Goal: Information Seeking & Learning: Learn about a topic

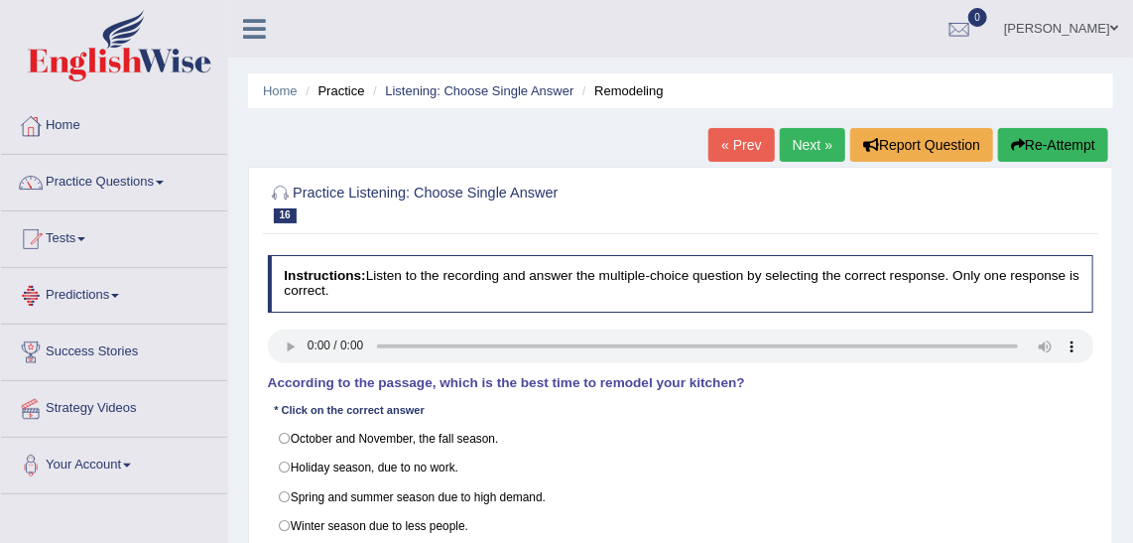
click at [119, 298] on link "Predictions" at bounding box center [114, 293] width 226 height 50
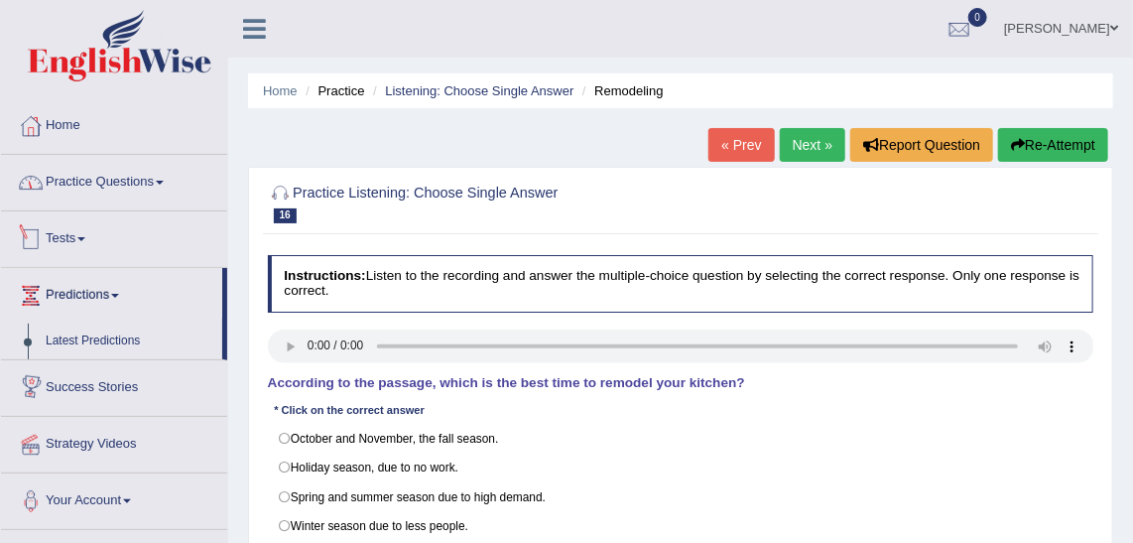
click at [85, 187] on link "Practice Questions" at bounding box center [114, 180] width 226 height 50
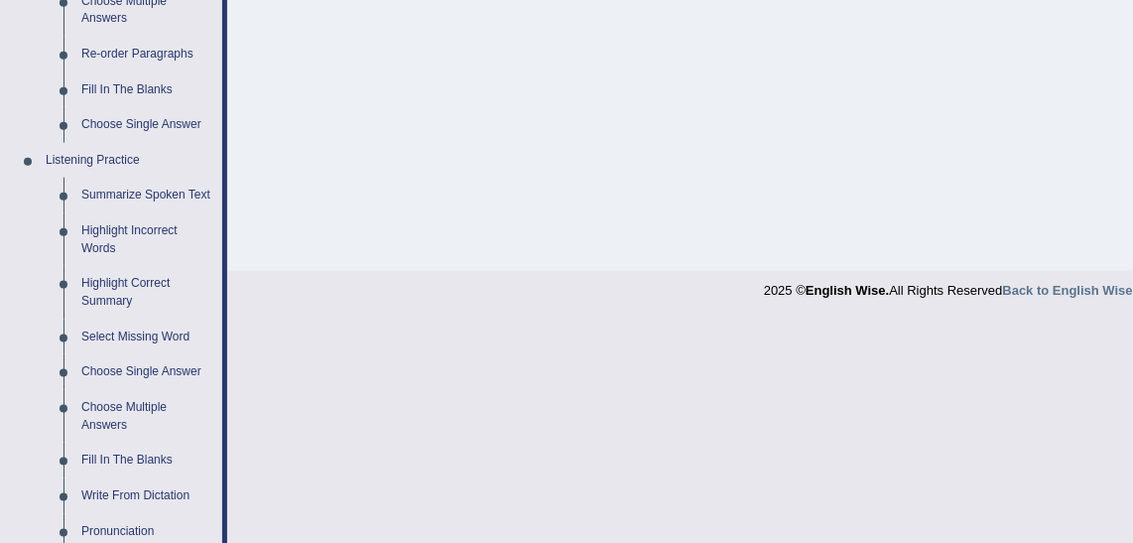
scroll to position [811, 0]
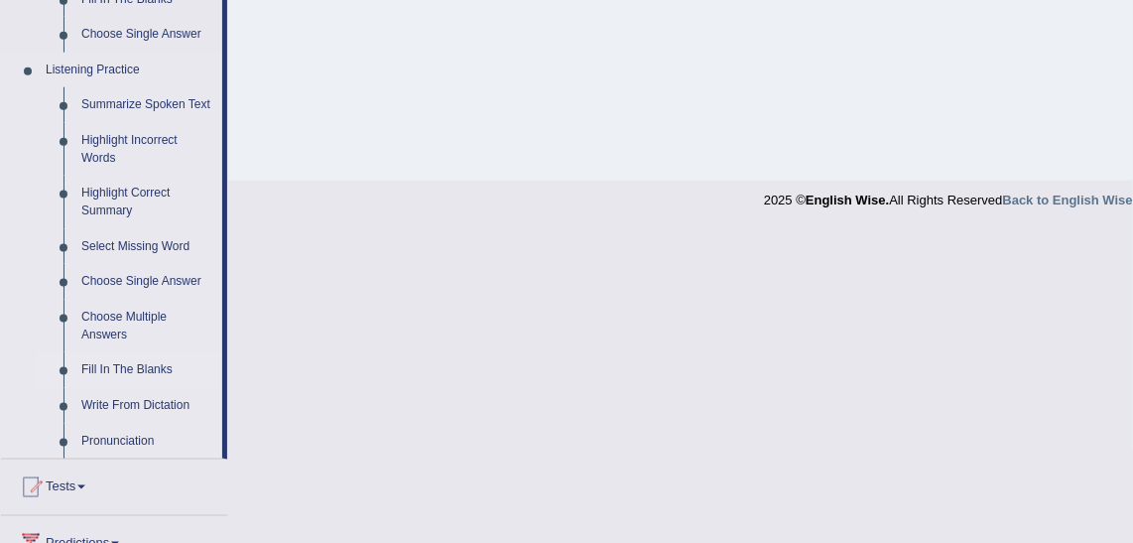
click at [145, 366] on link "Fill In The Blanks" at bounding box center [147, 370] width 150 height 36
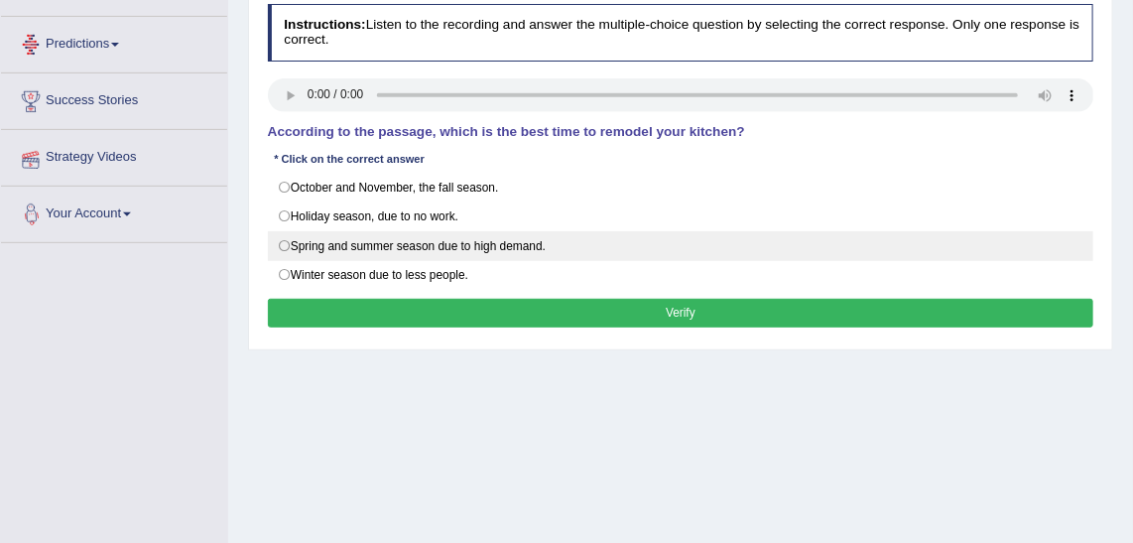
scroll to position [395, 0]
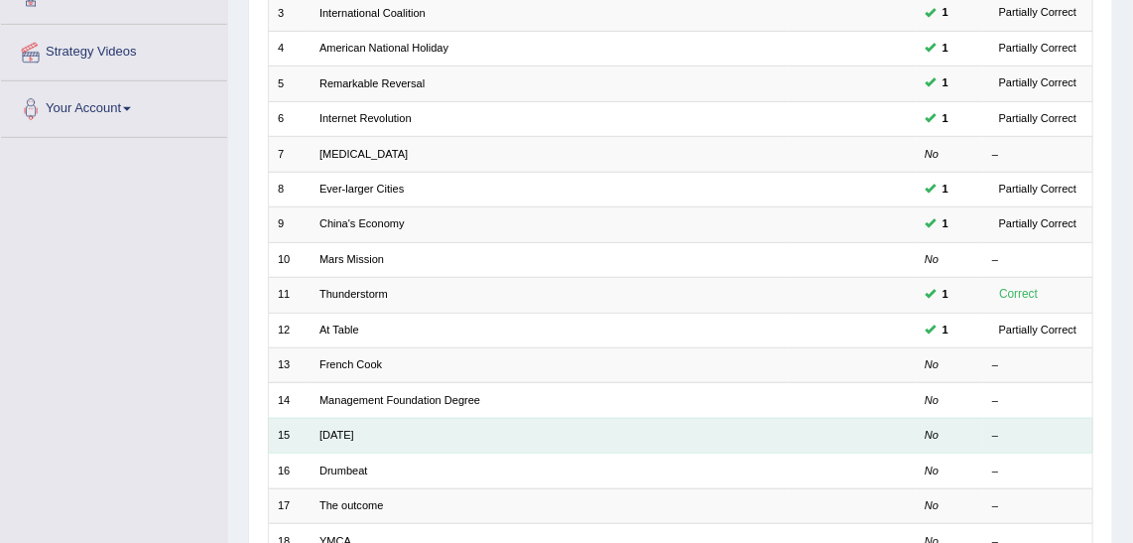
scroll to position [450, 0]
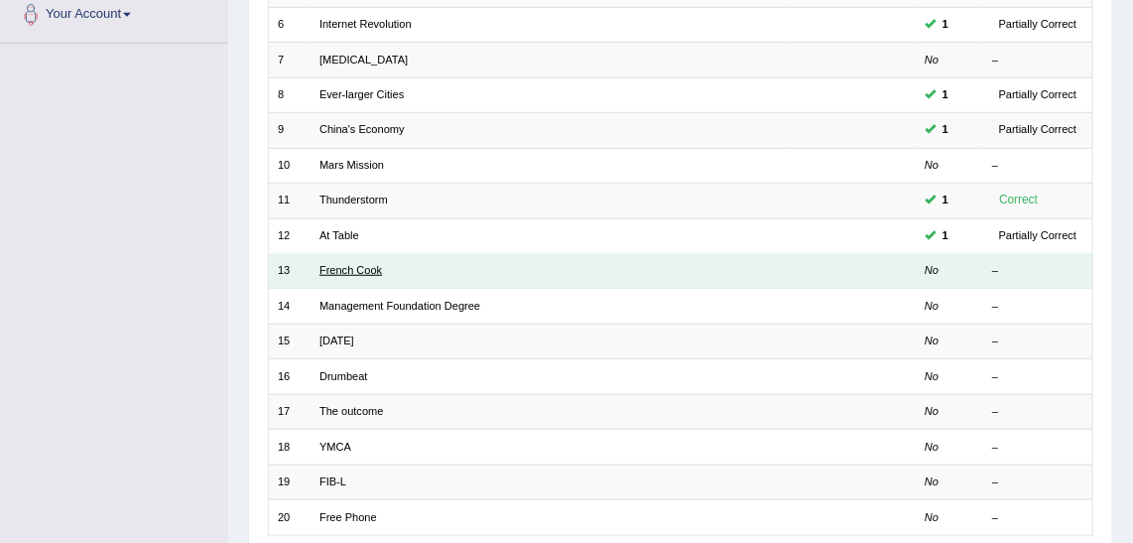
click at [360, 264] on link "French Cook" at bounding box center [350, 270] width 62 height 12
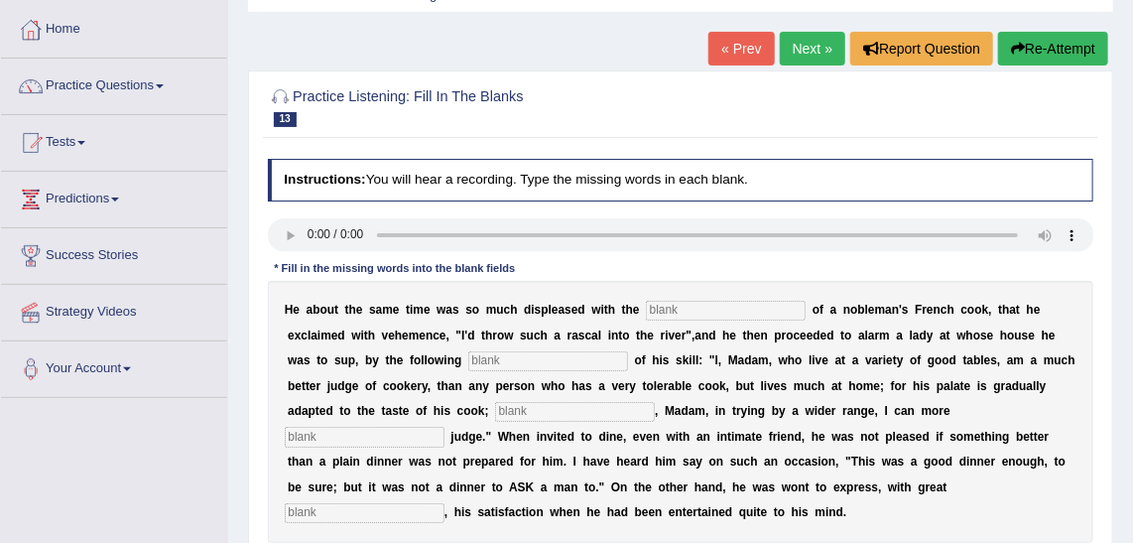
scroll to position [180, 0]
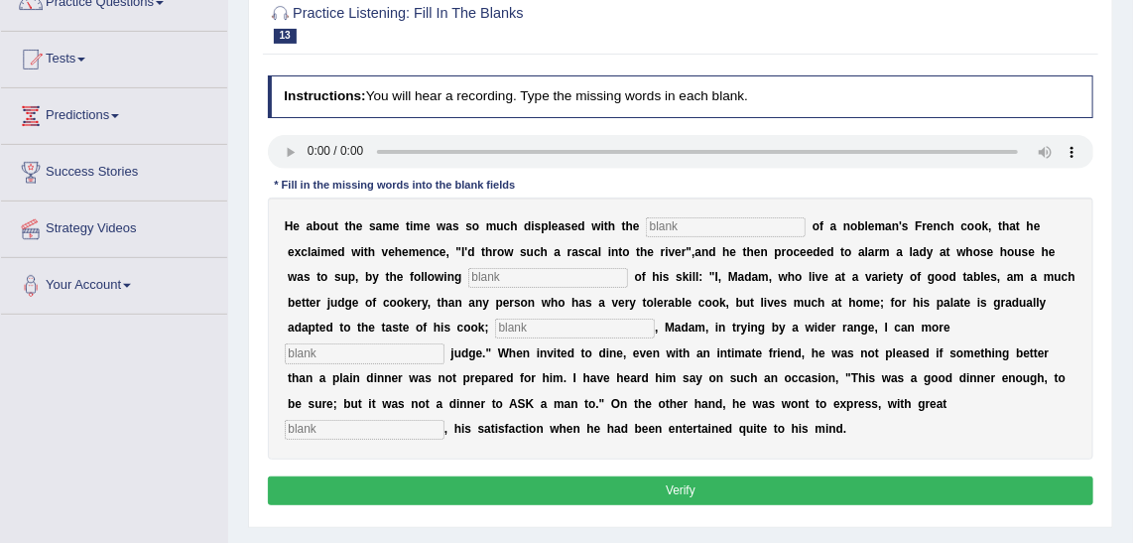
click at [714, 226] on input "text" at bounding box center [726, 227] width 160 height 20
type input "perfromances"
type input "manifesto"
type input "as"
type input "expositely"
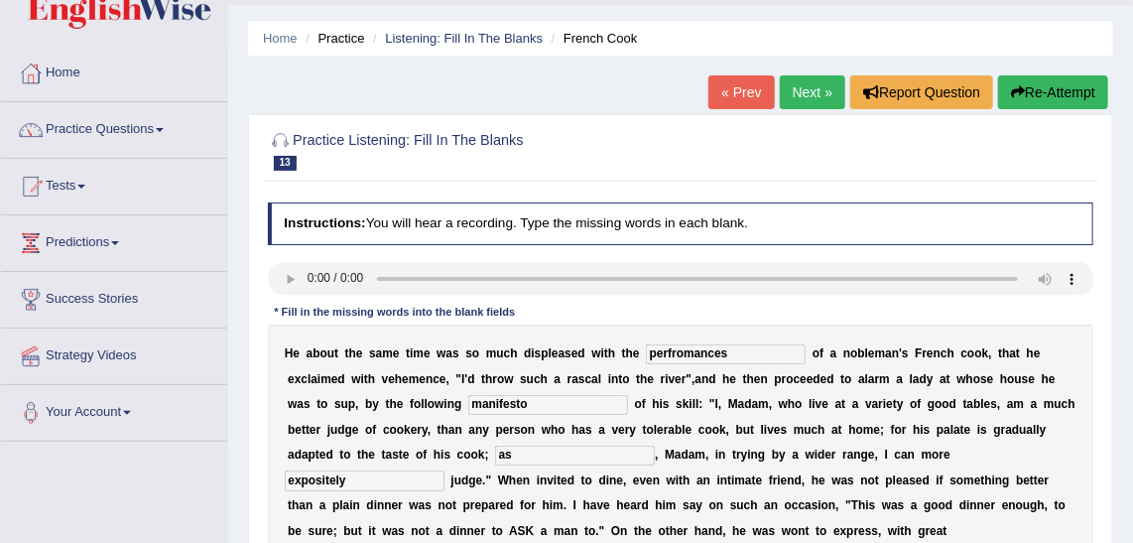
scroll to position [0, 0]
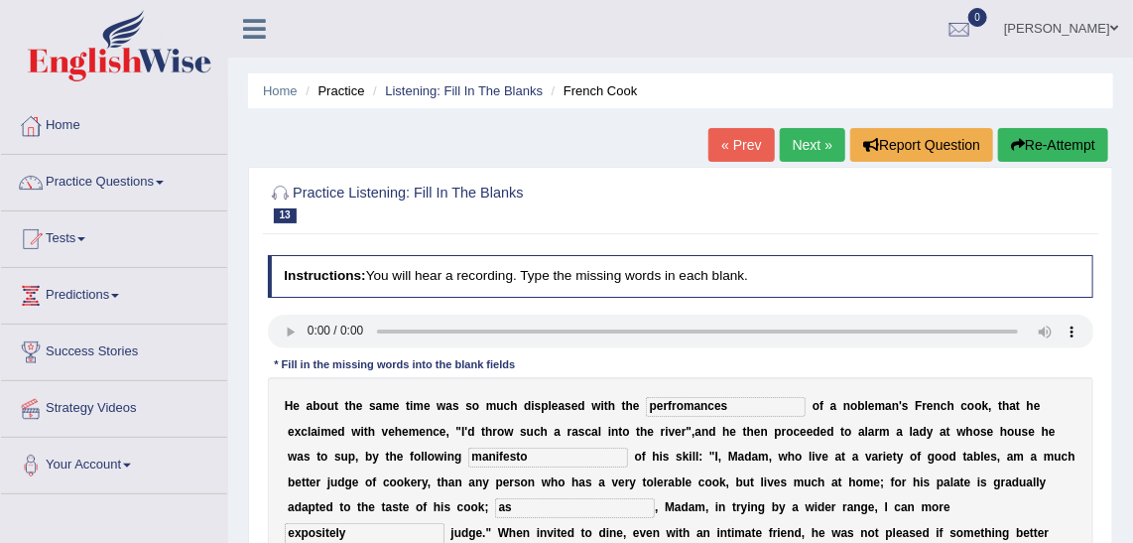
type input "glee"
click at [660, 407] on input "perfromances" at bounding box center [726, 407] width 160 height 20
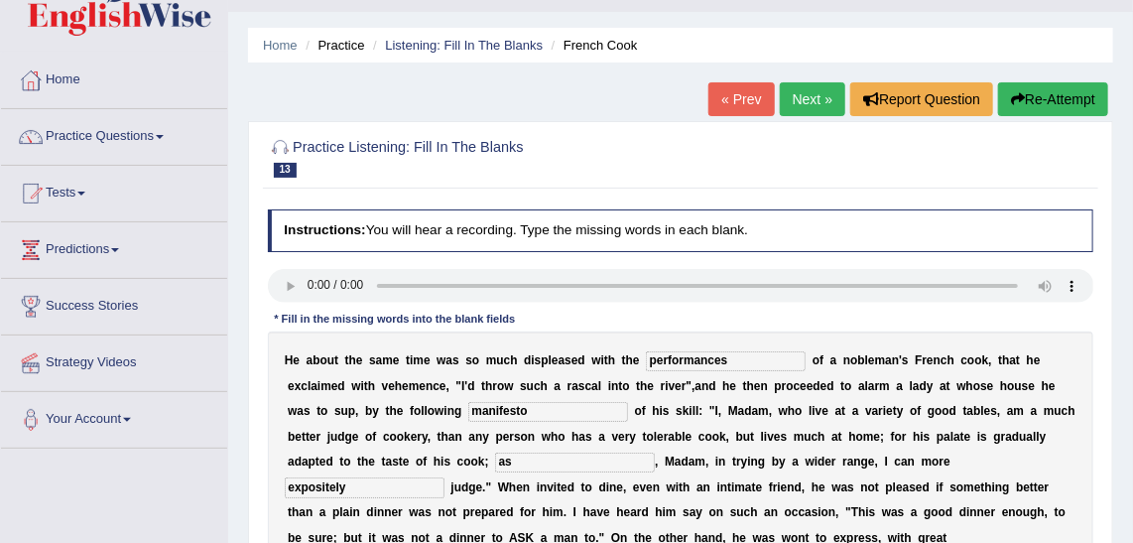
scroll to position [180, 0]
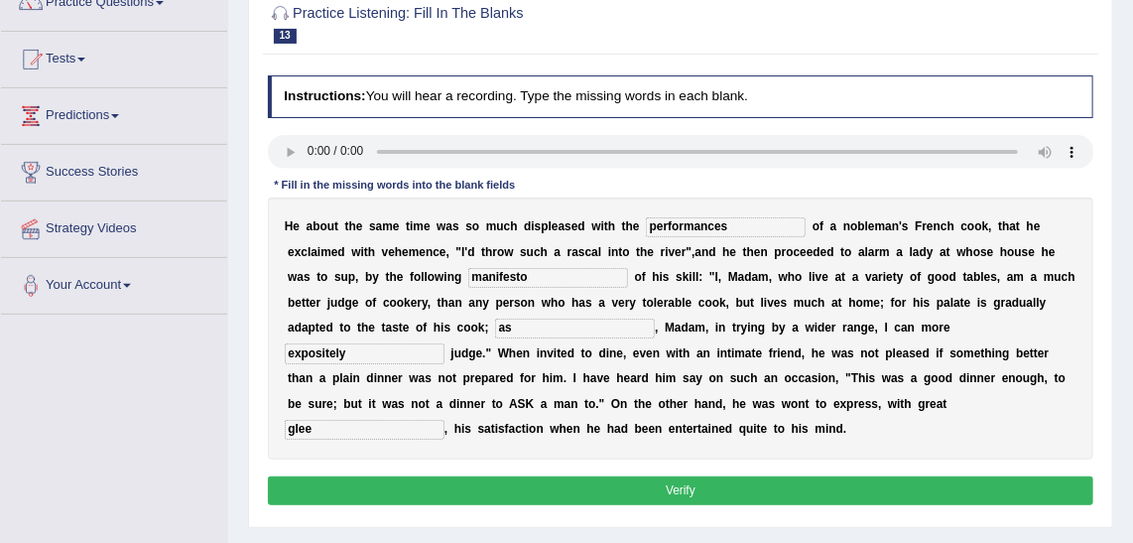
type input "performances"
click at [471, 476] on button "Verify" at bounding box center [681, 490] width 826 height 29
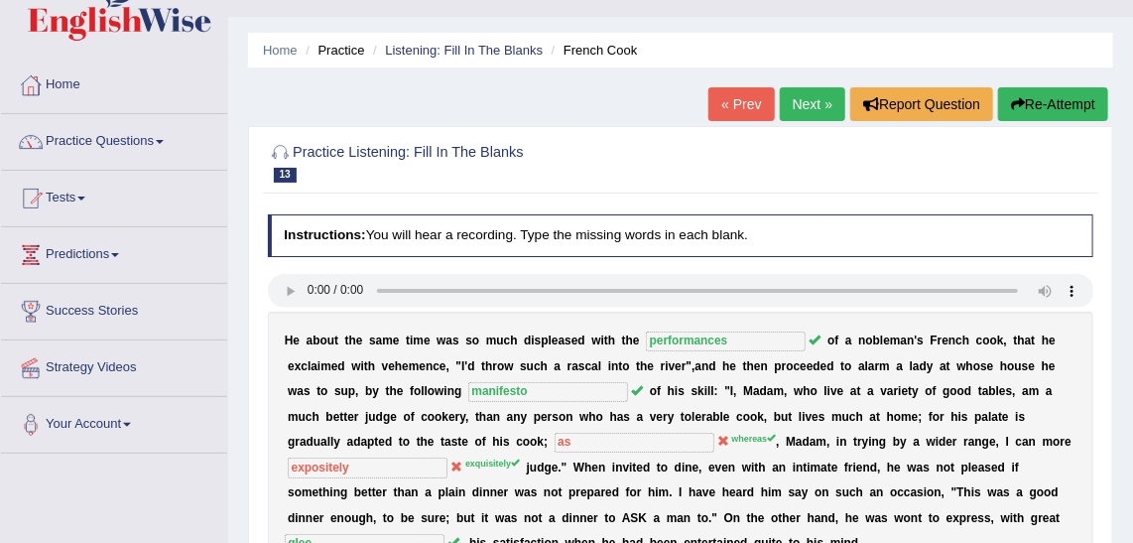
scroll to position [0, 0]
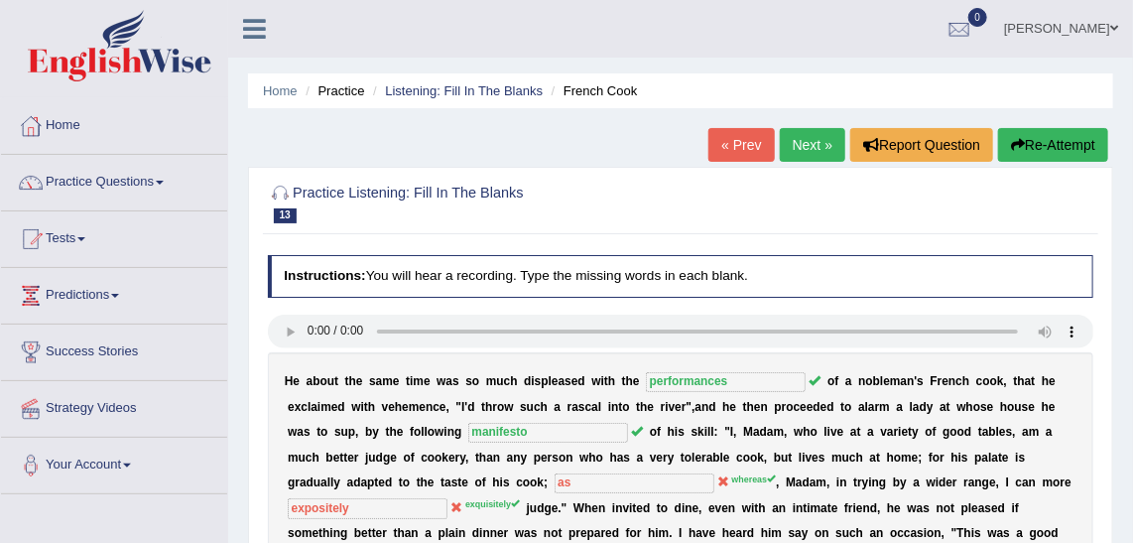
click at [792, 151] on link "Next »" at bounding box center [812, 145] width 65 height 34
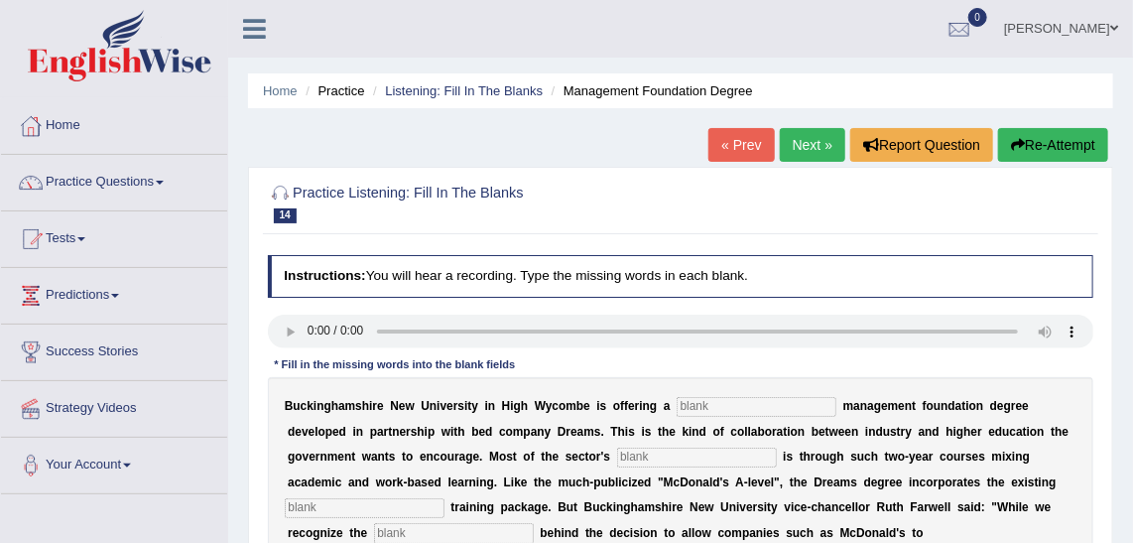
scroll to position [89, 0]
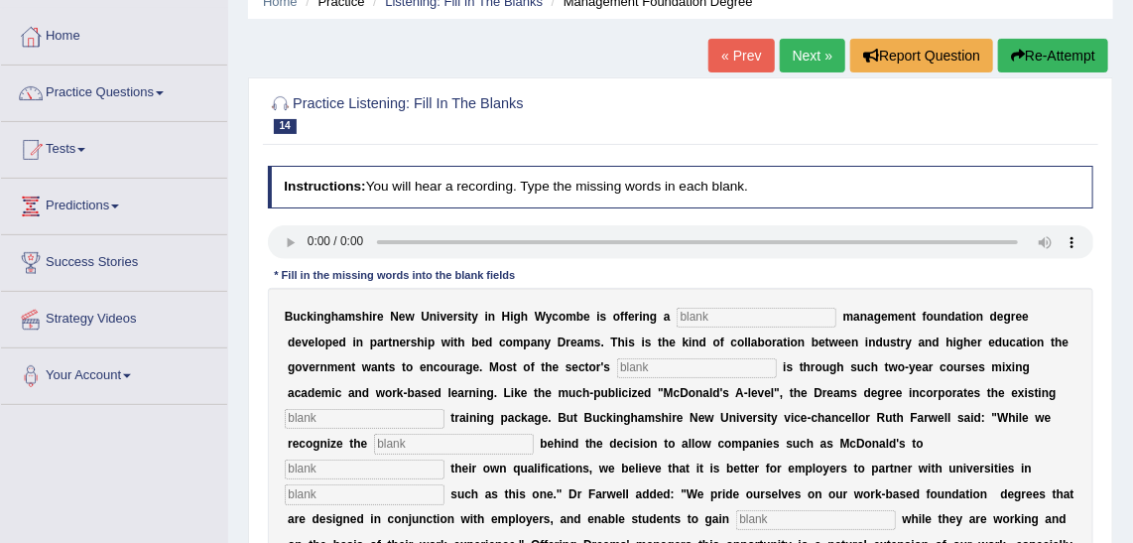
click at [734, 308] on input "text" at bounding box center [757, 318] width 160 height 20
type input "retail"
click at [617, 361] on input "text" at bounding box center [697, 368] width 160 height 20
type input "expansion"
type input "company"
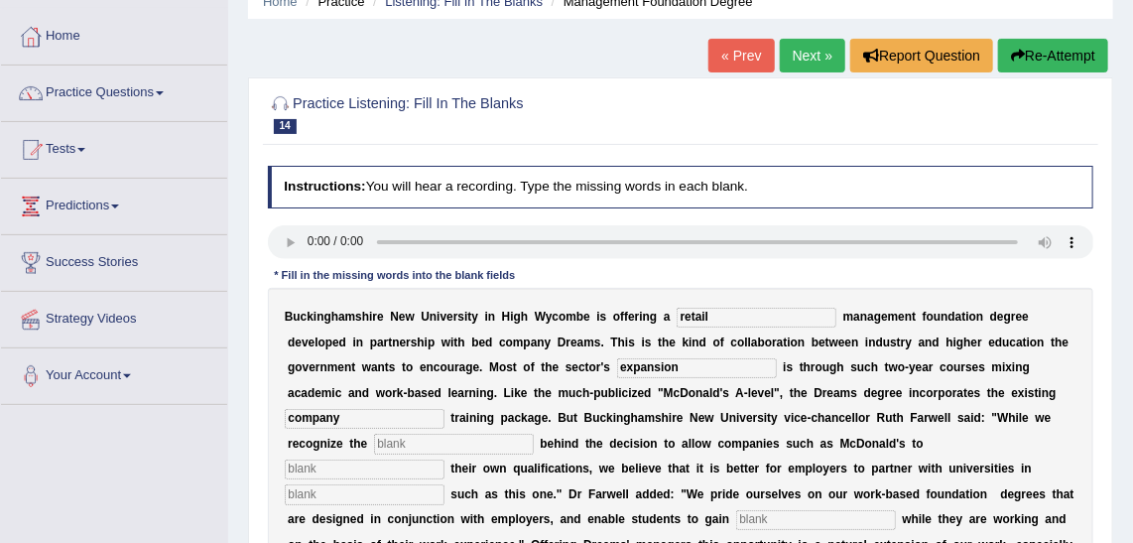
click at [534, 433] on input "text" at bounding box center [454, 443] width 160 height 20
type input "impates"
type input "award"
type input "initiatives"
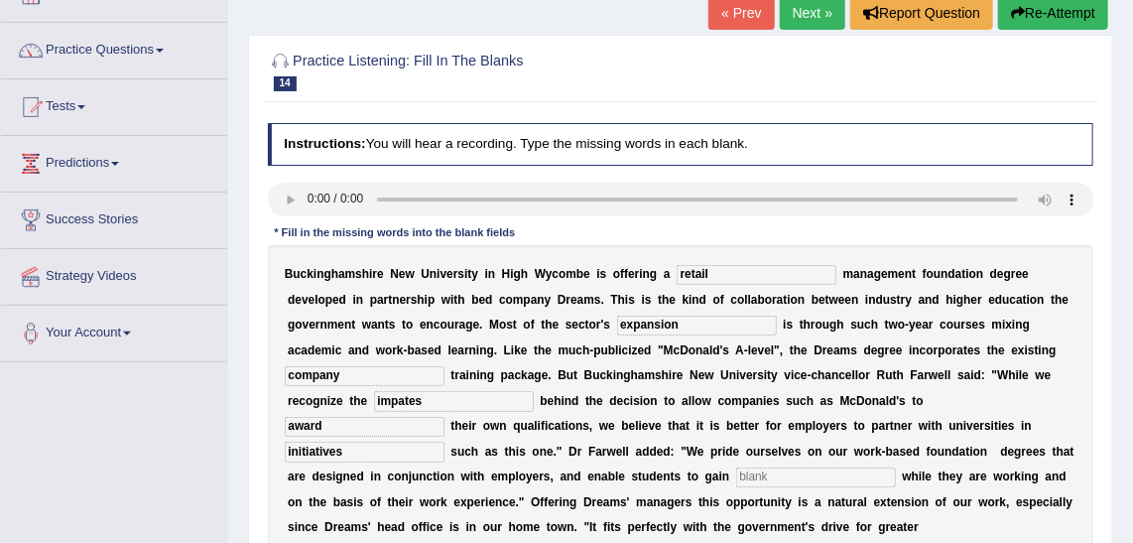
scroll to position [160, 0]
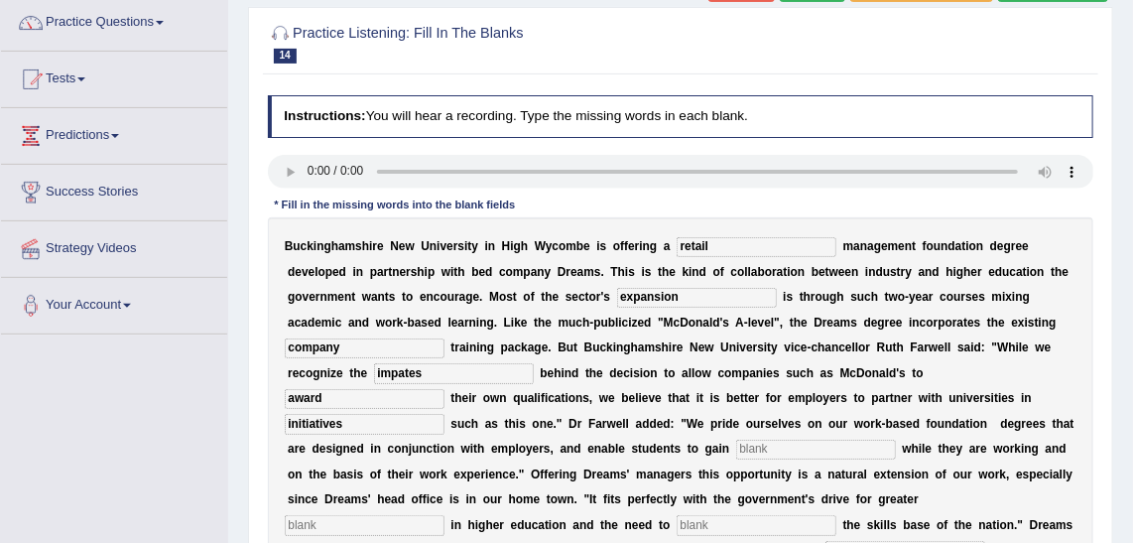
click at [896, 439] on input "text" at bounding box center [816, 449] width 160 height 20
type input "qualification"
type input "pARTIV"
type input "ENHANCE"
click at [825, 541] on input "text" at bounding box center [905, 551] width 160 height 20
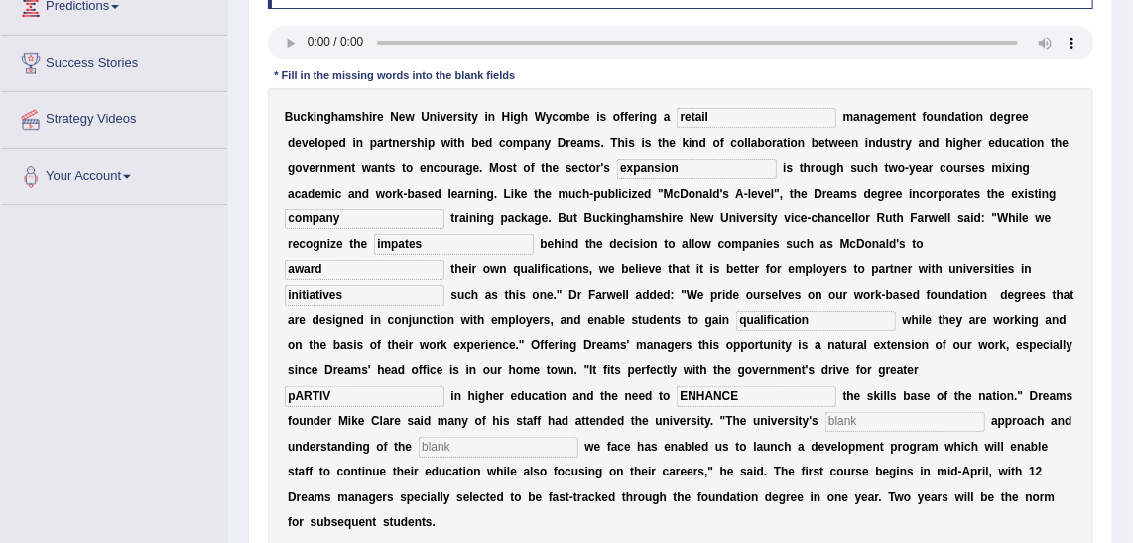
scroll to position [288, 0]
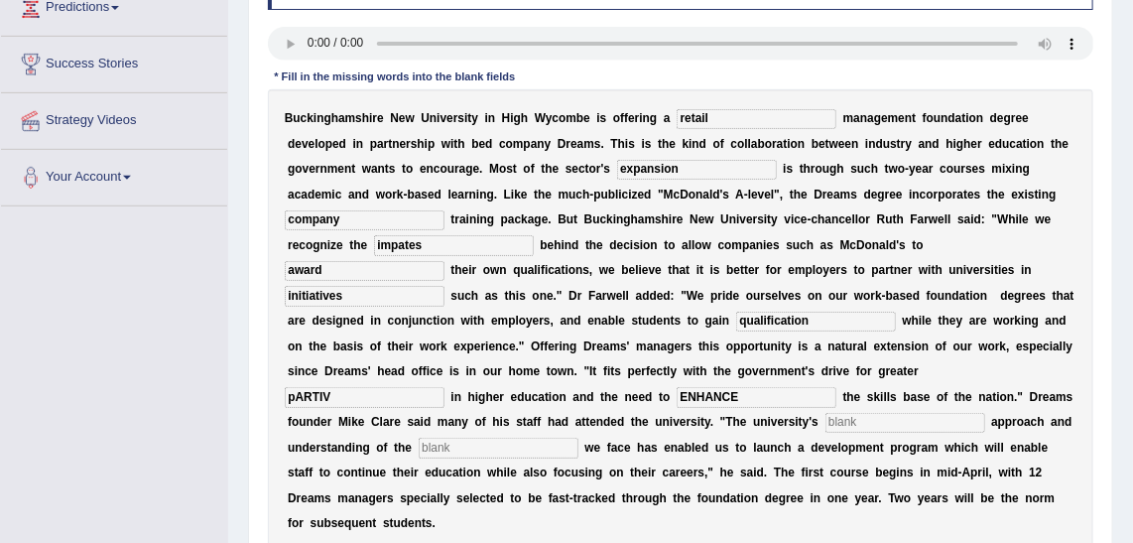
click at [825, 413] on input "text" at bounding box center [905, 423] width 160 height 20
type input "PRAGMATIC"
click at [419, 437] on input "text" at bounding box center [499, 447] width 160 height 20
type input "CHALLENGE"
click at [335, 387] on input "pARTIV" at bounding box center [365, 397] width 160 height 20
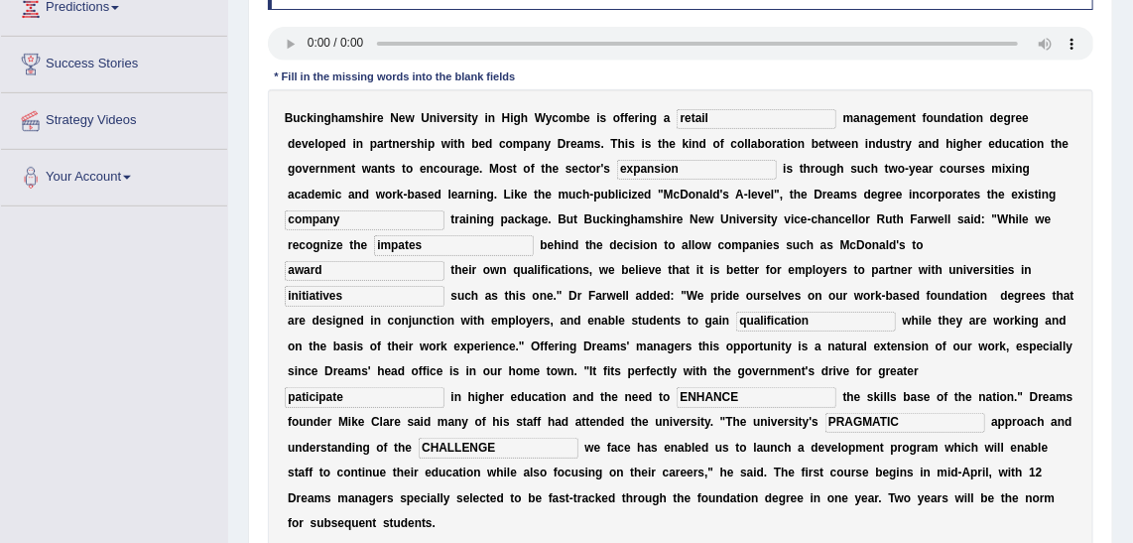
type input "paticipate"
drag, startPoint x: 373, startPoint y: 410, endPoint x: 390, endPoint y: 420, distance: 19.6
click at [390, 420] on div "B u c k i n g h a m s h i r e N e w U n i v e r s i t y i n H i g h W y c o m b…" at bounding box center [681, 321] width 826 height 464
drag, startPoint x: 390, startPoint y: 420, endPoint x: 297, endPoint y: 418, distance: 93.3
click at [297, 418] on div "B u c k i n g h a m s h i r e N e w U n i v e r s i t y i n H i g h W y c o m b…" at bounding box center [681, 321] width 826 height 464
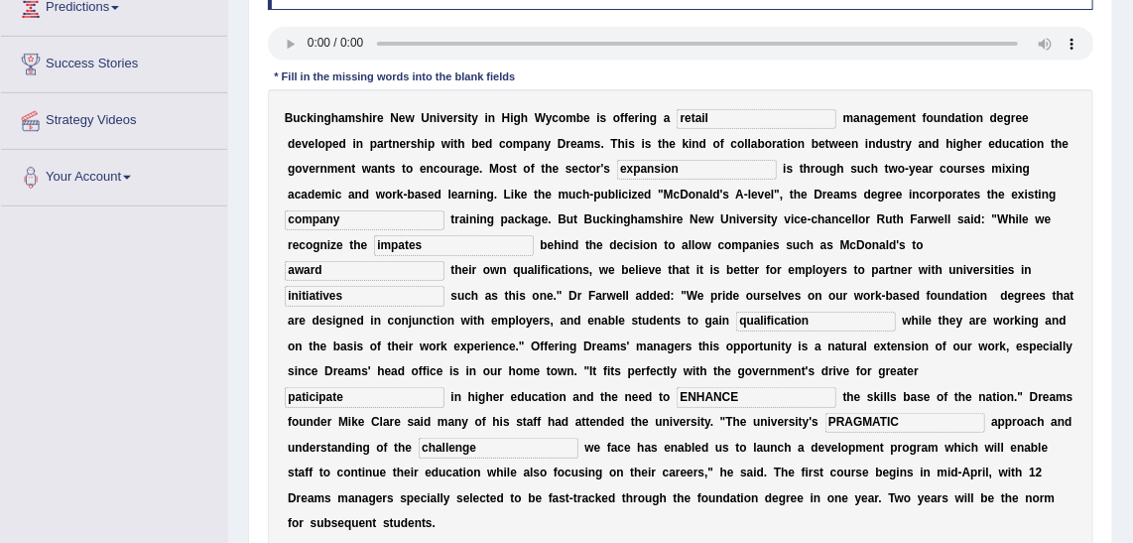
type input "challenge"
drag, startPoint x: 815, startPoint y: 392, endPoint x: 737, endPoint y: 399, distance: 78.7
click at [737, 399] on div "B u c k i n g h a m s h i r e N e w U n i v e r s i t y i n H i g h W y c o m b…" at bounding box center [681, 321] width 826 height 464
type input "peragmatic"
drag, startPoint x: 711, startPoint y: 374, endPoint x: 562, endPoint y: 370, distance: 148.8
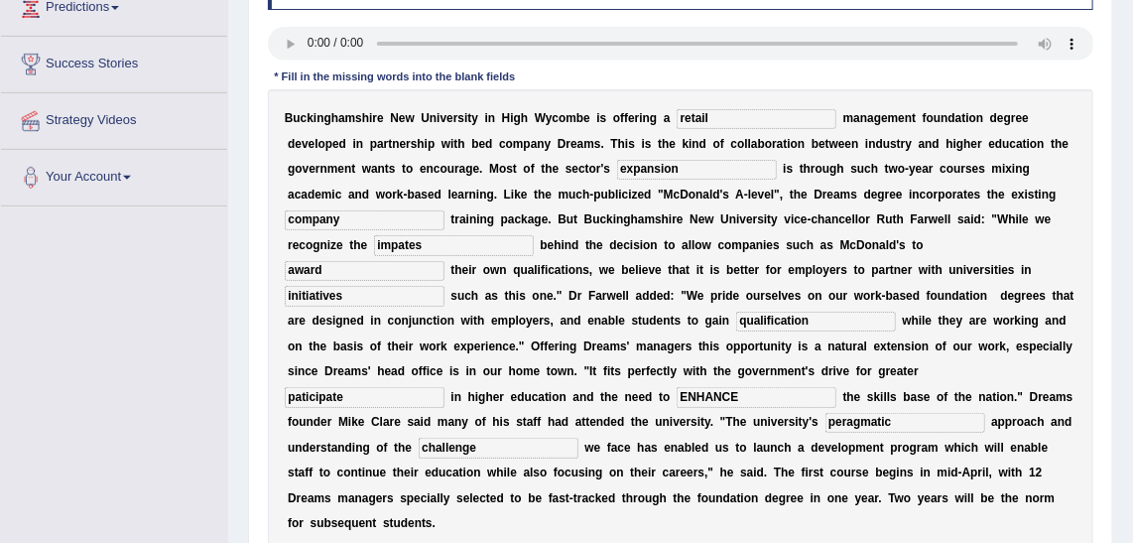
click at [562, 370] on div "B u c k i n g h a m s h i r e N e w U n i v e r s i t y i n H i g h W y c o m b…" at bounding box center [681, 321] width 826 height 464
type input "enhance"
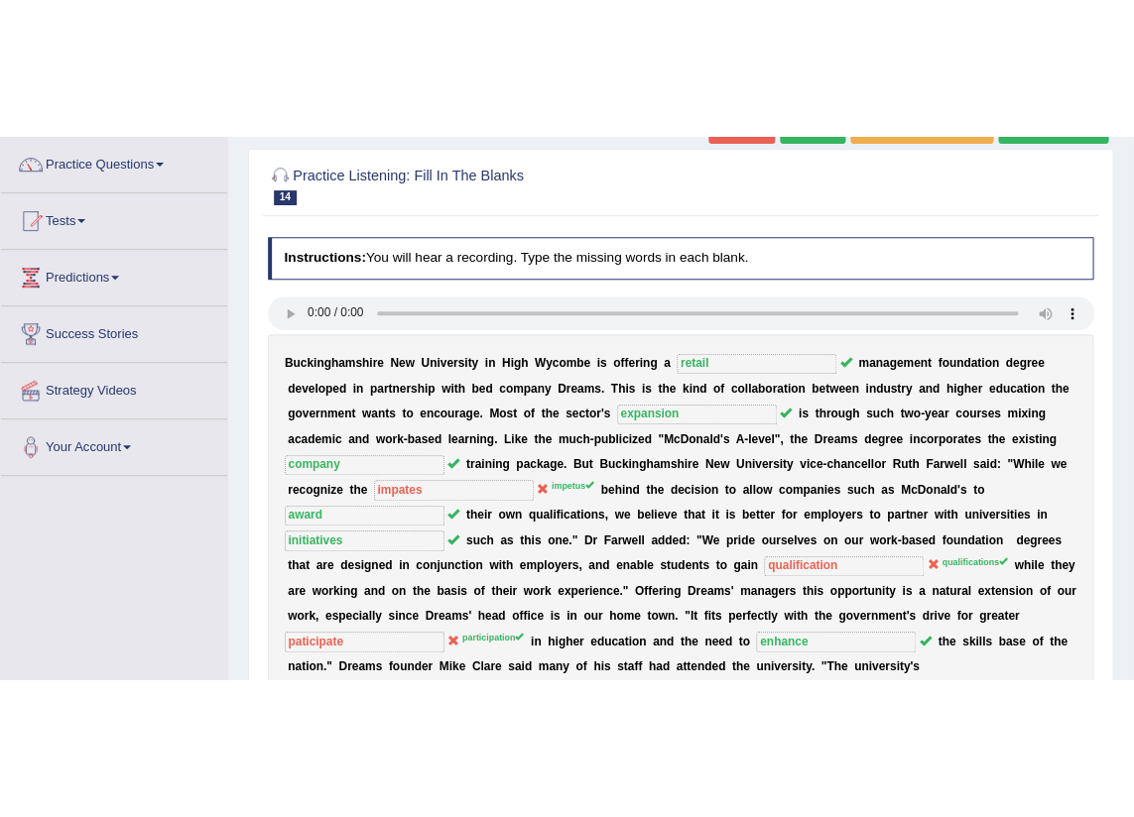
scroll to position [29, 0]
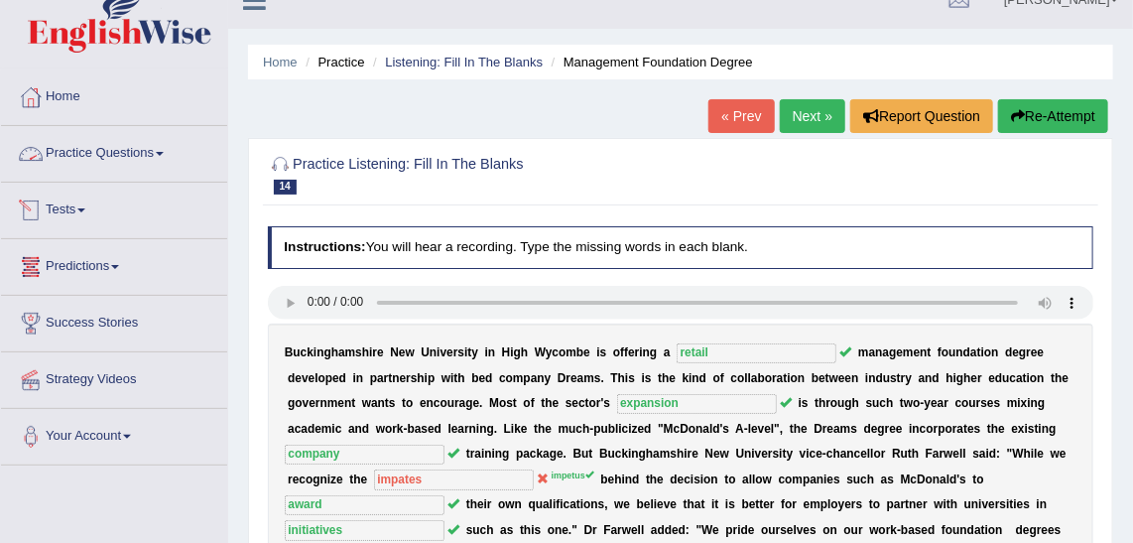
click at [140, 154] on link "Practice Questions" at bounding box center [114, 151] width 226 height 50
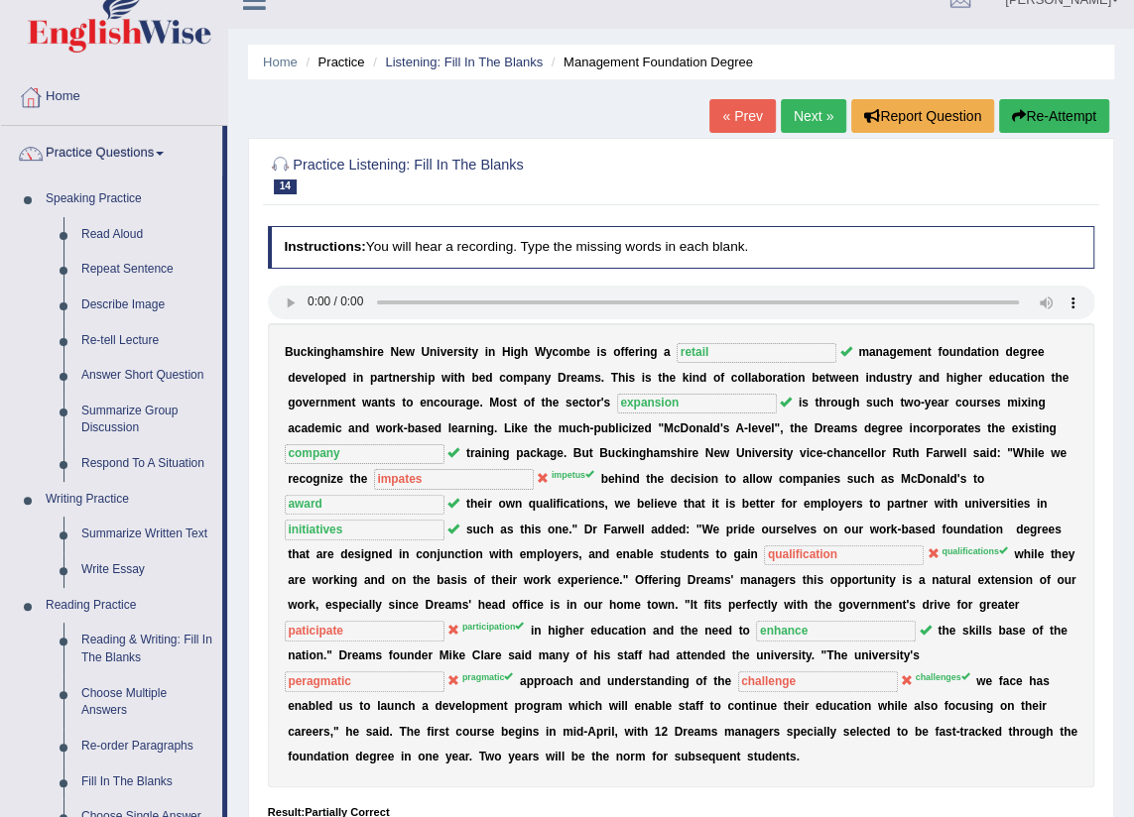
click at [802, 118] on link "Next »" at bounding box center [813, 116] width 65 height 34
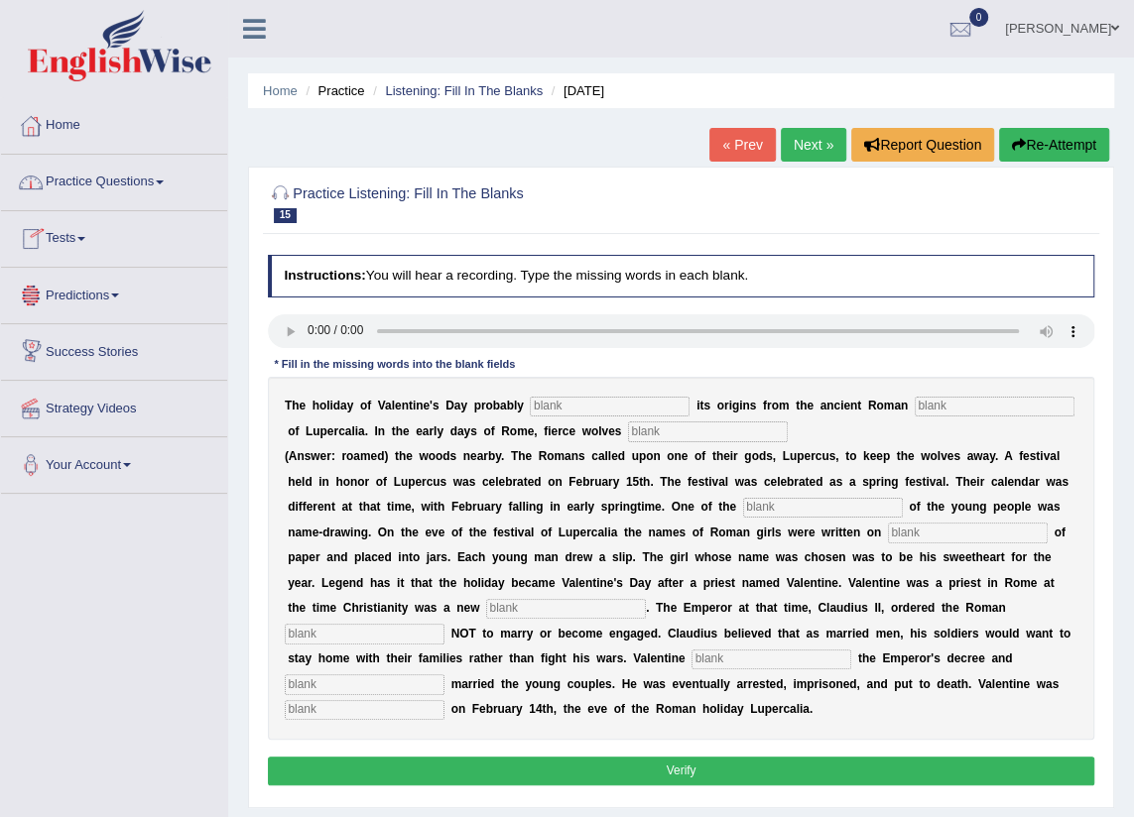
click at [119, 294] on span at bounding box center [115, 296] width 8 height 4
click at [83, 250] on link "Tests" at bounding box center [114, 236] width 226 height 50
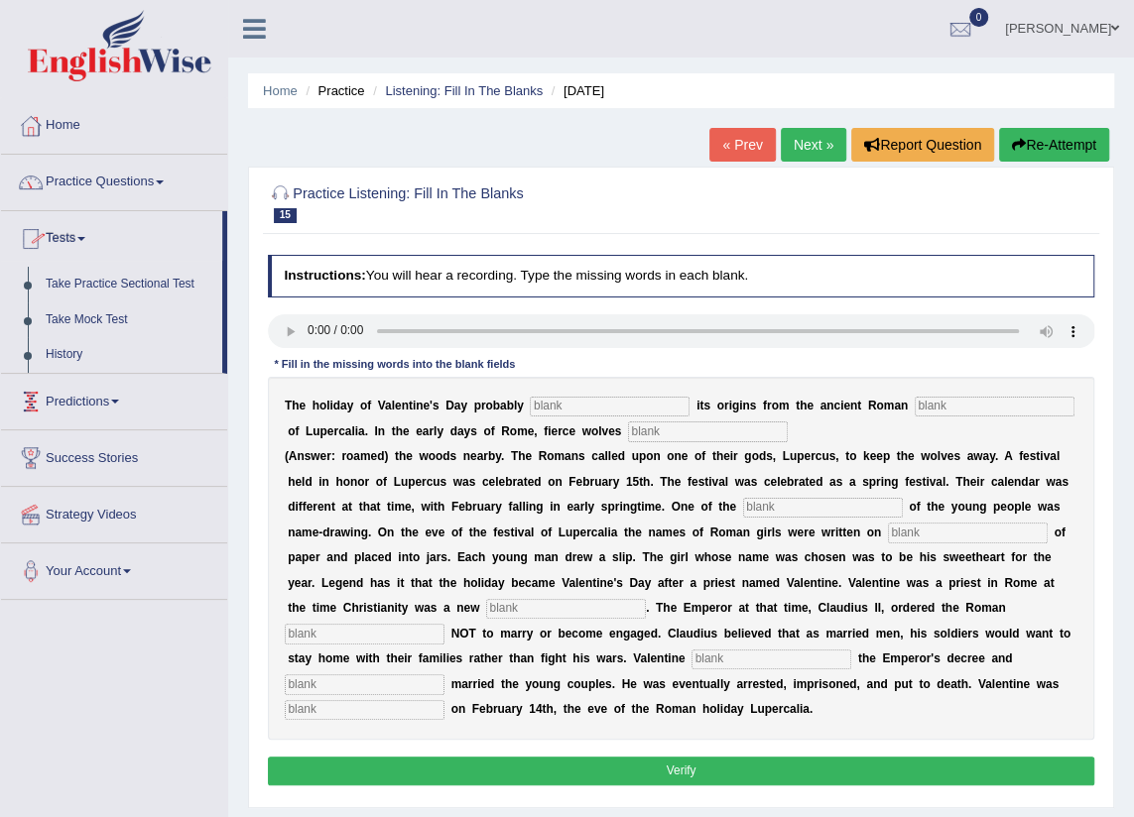
click at [139, 187] on link "Practice Questions" at bounding box center [114, 180] width 226 height 50
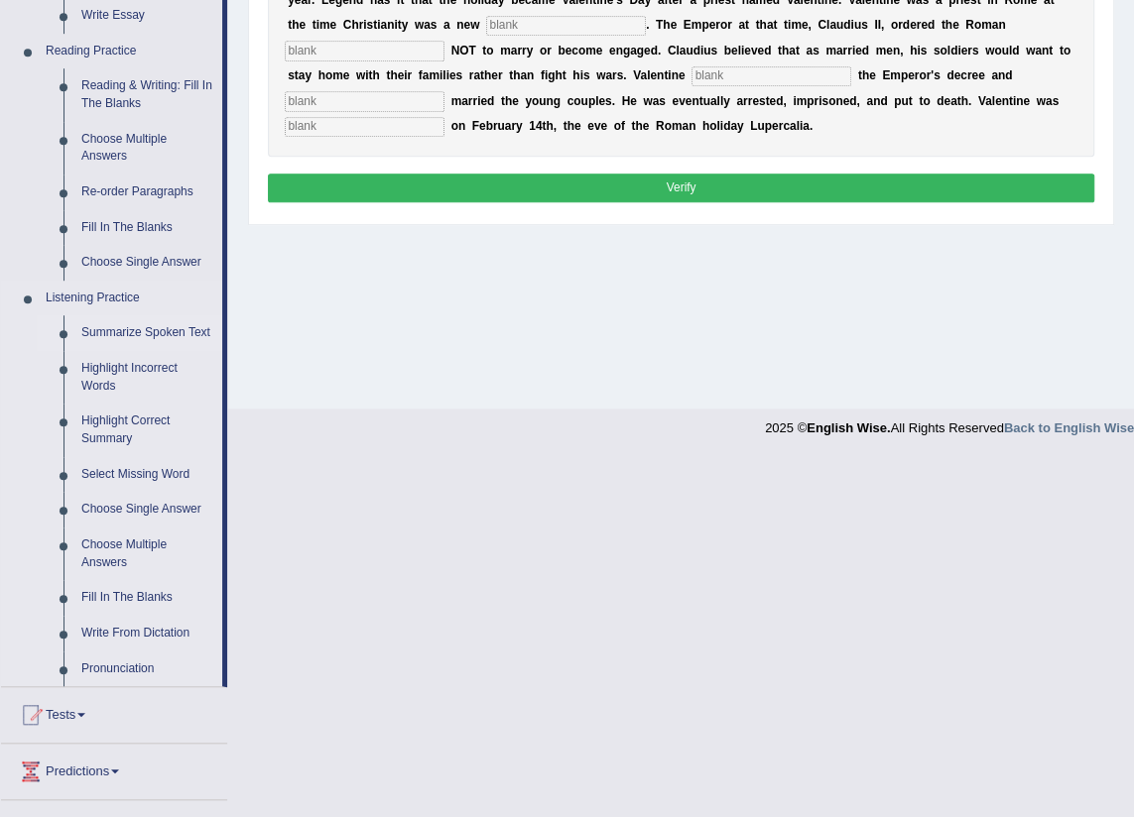
scroll to position [721, 0]
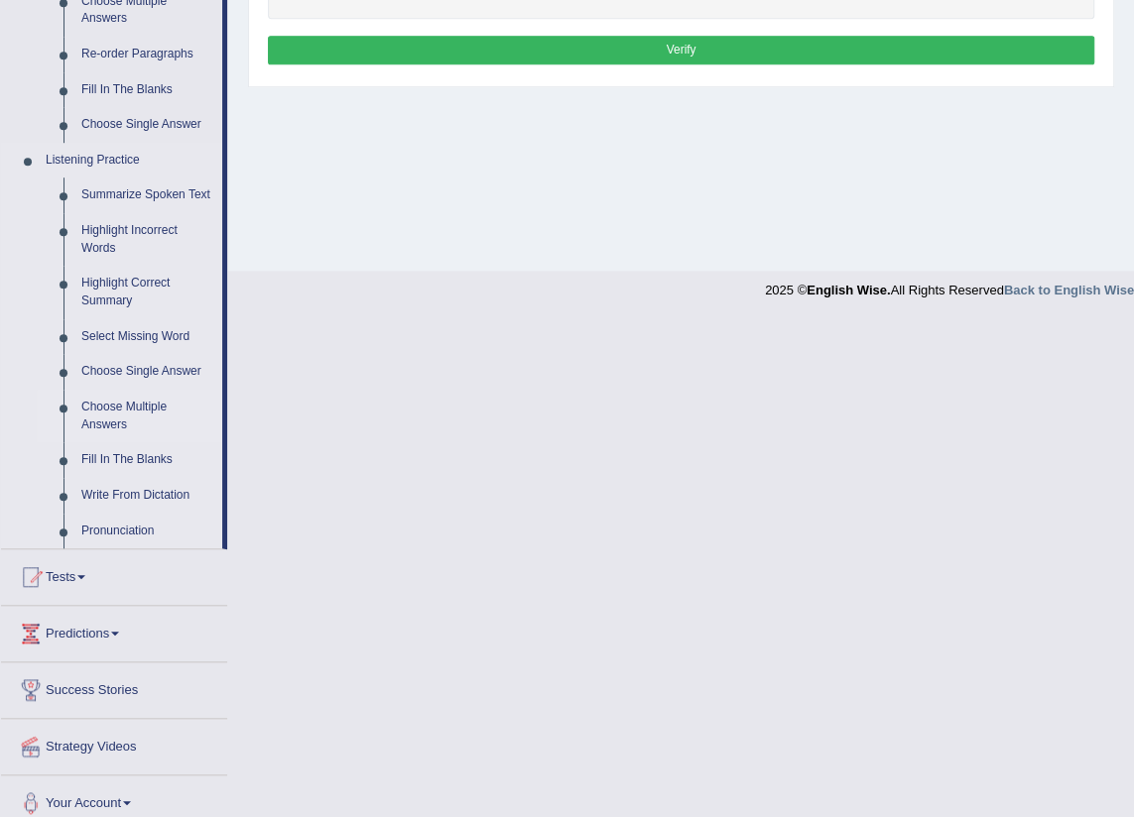
click at [145, 398] on link "Choose Multiple Answers" at bounding box center [147, 416] width 150 height 53
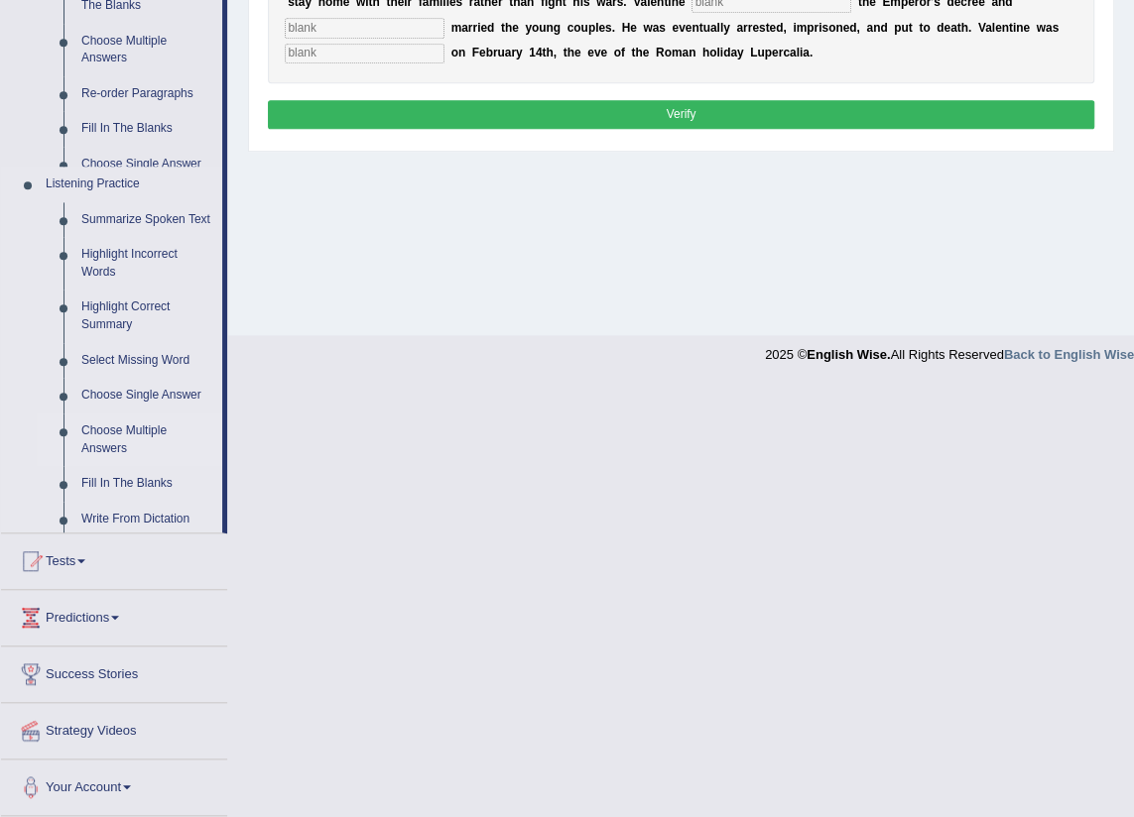
scroll to position [224, 0]
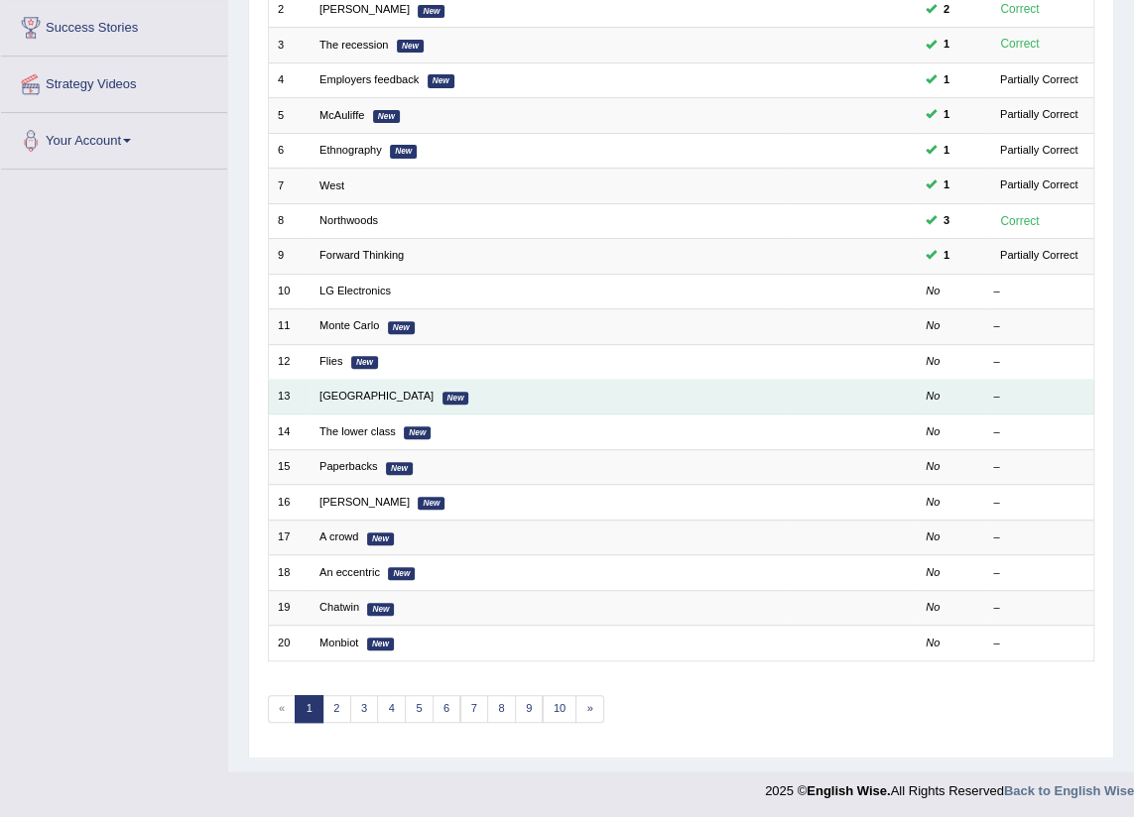
scroll to position [326, 0]
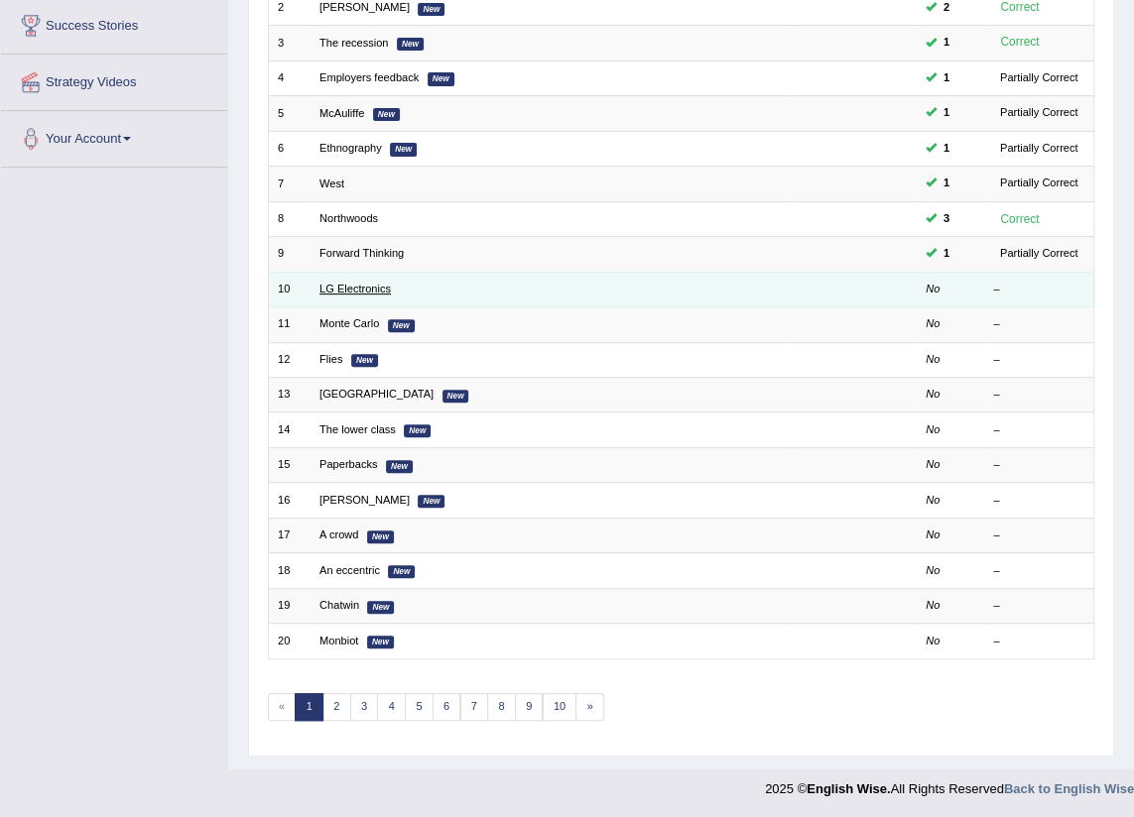
click at [334, 285] on link "LG Electronics" at bounding box center [354, 289] width 71 height 12
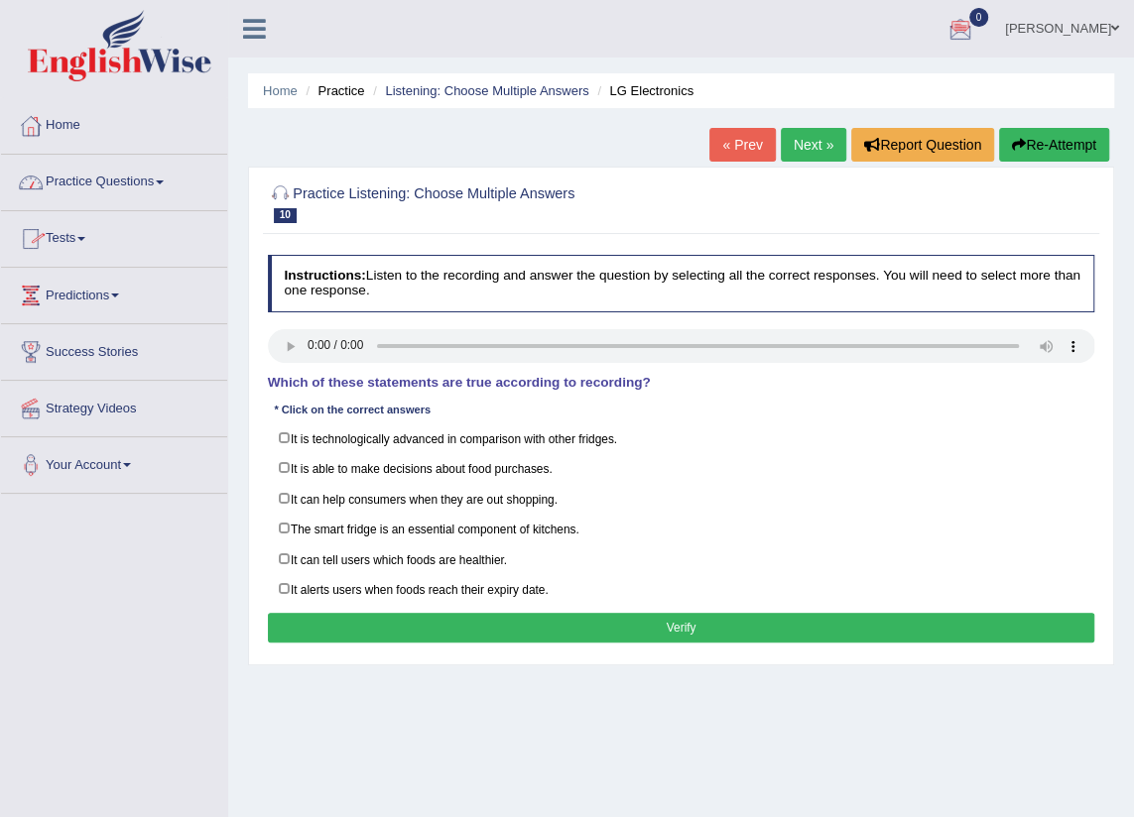
click at [149, 177] on link "Practice Questions" at bounding box center [114, 180] width 226 height 50
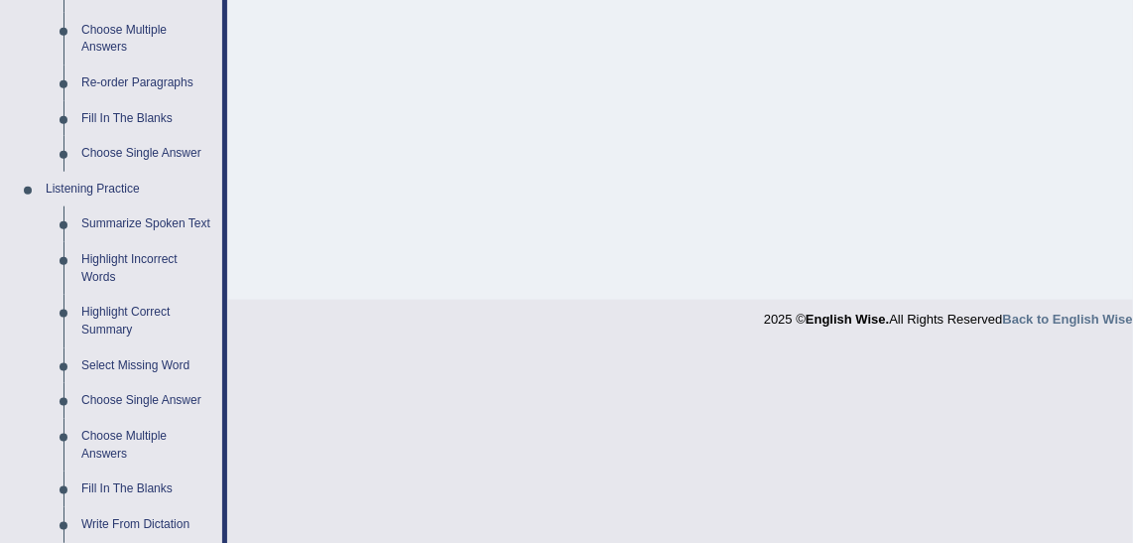
scroll to position [721, 0]
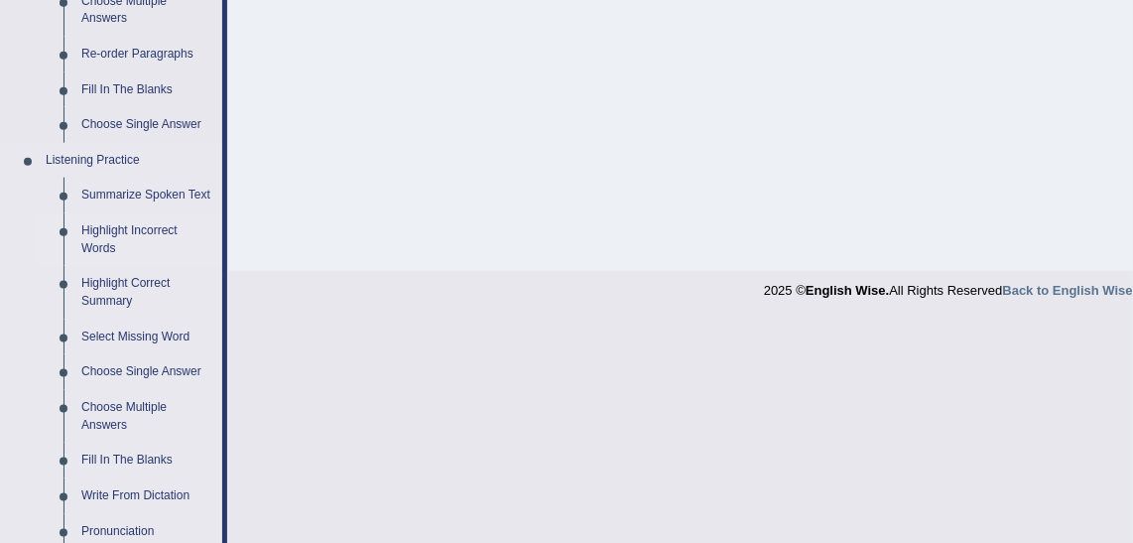
click at [125, 244] on link "Highlight Incorrect Words" at bounding box center [147, 239] width 150 height 53
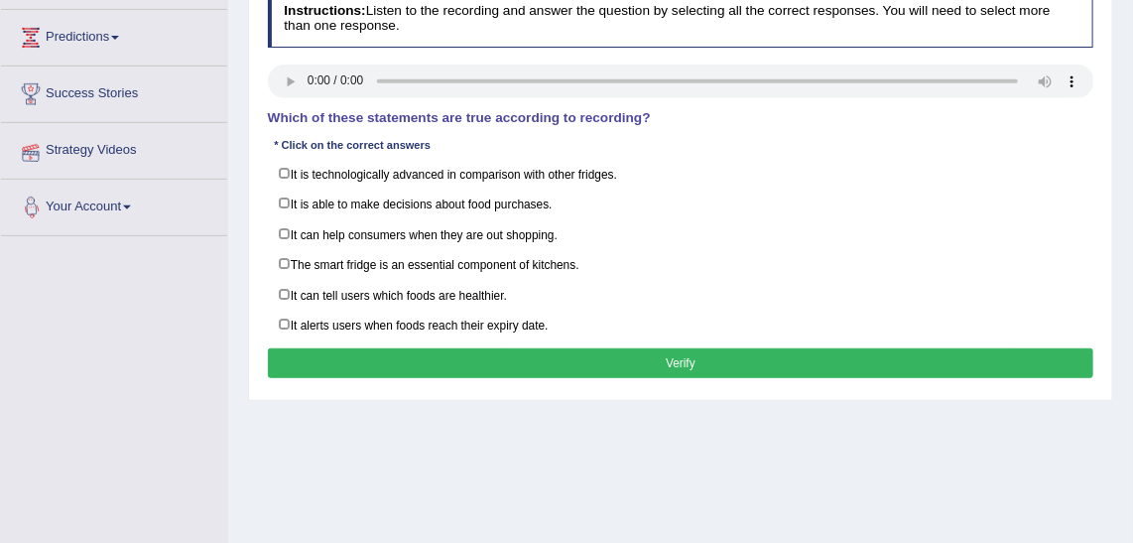
scroll to position [468, 0]
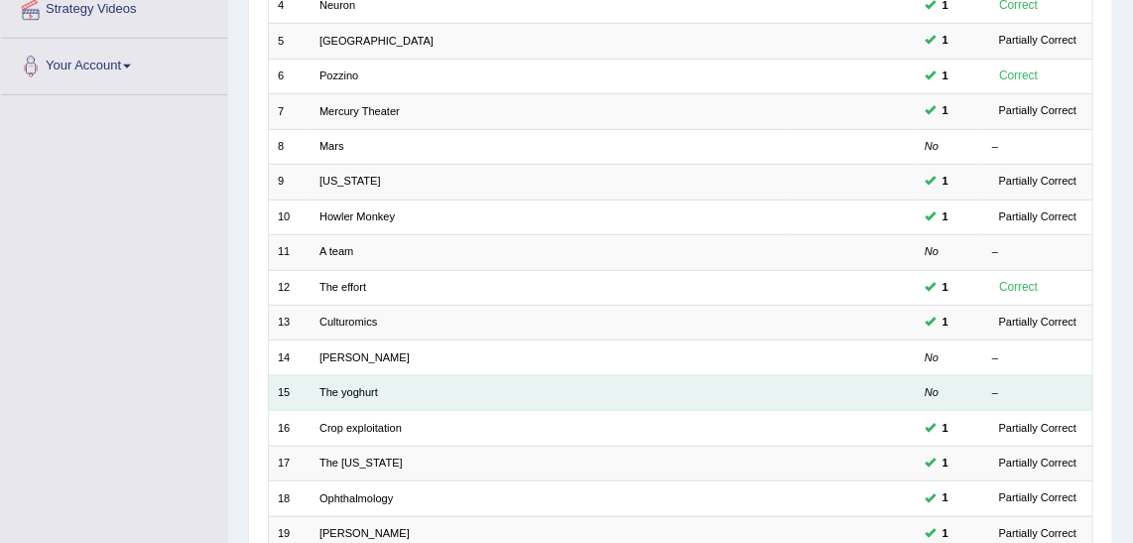
scroll to position [232, 0]
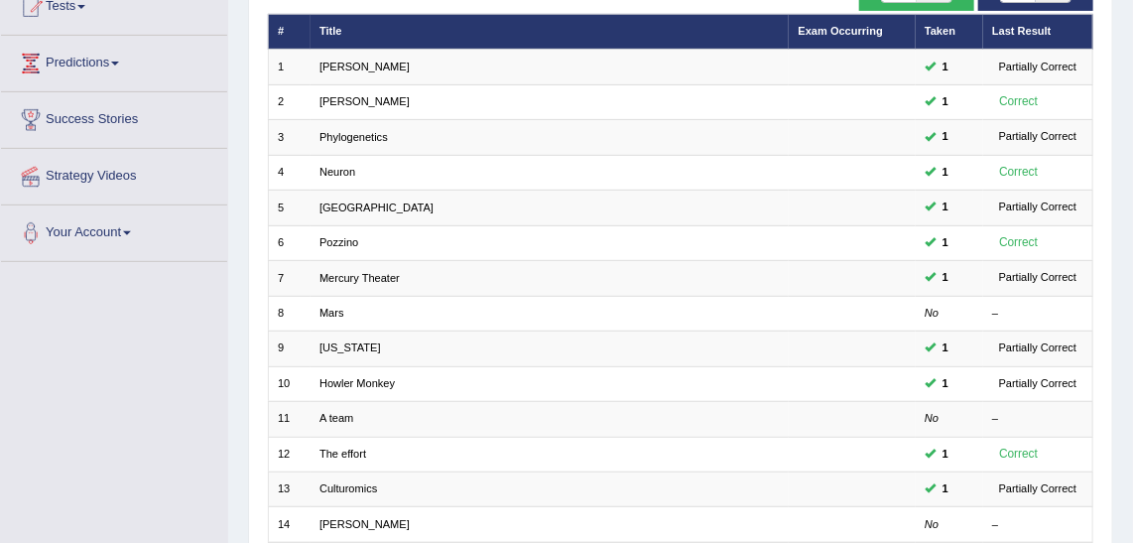
click at [118, 384] on div "Toggle navigation Home Practice Questions Speaking Practice Read Aloud Repeat S…" at bounding box center [566, 336] width 1133 height 1136
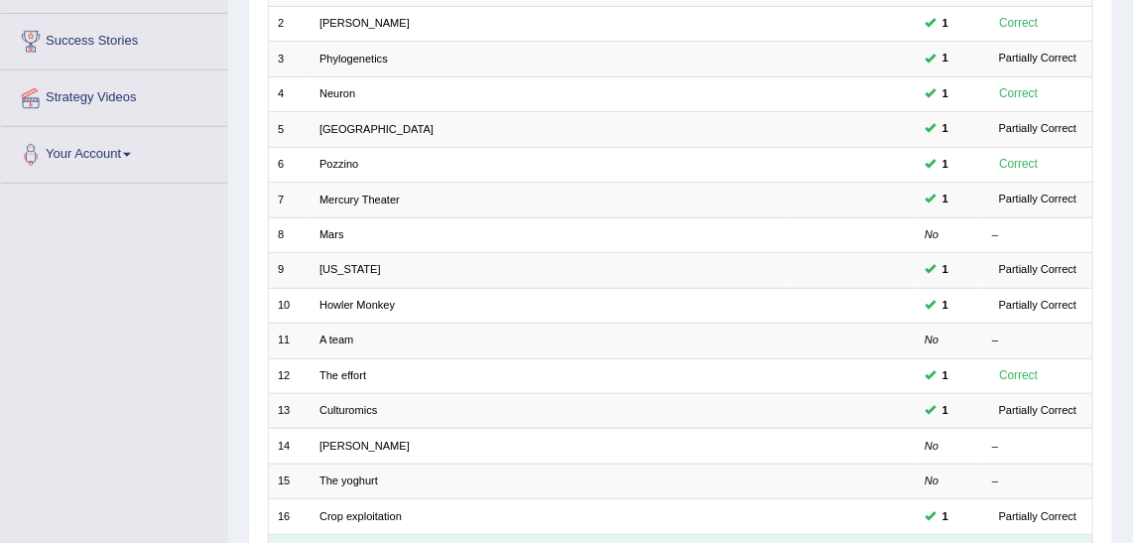
scroll to position [593, 0]
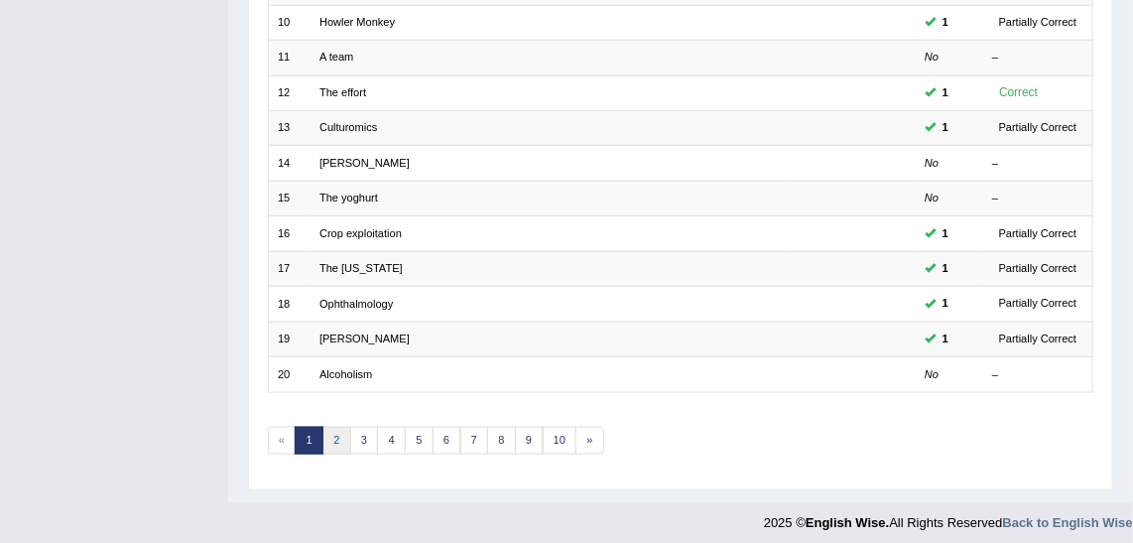
click at [336, 427] on link "2" at bounding box center [336, 441] width 29 height 28
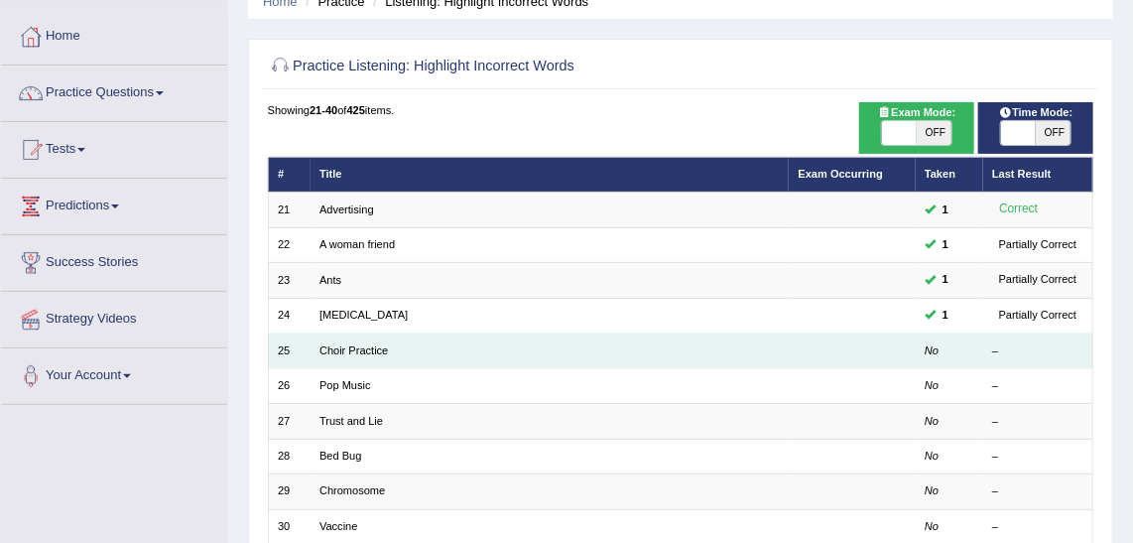
scroll to position [180, 0]
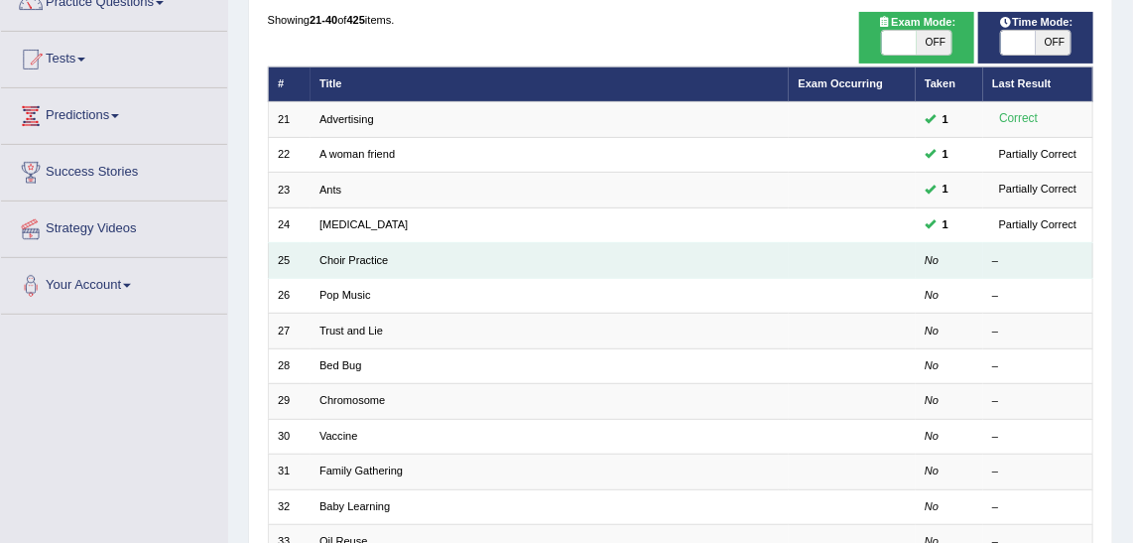
click at [371, 247] on td "Choir Practice" at bounding box center [549, 260] width 479 height 35
click at [359, 254] on link "Choir Practice" at bounding box center [353, 260] width 68 height 12
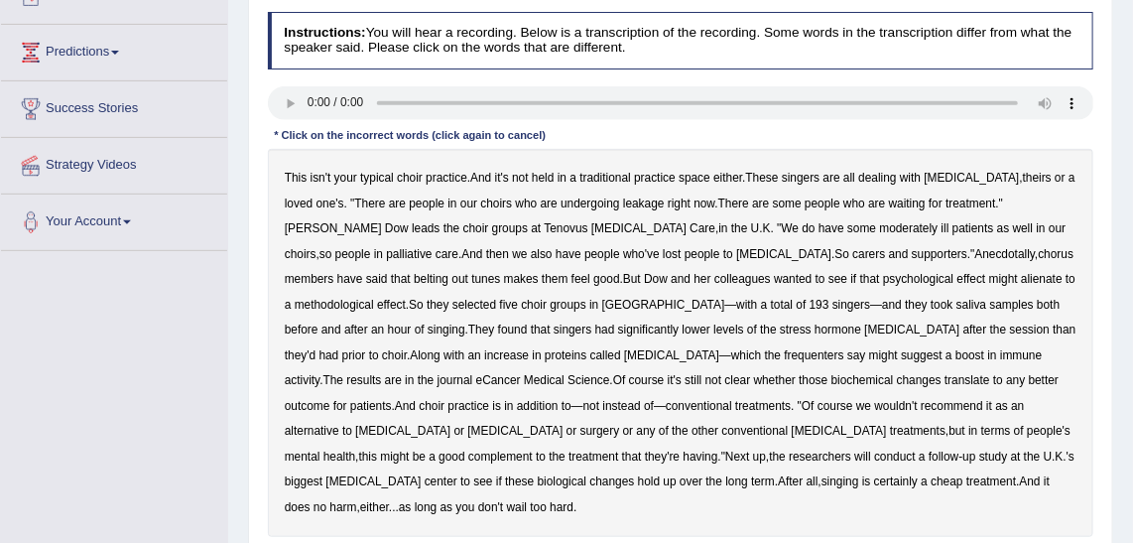
scroll to position [270, 0]
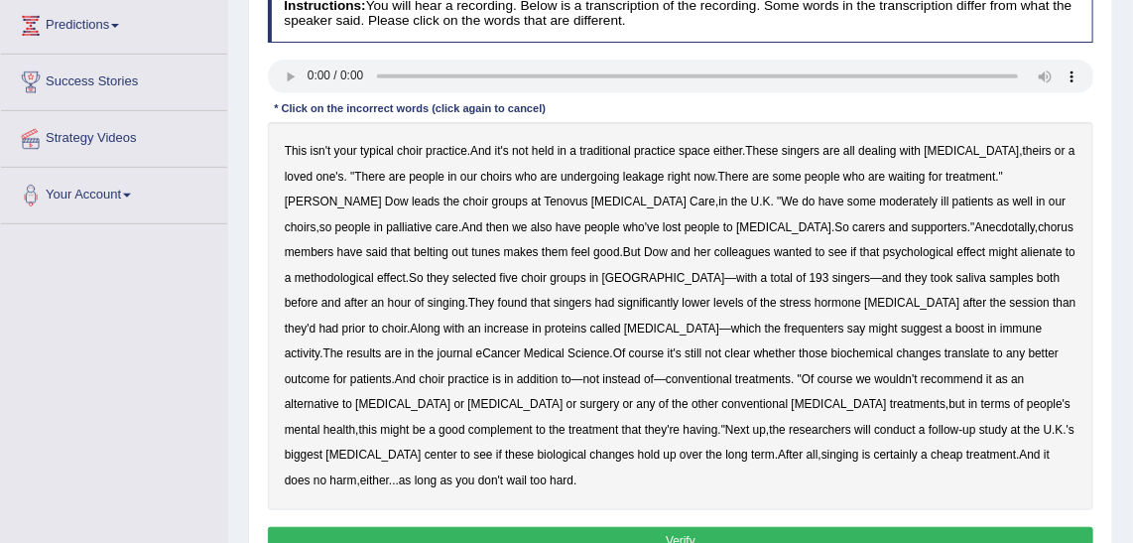
click at [623, 175] on b "leakage" at bounding box center [644, 177] width 42 height 14
click at [880, 199] on b "moderately" at bounding box center [909, 201] width 59 height 14
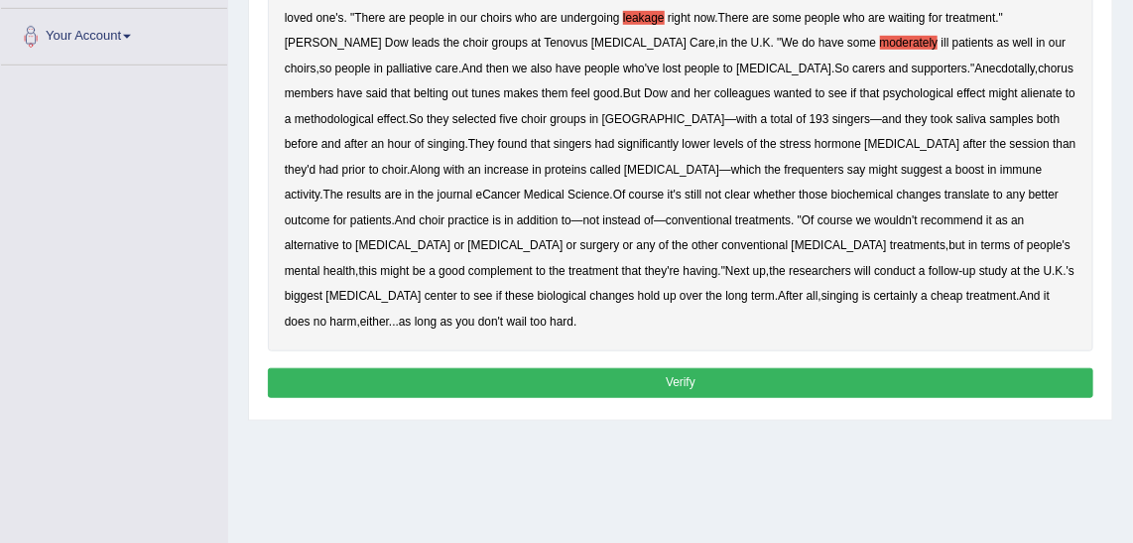
scroll to position [450, 0]
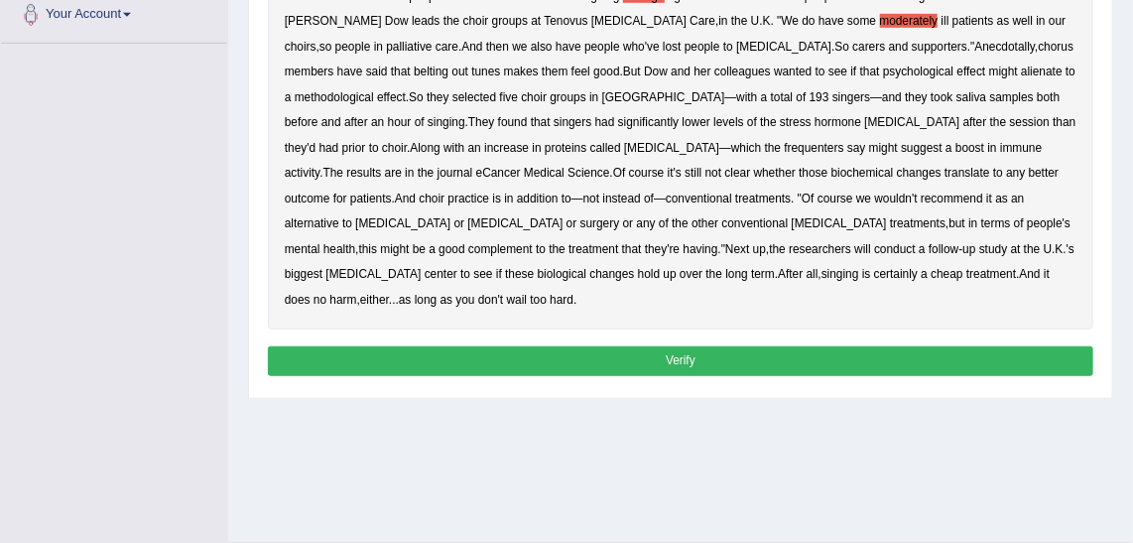
click at [766, 78] on div "This isn't your typical choir practice . And it's not held in a traditional pra…" at bounding box center [681, 135] width 826 height 388
click at [1021, 75] on b "alienate" at bounding box center [1042, 71] width 42 height 14
click at [374, 90] on b "methodological" at bounding box center [334, 97] width 79 height 14
click at [785, 148] on b "frequenters" at bounding box center [815, 148] width 60 height 14
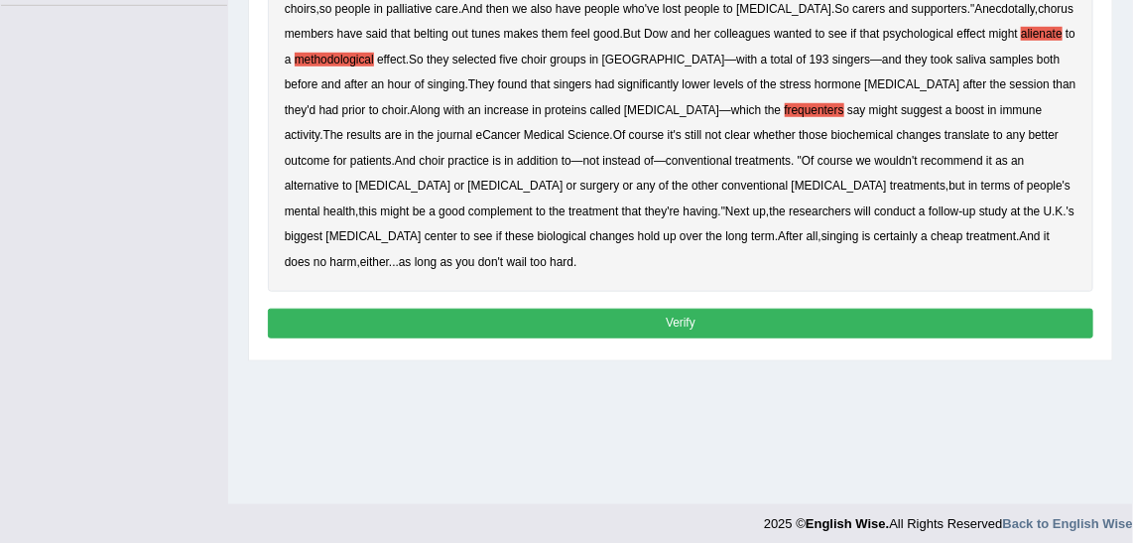
scroll to position [499, 0]
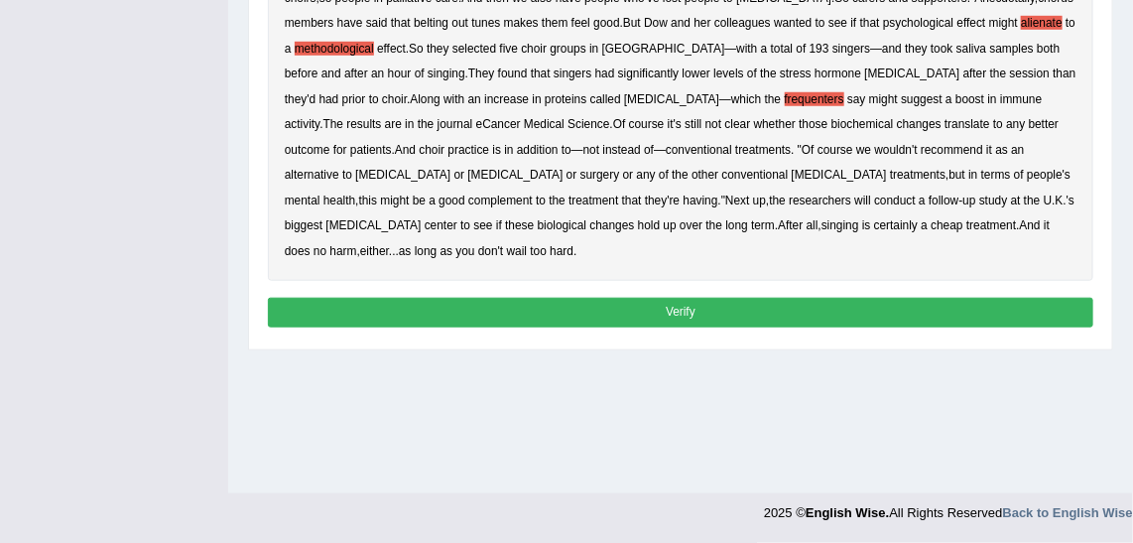
click at [788, 298] on button "Verify" at bounding box center [681, 312] width 826 height 29
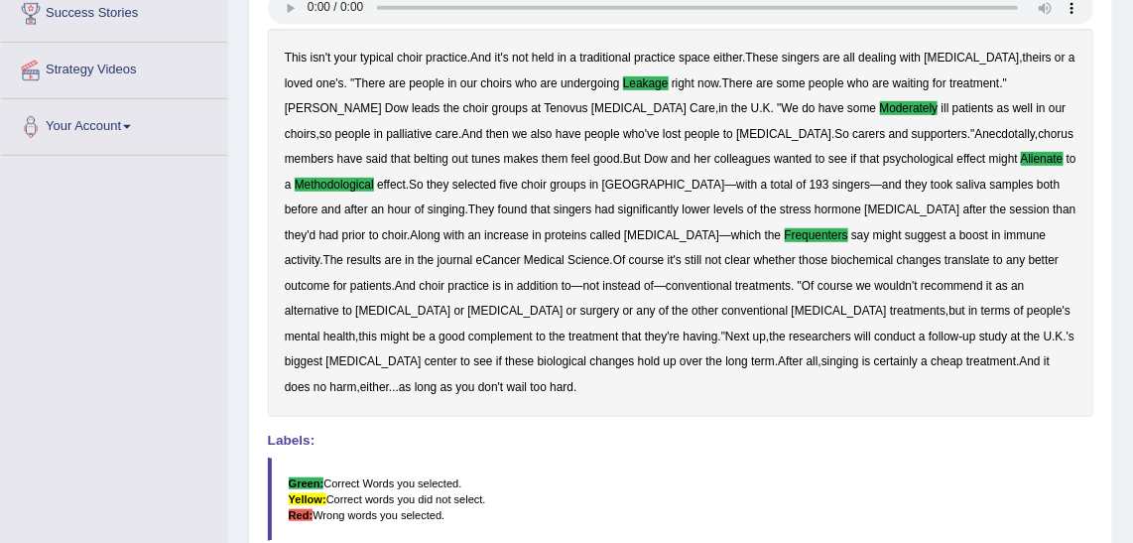
scroll to position [294, 0]
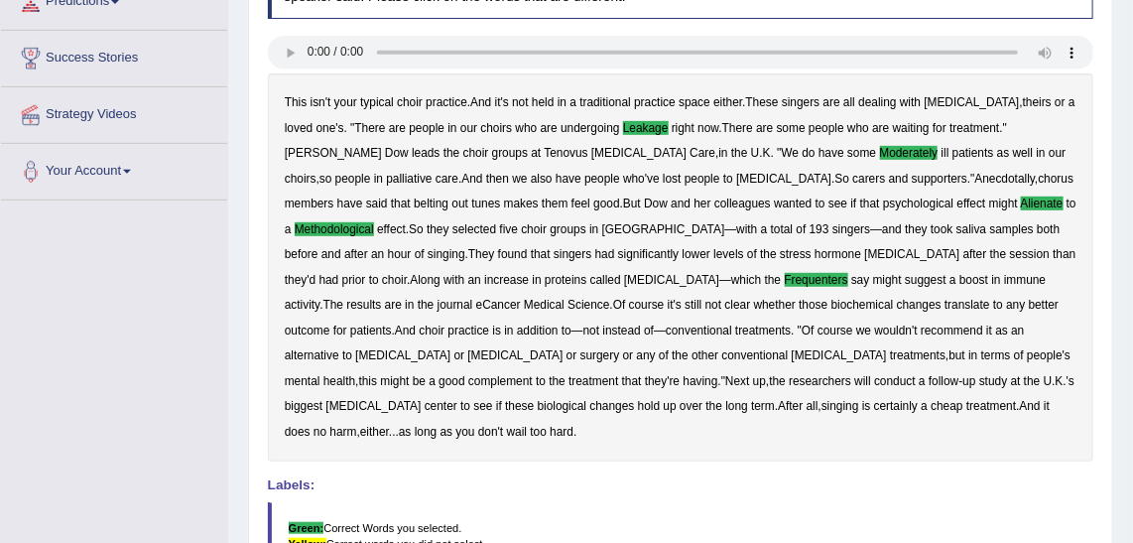
click at [897, 305] on b "changes" at bounding box center [919, 305] width 45 height 14
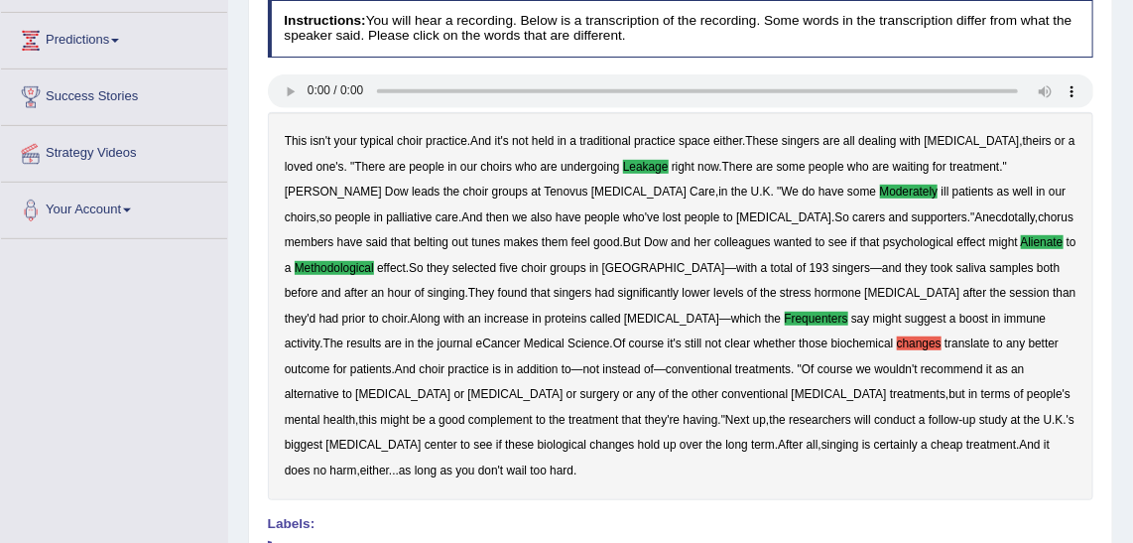
scroll to position [244, 0]
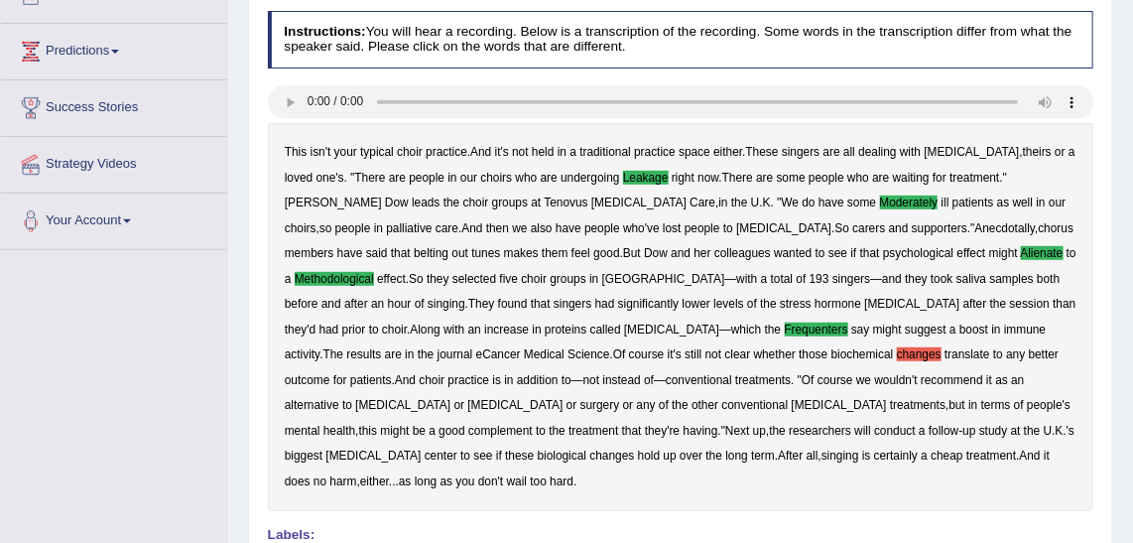
click at [897, 352] on b "changes" at bounding box center [919, 354] width 45 height 14
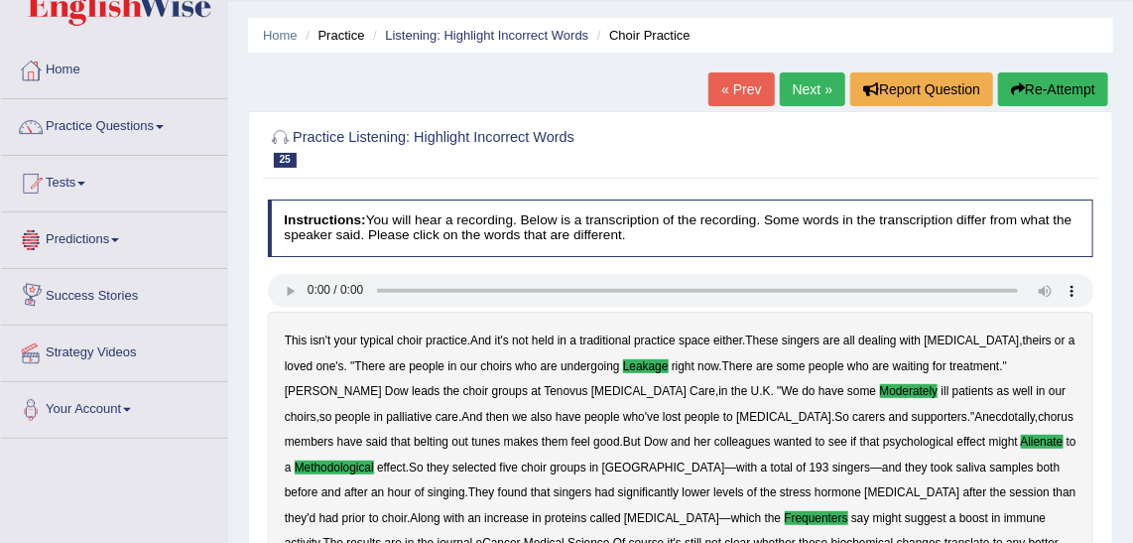
scroll to position [0, 0]
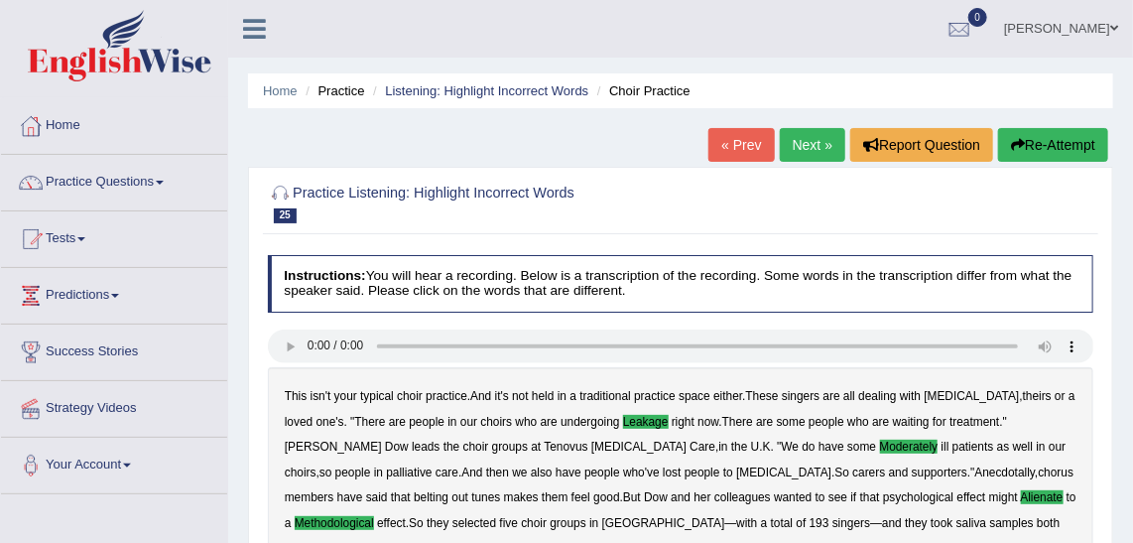
drag, startPoint x: 822, startPoint y: 138, endPoint x: 816, endPoint y: 150, distance: 13.3
click at [822, 138] on link "Next »" at bounding box center [812, 145] width 65 height 34
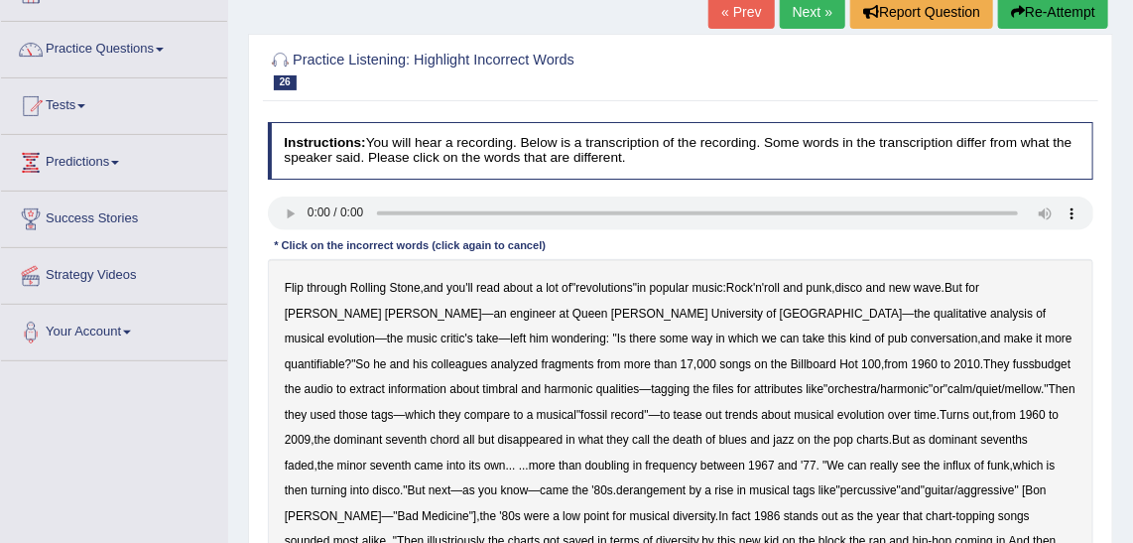
scroll to position [270, 0]
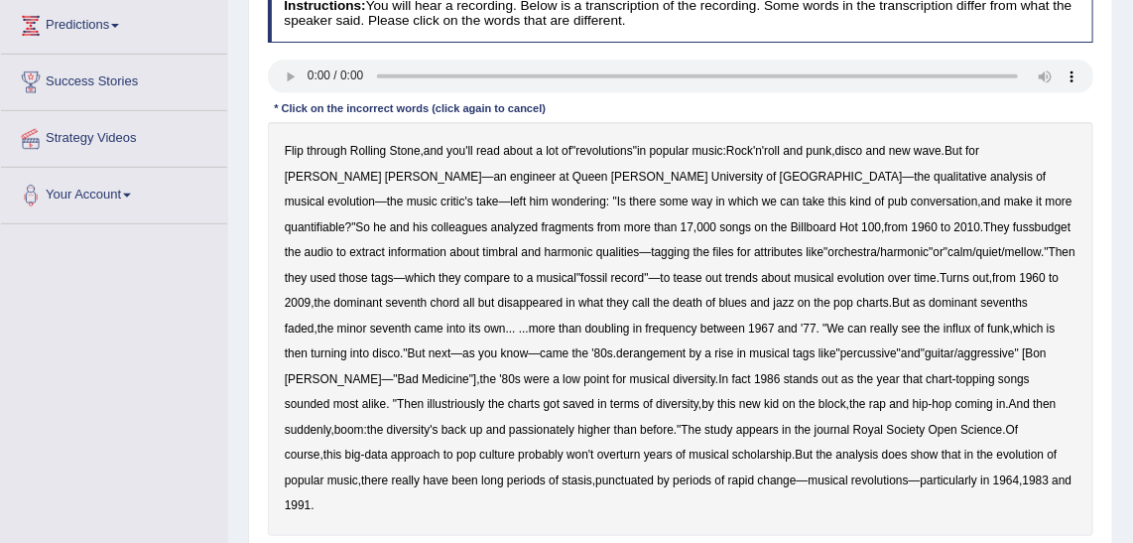
click at [345, 220] on b "quantifiable" at bounding box center [315, 227] width 61 height 14
click at [1013, 225] on b "fussbudget" at bounding box center [1042, 227] width 58 height 14
click at [616, 354] on b "derangement" at bounding box center [650, 353] width 69 height 14
click at [485, 397] on b "illustriously" at bounding box center [457, 404] width 58 height 14
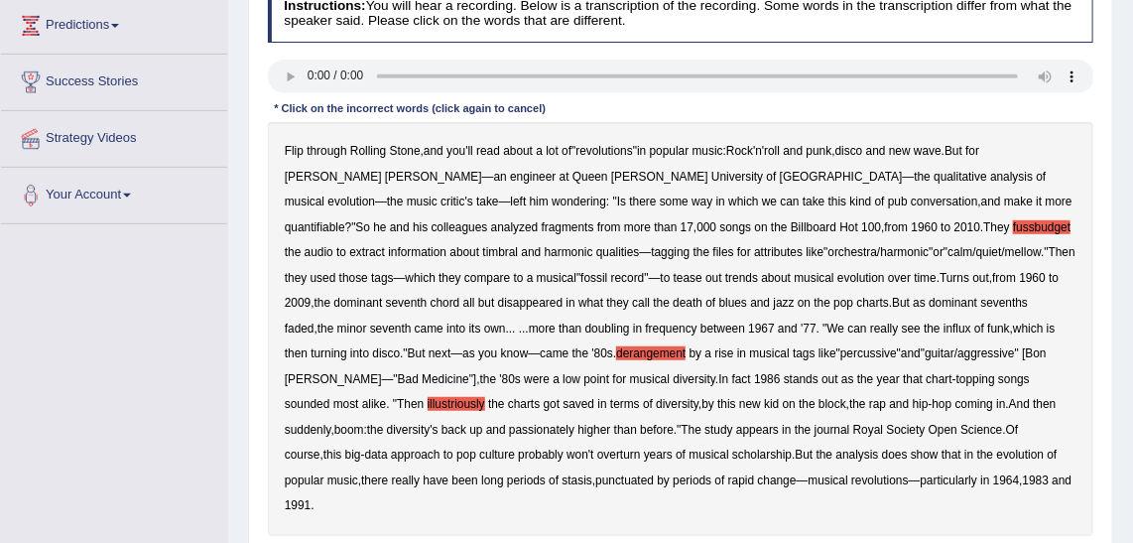
click at [574, 423] on b "passionately" at bounding box center [541, 430] width 65 height 14
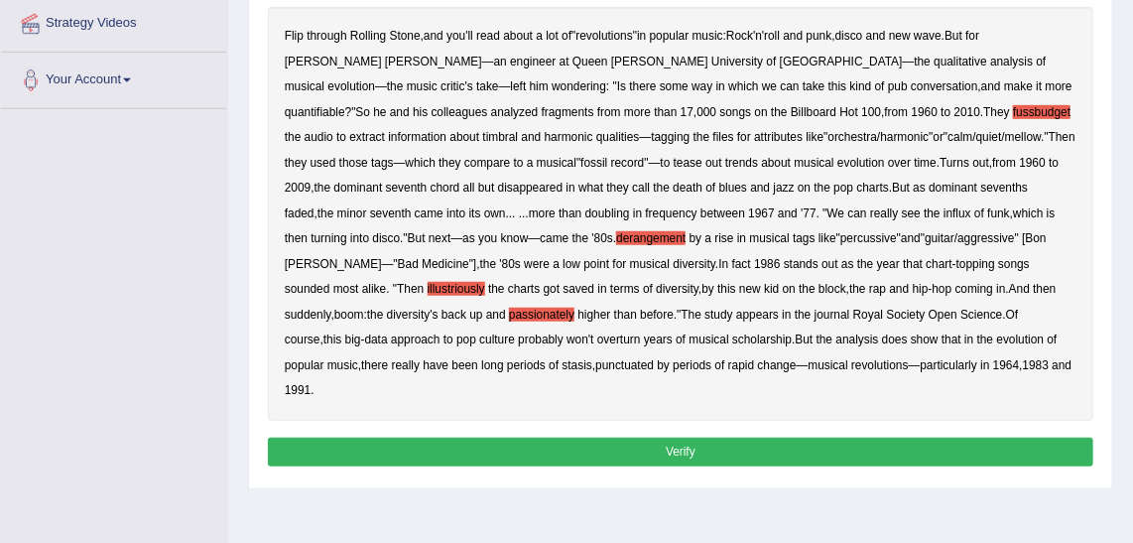
scroll to position [499, 0]
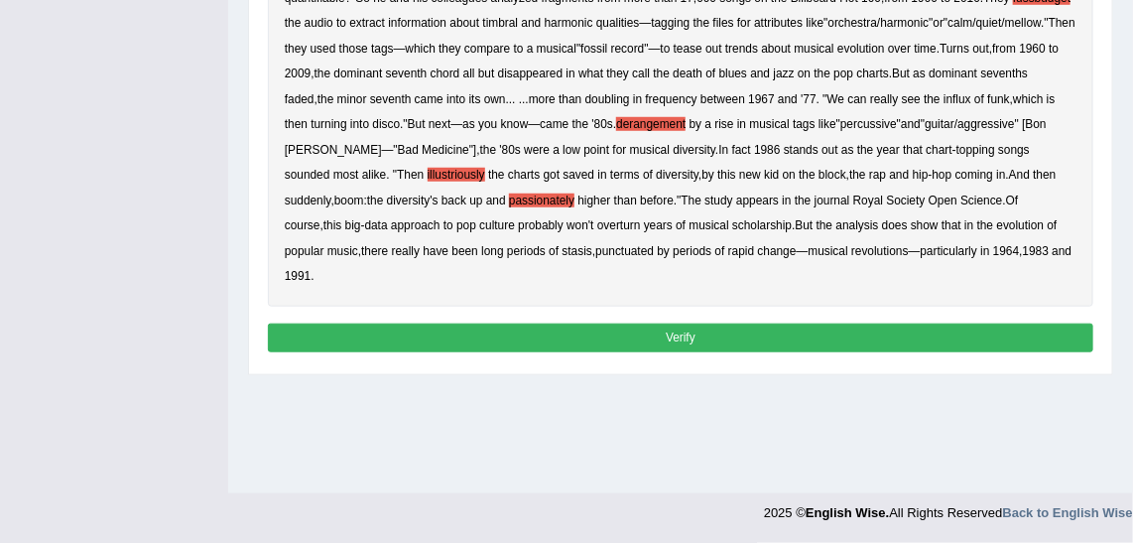
click at [675, 323] on button "Verify" at bounding box center [681, 337] width 826 height 29
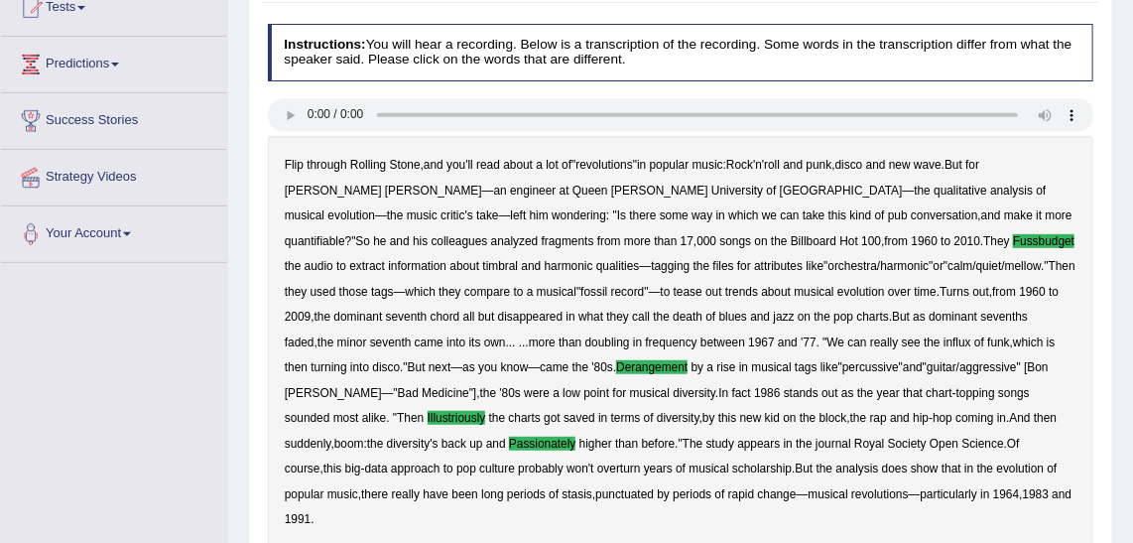
scroll to position [203, 0]
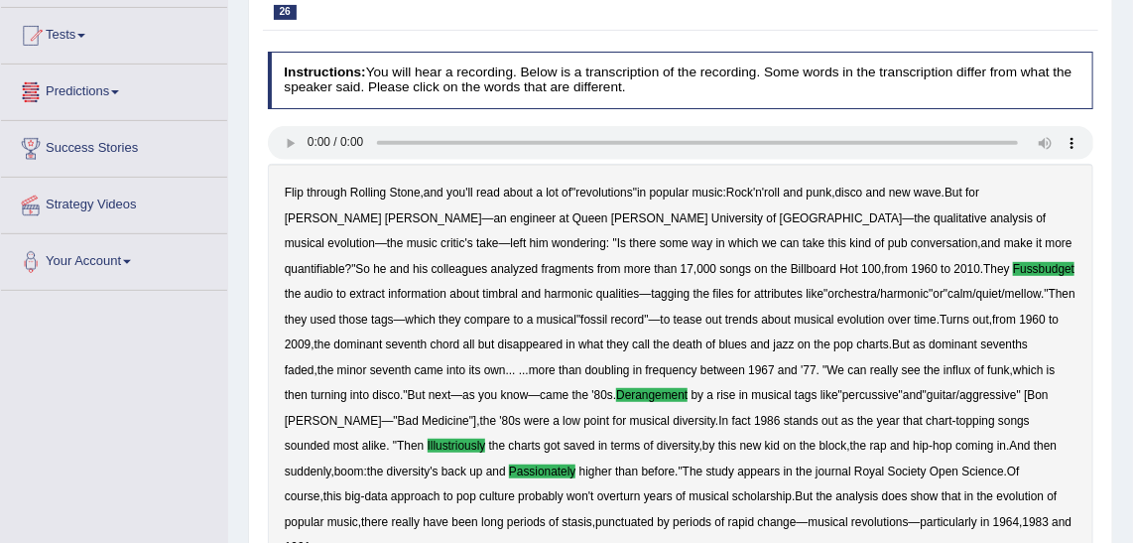
click at [118, 90] on span at bounding box center [115, 92] width 8 height 4
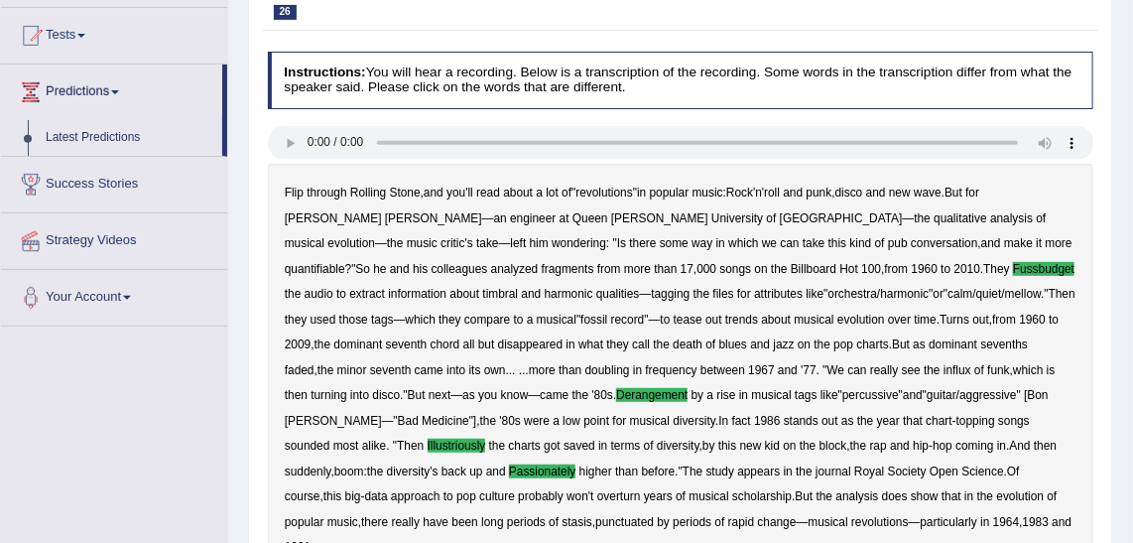
scroll to position [23, 0]
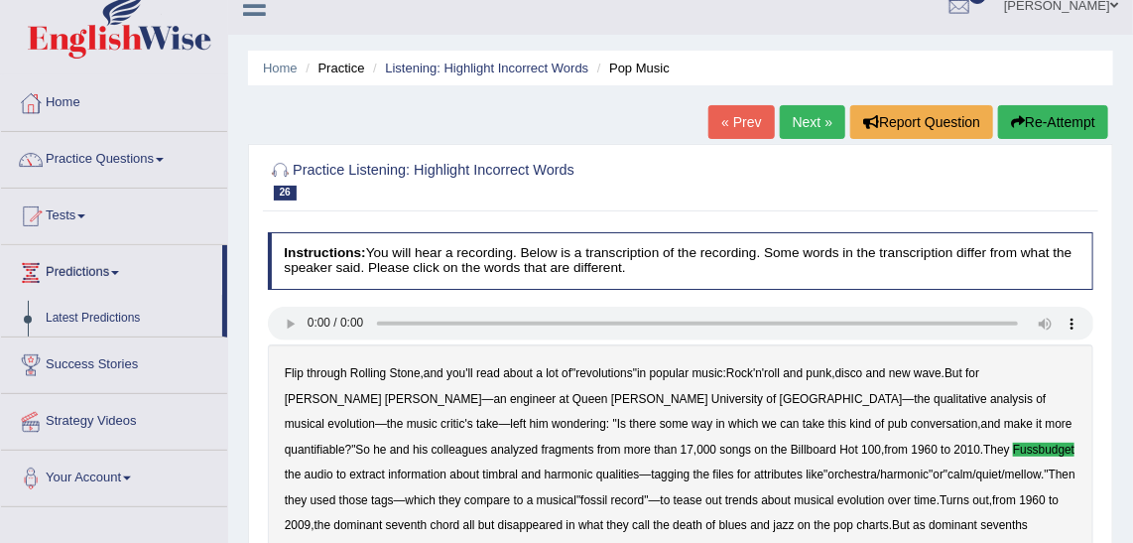
click at [145, 148] on link "Practice Questions" at bounding box center [114, 157] width 226 height 50
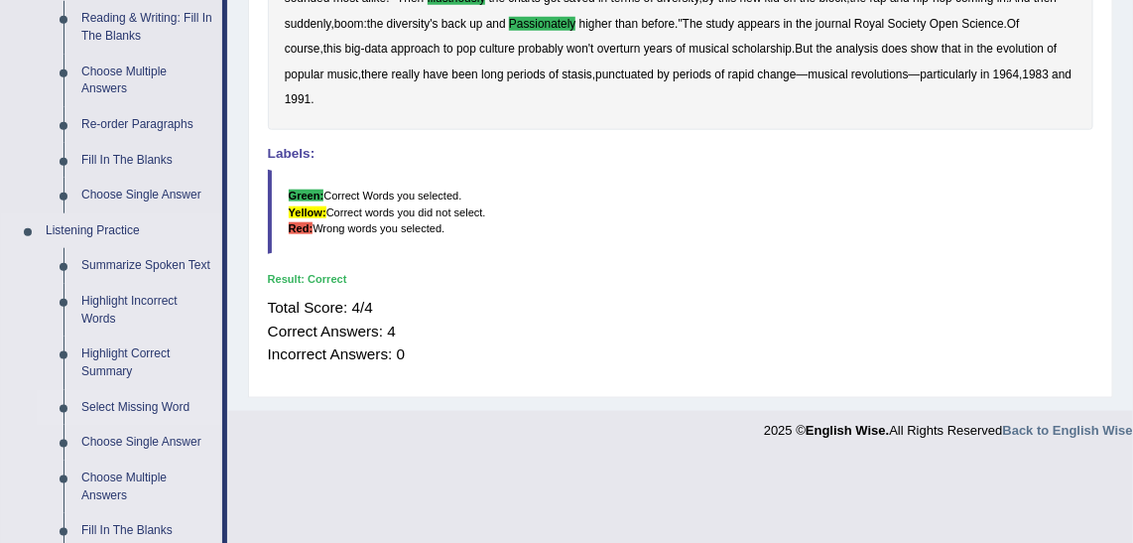
scroll to position [744, 0]
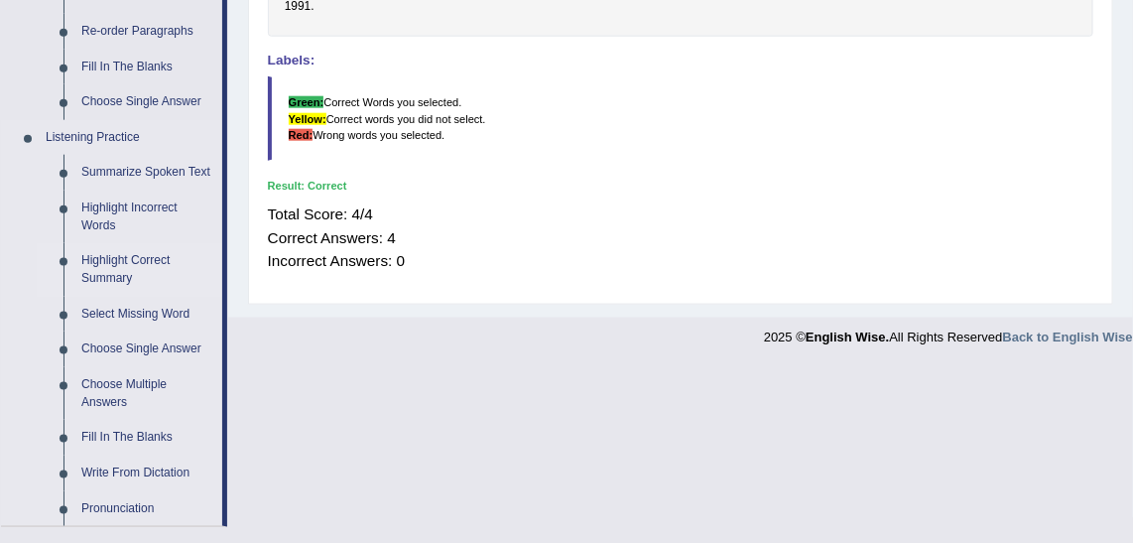
click at [138, 259] on link "Highlight Correct Summary" at bounding box center [147, 269] width 150 height 53
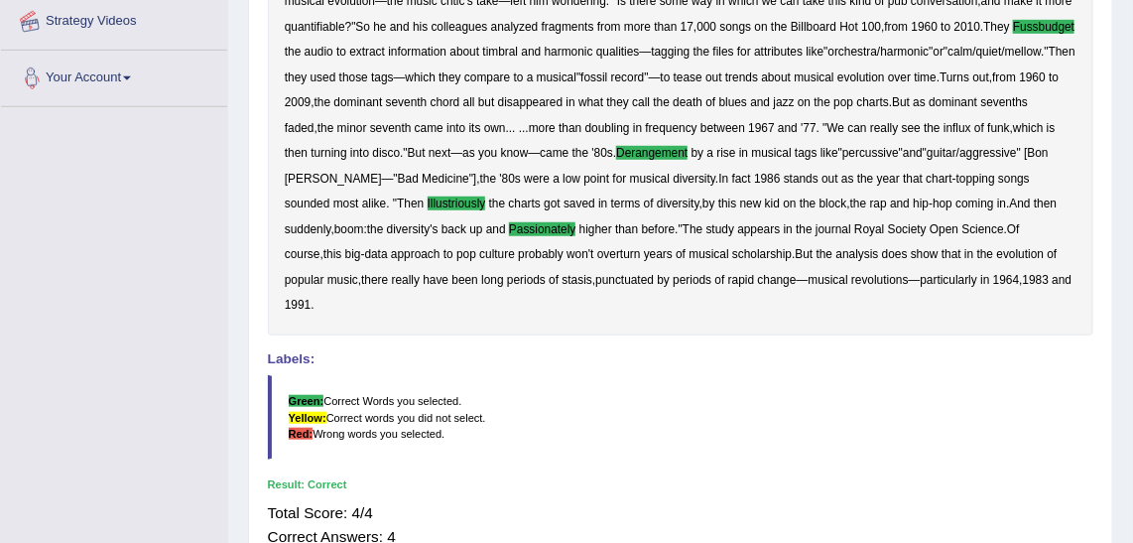
scroll to position [540, 0]
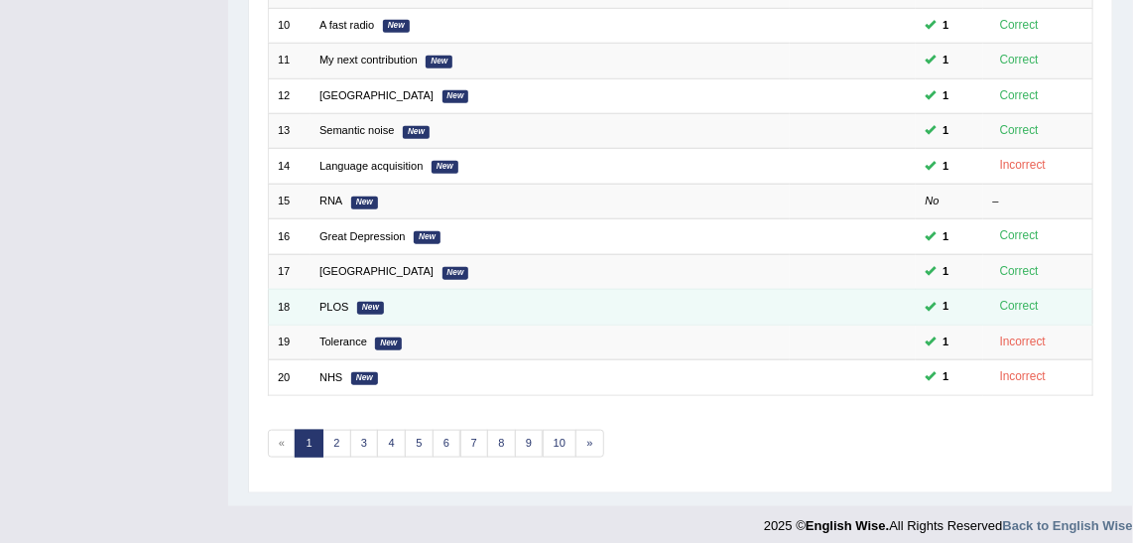
scroll to position [593, 0]
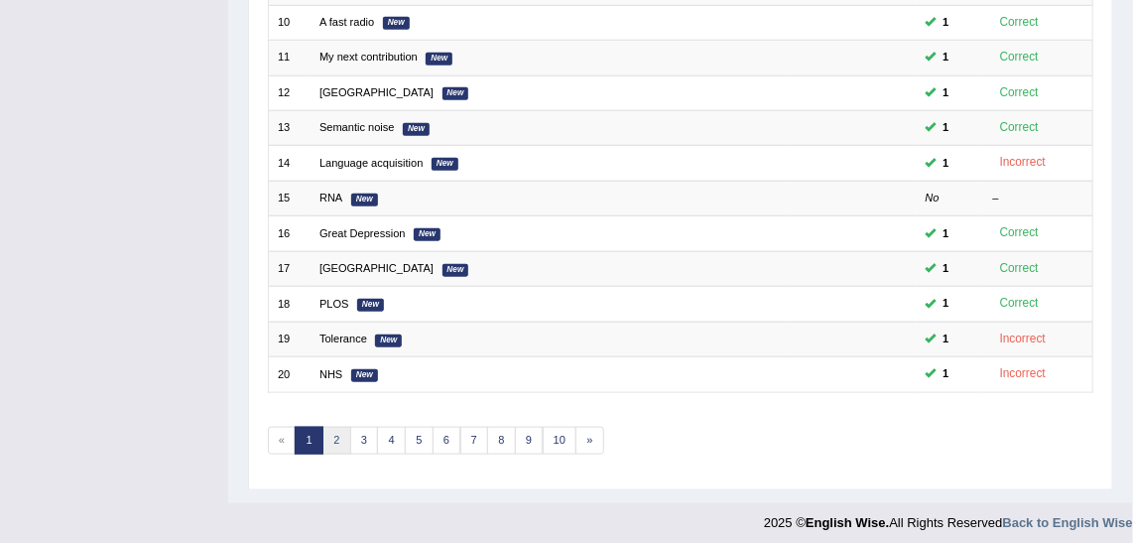
click at [335, 427] on link "2" at bounding box center [336, 441] width 29 height 28
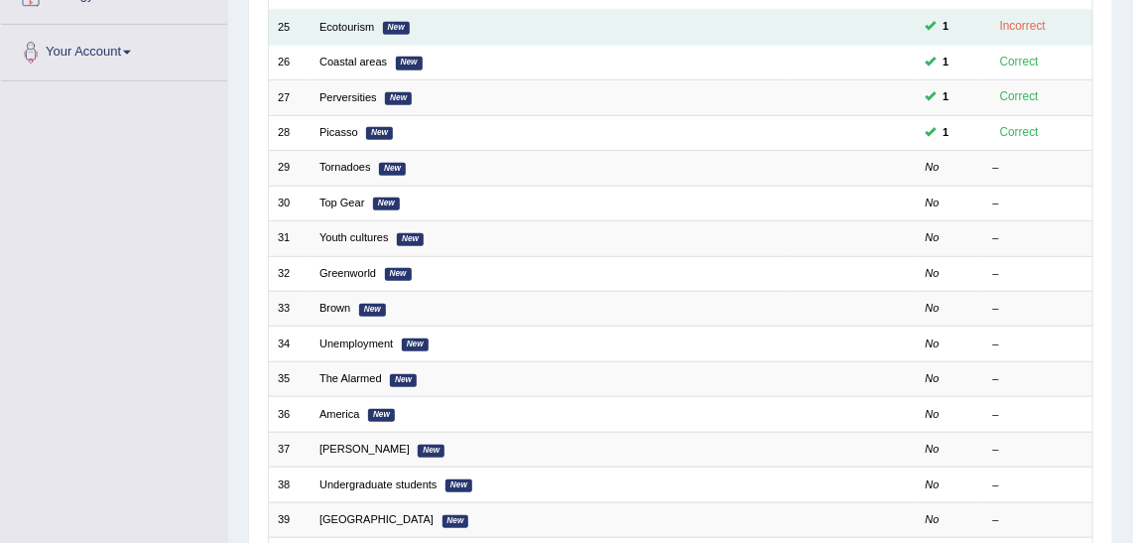
scroll to position [450, 0]
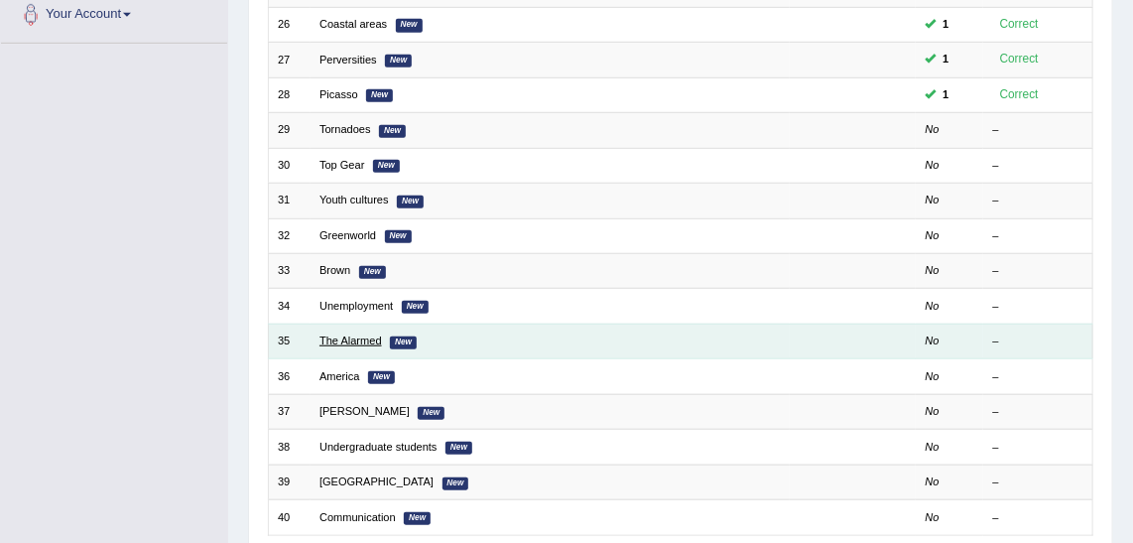
click at [363, 334] on link "The Alarmed" at bounding box center [350, 340] width 62 height 12
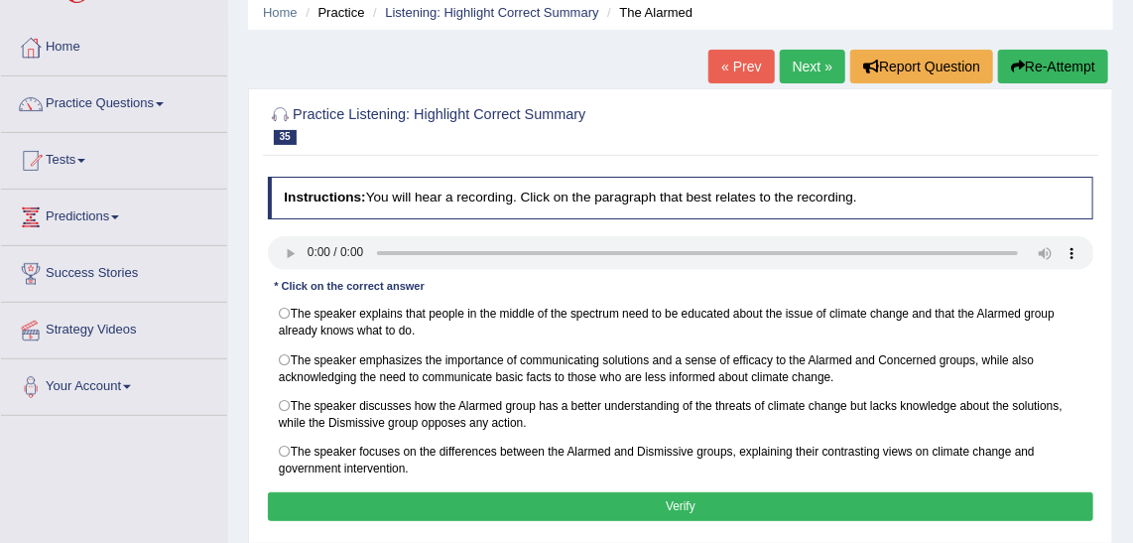
scroll to position [180, 0]
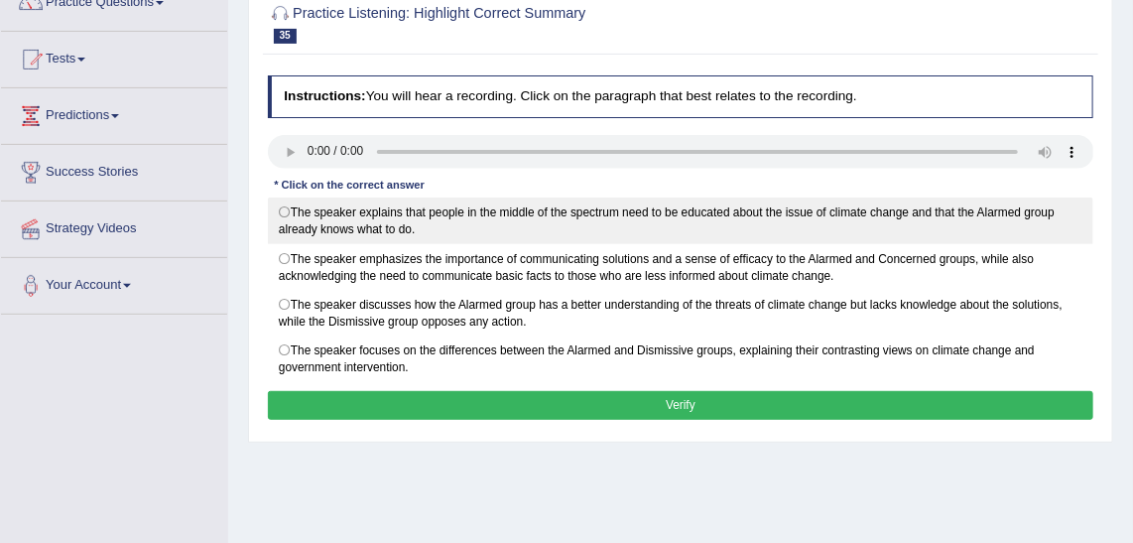
click at [1083, 200] on label "The speaker explains that people in the middle of the spectrum need to be educa…" at bounding box center [681, 220] width 826 height 47
radio input "true"
click at [279, 209] on label "The speaker explains that people in the middle of the spectrum need to be educa…" at bounding box center [681, 220] width 826 height 47
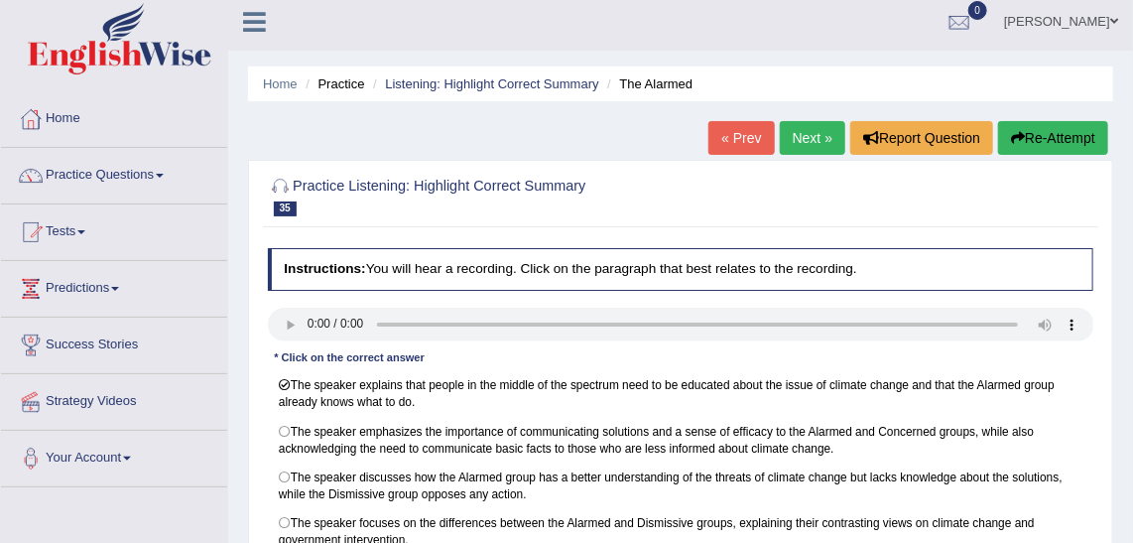
scroll to position [0, 0]
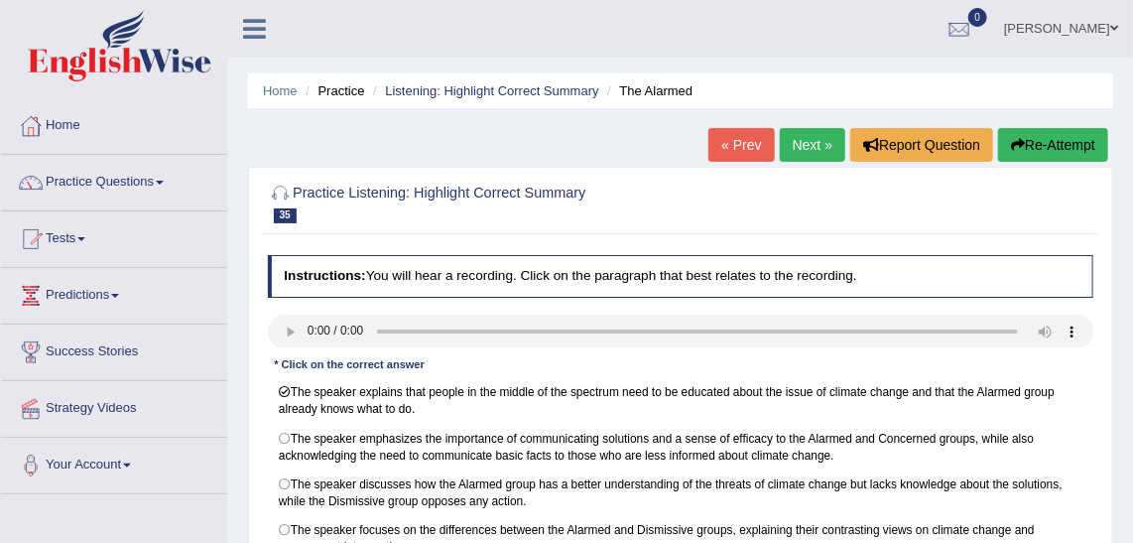
click at [1054, 148] on button "Re-Attempt" at bounding box center [1053, 145] width 110 height 34
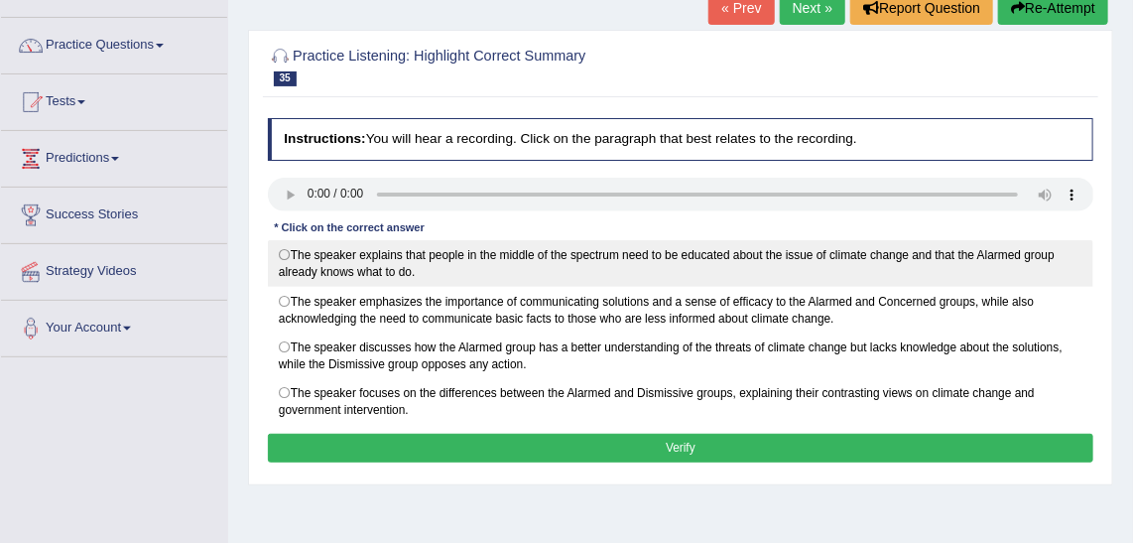
scroll to position [180, 0]
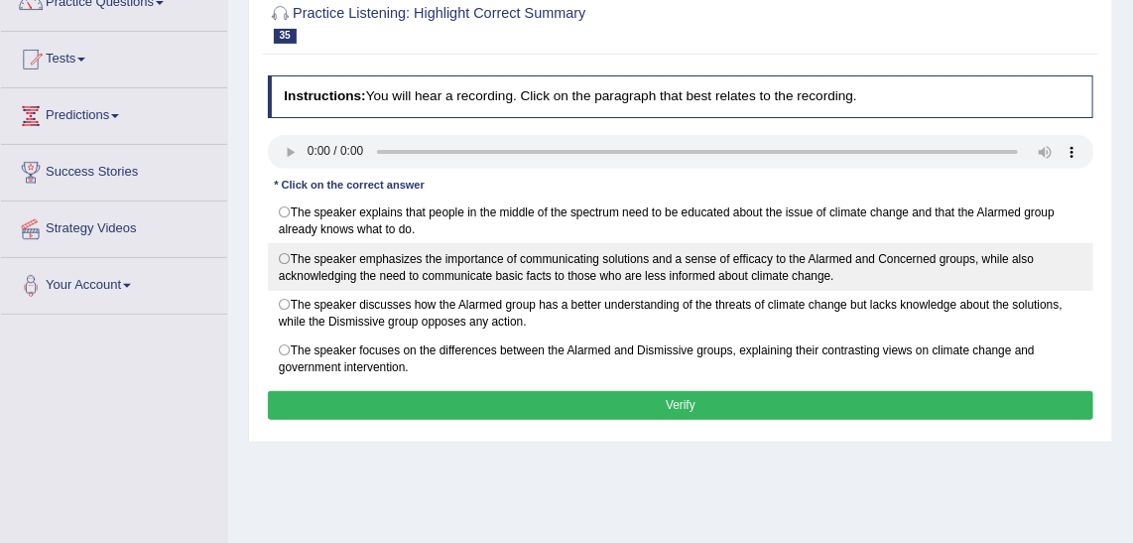
click at [280, 248] on label "The speaker emphasizes the importance of communicating solutions and a sense of…" at bounding box center [681, 266] width 826 height 47
radio input "true"
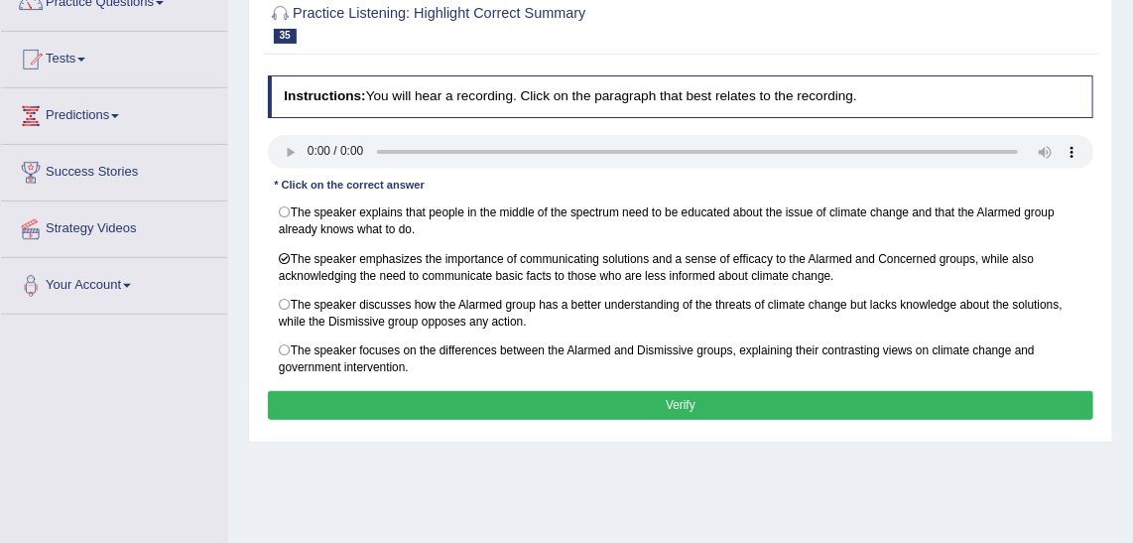
click at [649, 398] on button "Verify" at bounding box center [681, 405] width 826 height 29
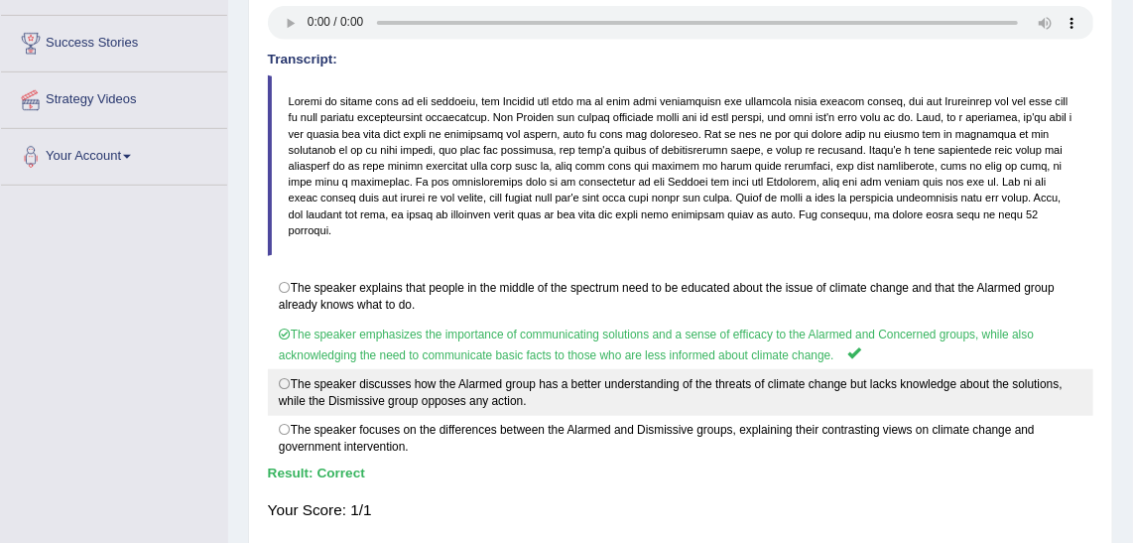
scroll to position [450, 0]
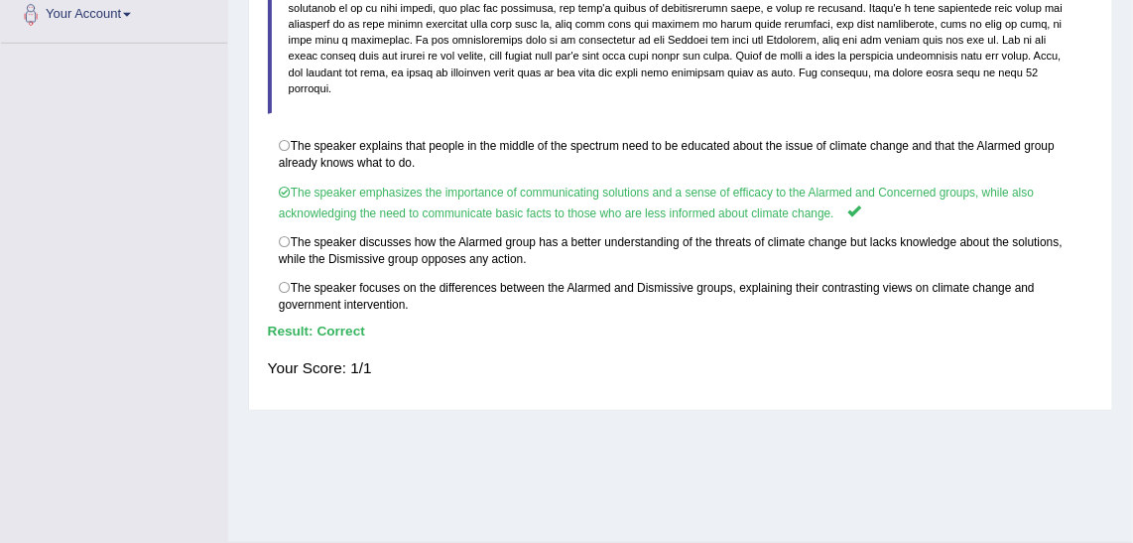
click at [88, 241] on div "Toggle navigation Home Practice Questions Speaking Practice Read Aloud Repeat S…" at bounding box center [566, 66] width 1133 height 1032
click at [93, 310] on div "Toggle navigation Home Practice Questions Speaking Practice Read Aloud Repeat S…" at bounding box center [566, 66] width 1133 height 1032
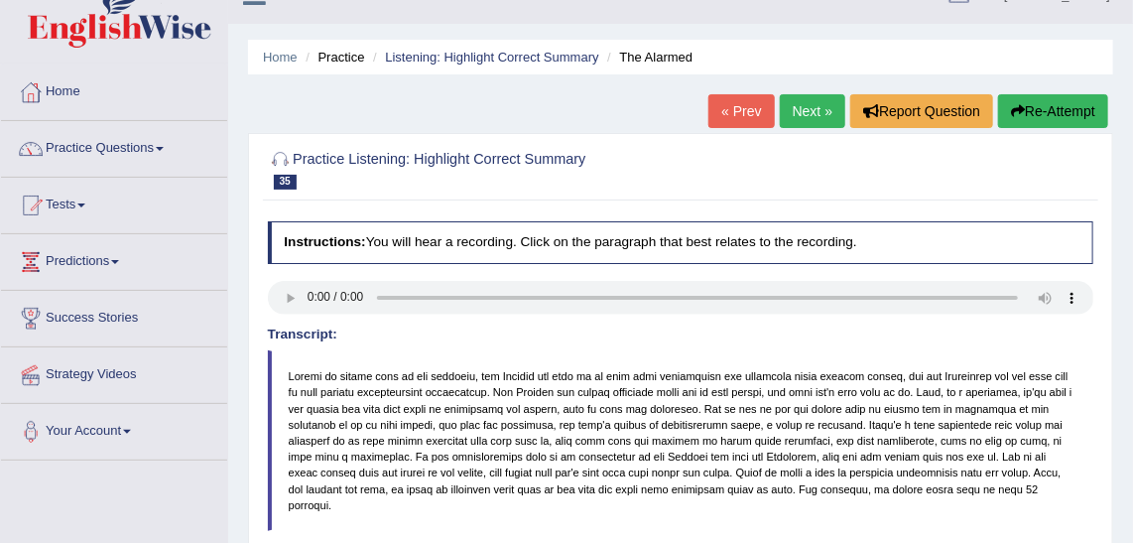
scroll to position [0, 0]
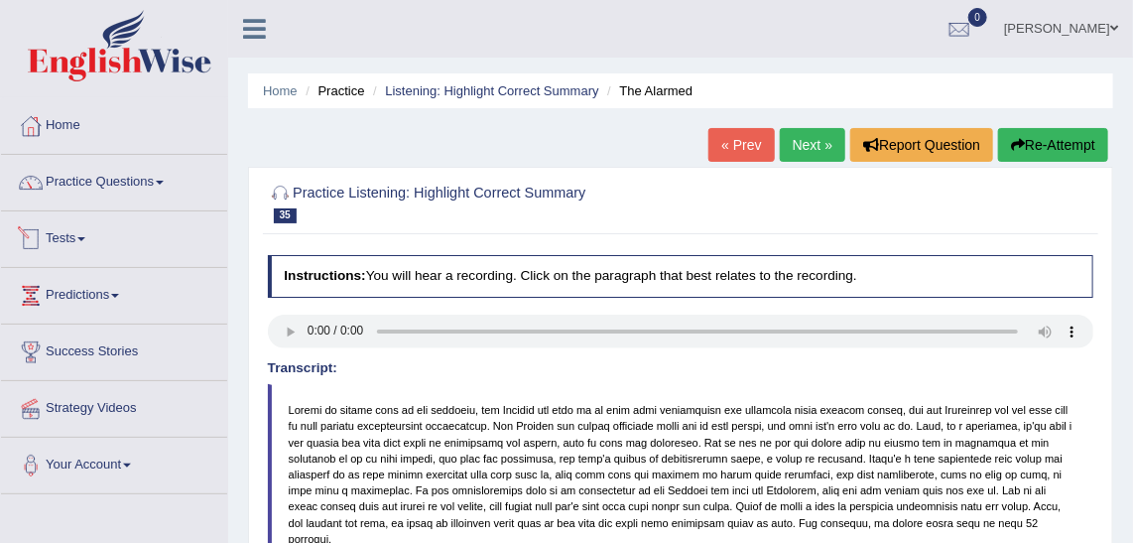
click at [140, 231] on link "Tests" at bounding box center [114, 236] width 226 height 50
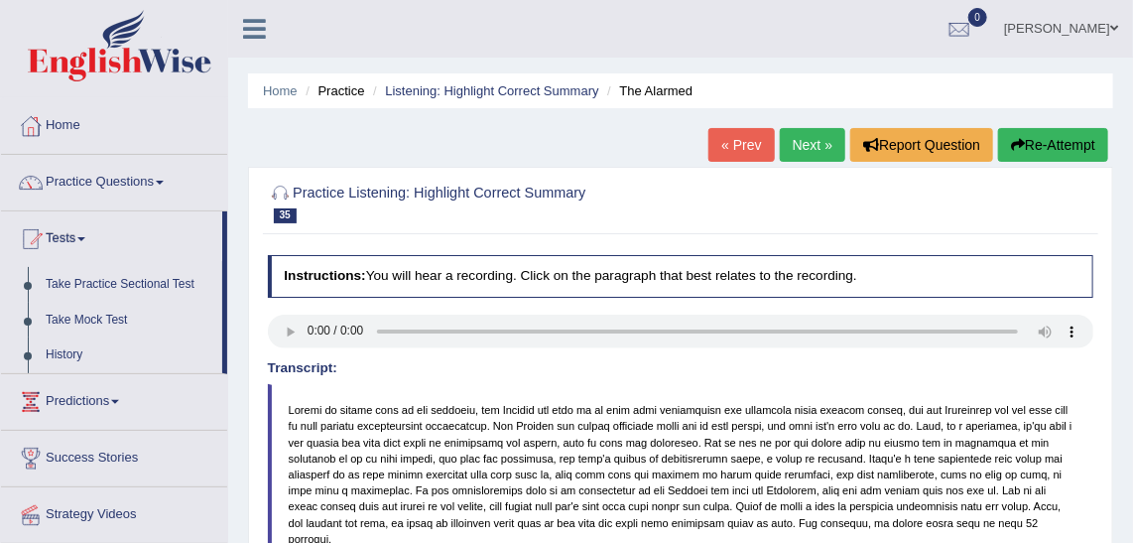
click at [277, 527] on blockquote at bounding box center [681, 474] width 826 height 181
click at [799, 152] on link "Next »" at bounding box center [812, 145] width 65 height 34
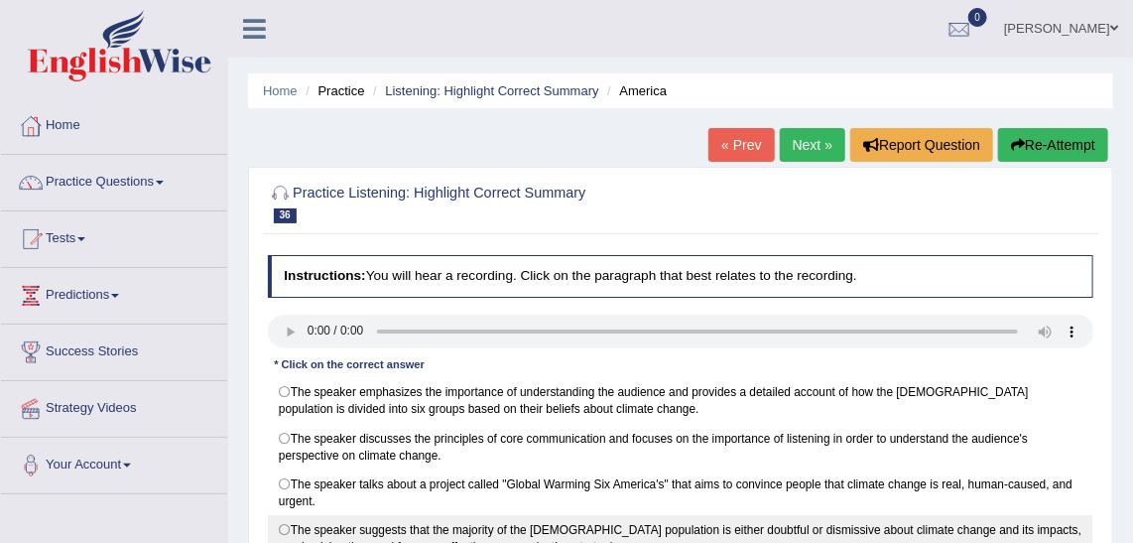
click at [633, 515] on label "The speaker suggests that the majority of the [DEMOGRAPHIC_DATA] population is …" at bounding box center [681, 538] width 826 height 47
radio input "true"
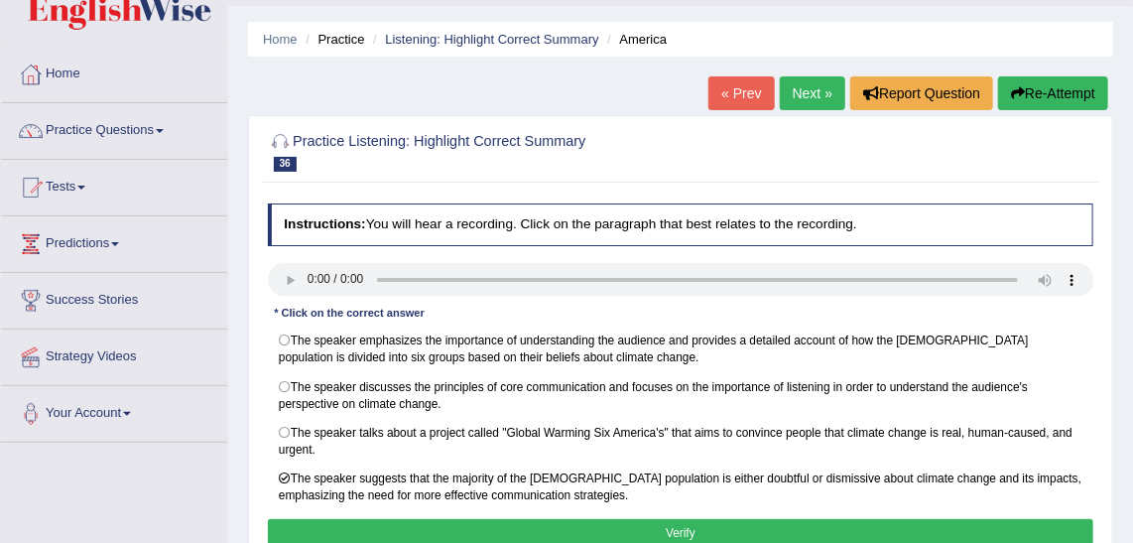
scroll to position [89, 0]
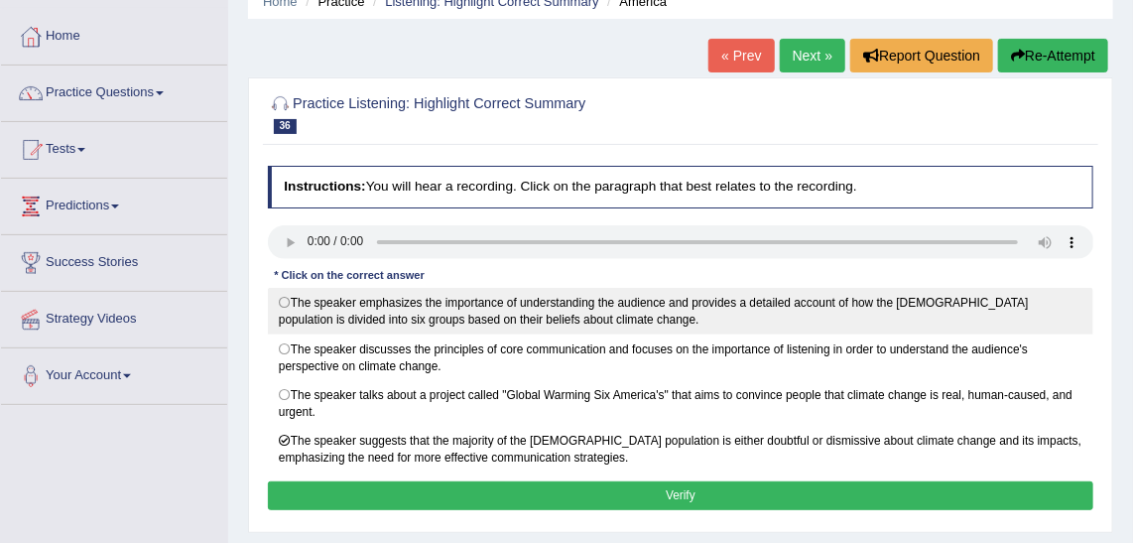
click at [279, 298] on label "The speaker emphasizes the importance of understanding the audience and provide…" at bounding box center [681, 311] width 826 height 47
radio input "true"
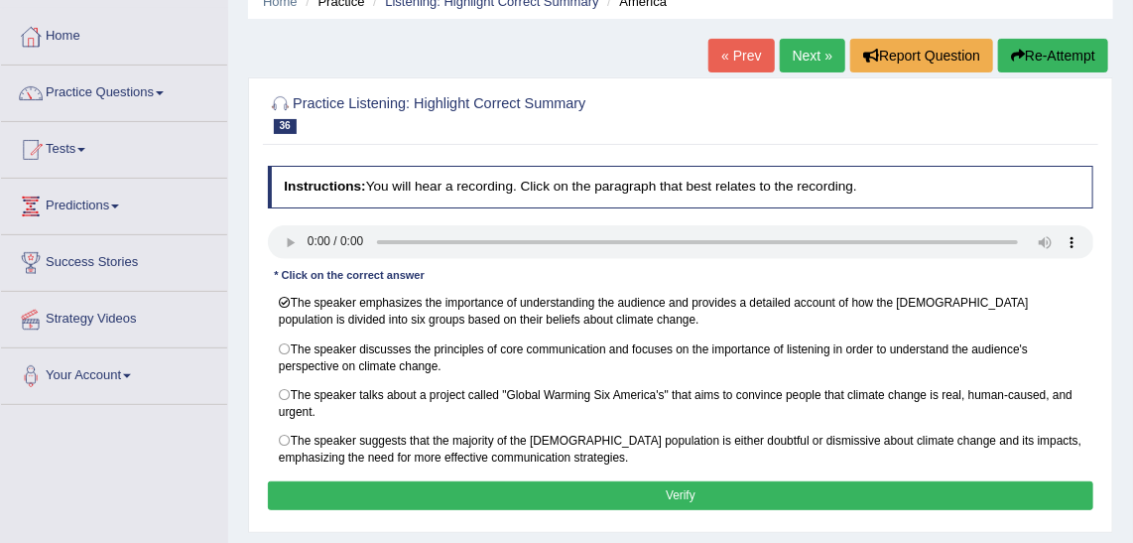
click at [639, 497] on button "Verify" at bounding box center [681, 495] width 826 height 29
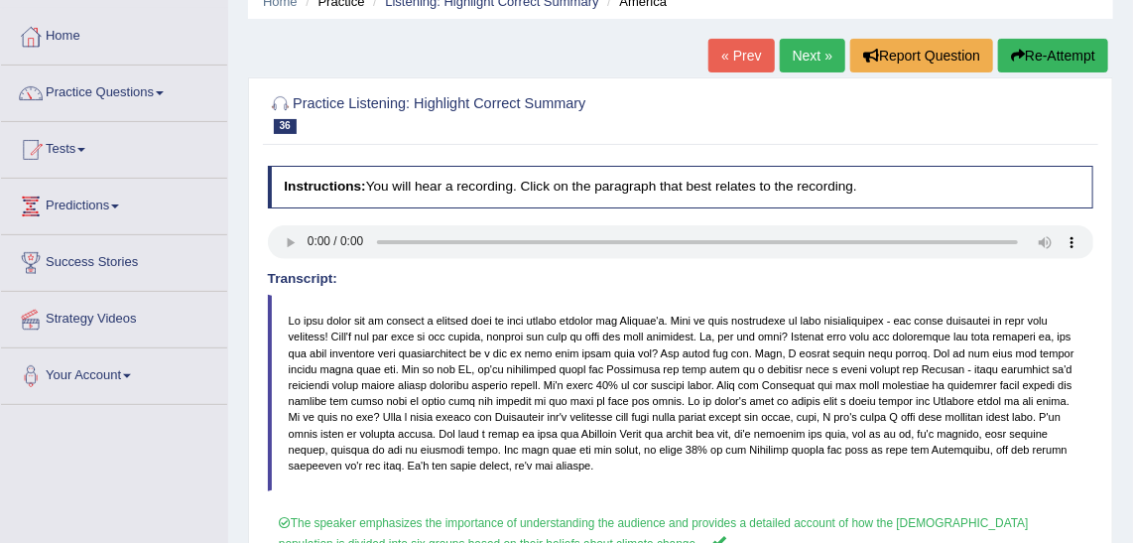
click at [163, 102] on link "Practice Questions" at bounding box center [114, 90] width 226 height 50
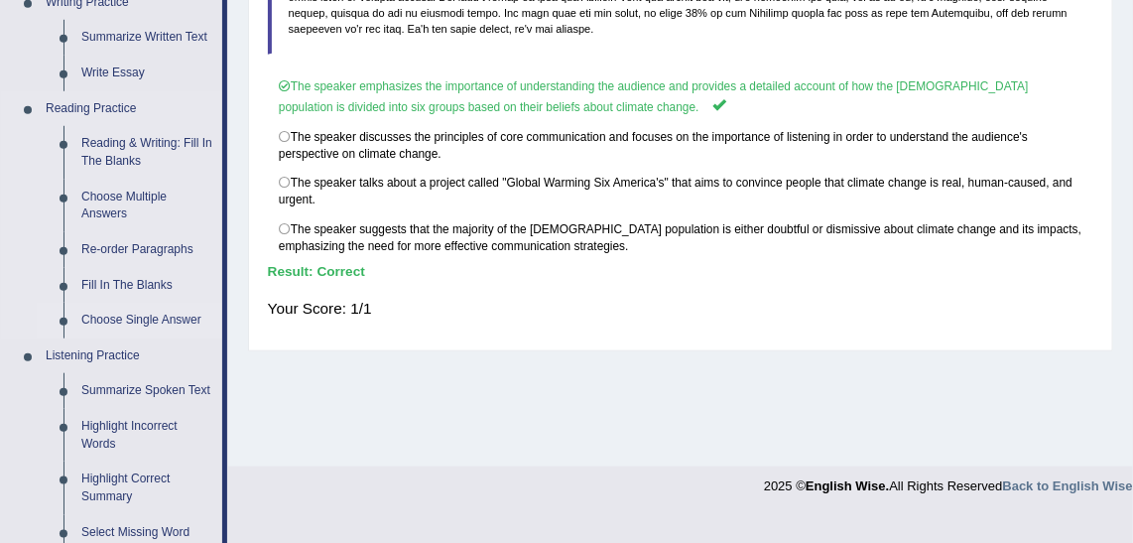
scroll to position [631, 0]
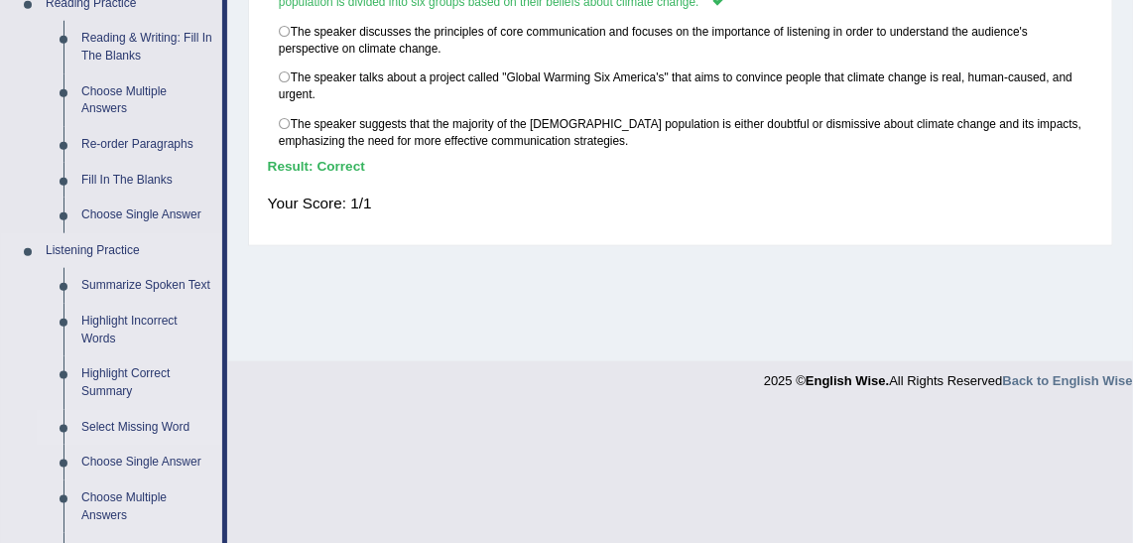
click at [142, 427] on link "Select Missing Word" at bounding box center [147, 428] width 150 height 36
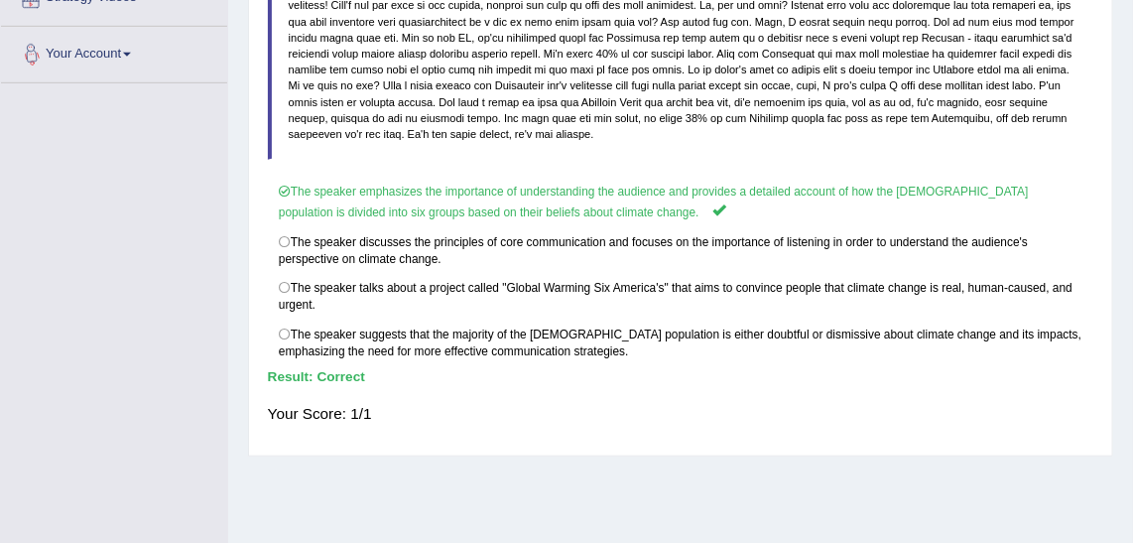
scroll to position [499, 0]
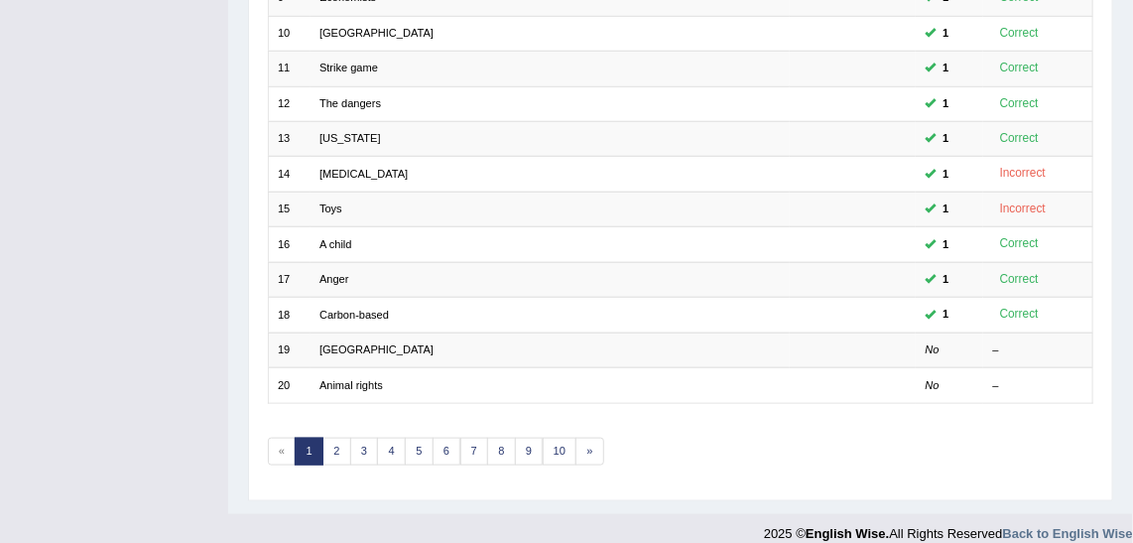
scroll to position [593, 0]
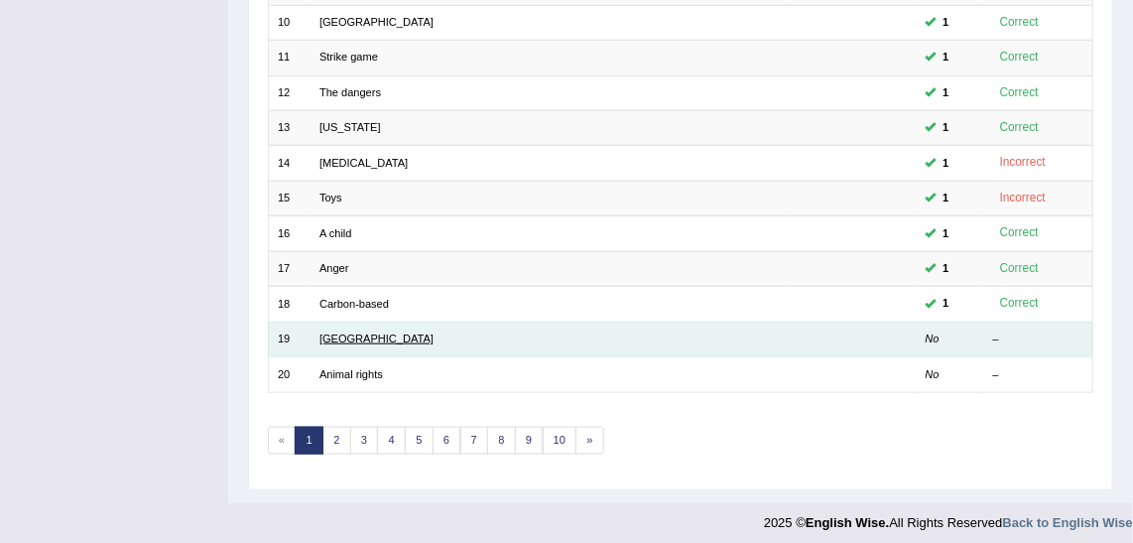
click at [349, 332] on link "[GEOGRAPHIC_DATA]" at bounding box center [376, 338] width 114 height 12
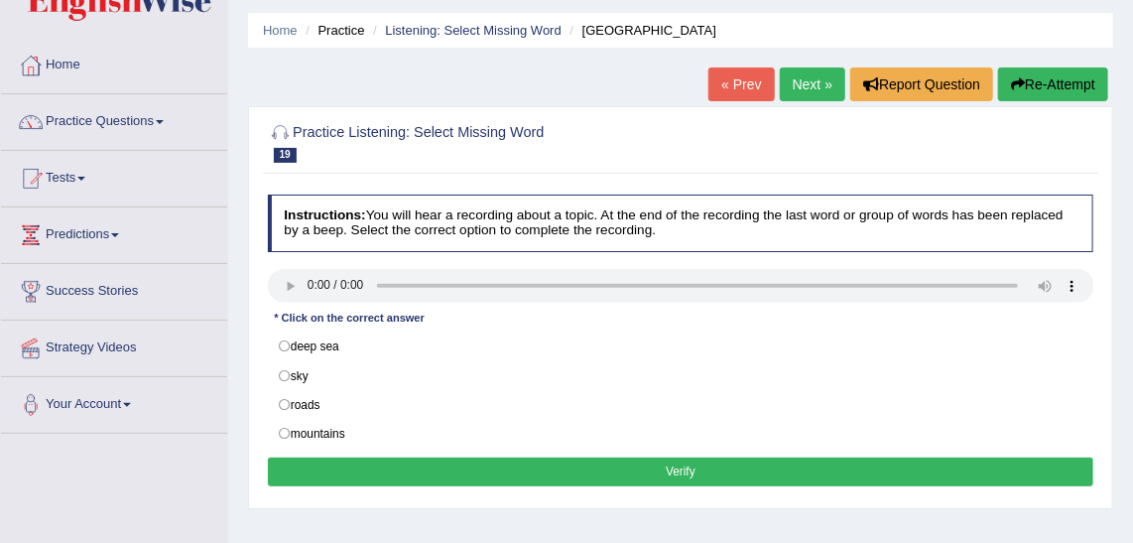
scroll to position [89, 0]
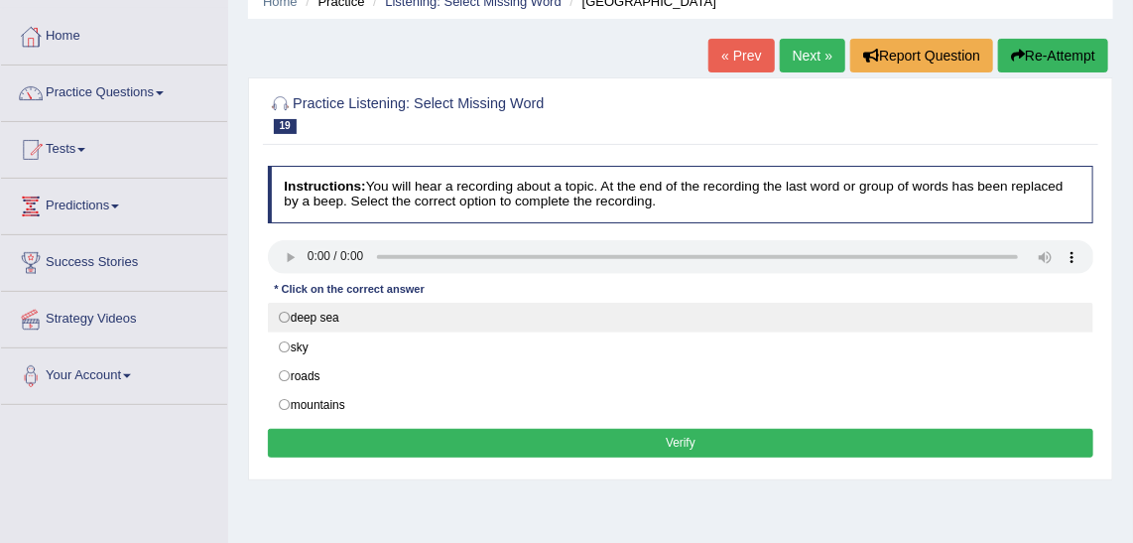
click at [282, 312] on label "deep sea" at bounding box center [681, 318] width 826 height 30
radio input "true"
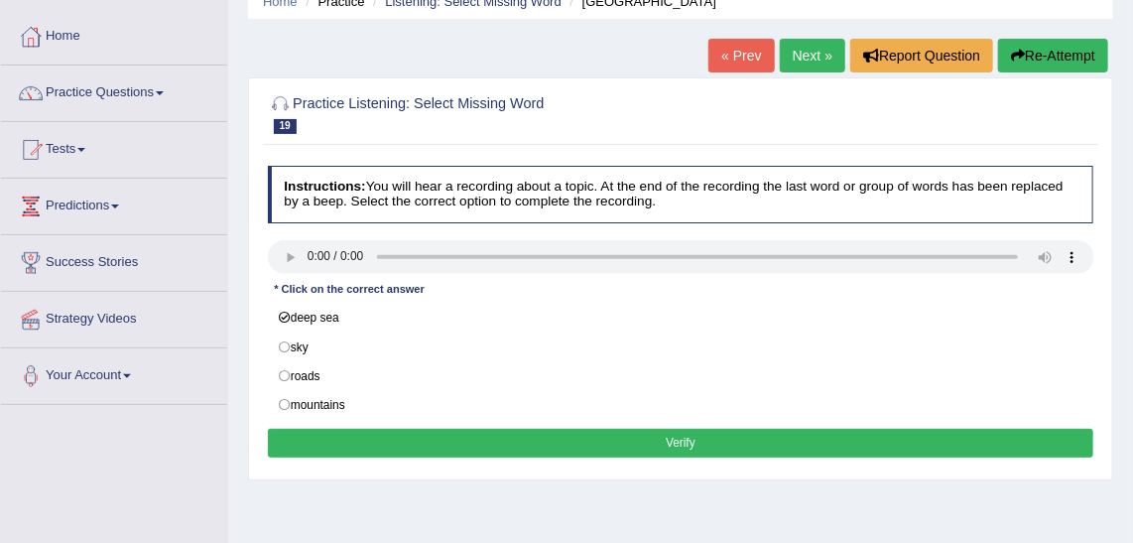
click at [558, 436] on button "Verify" at bounding box center [681, 443] width 826 height 29
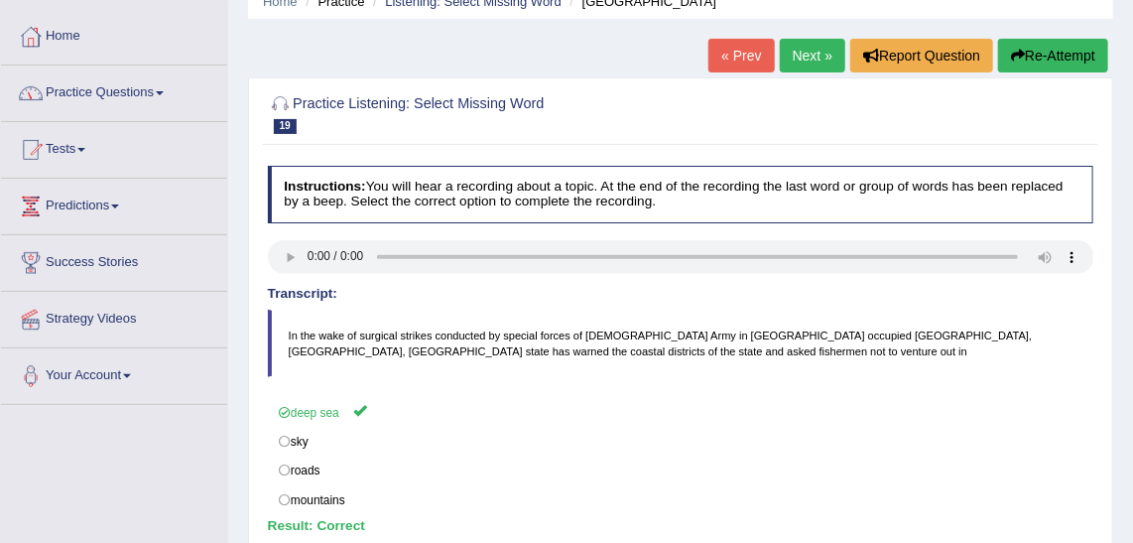
click at [99, 94] on link "Practice Questions" at bounding box center [114, 90] width 226 height 50
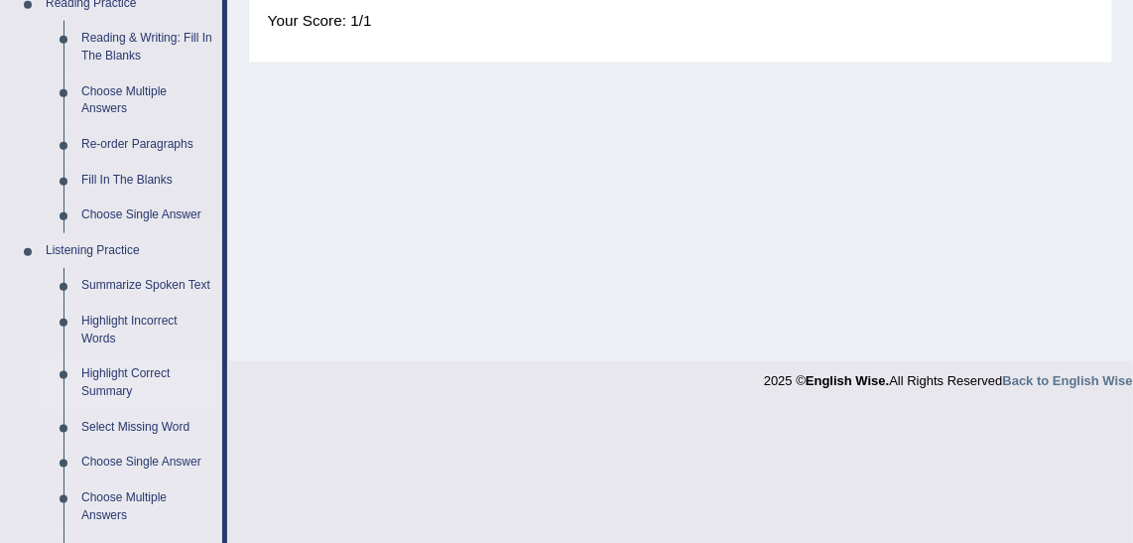
scroll to position [721, 0]
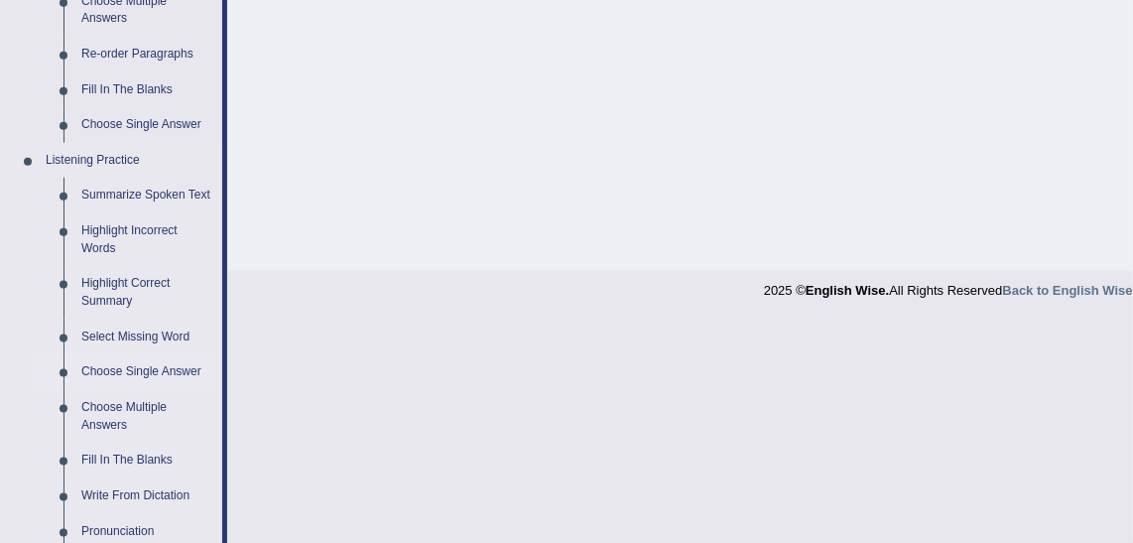
click at [153, 367] on link "Choose Single Answer" at bounding box center [147, 372] width 150 height 36
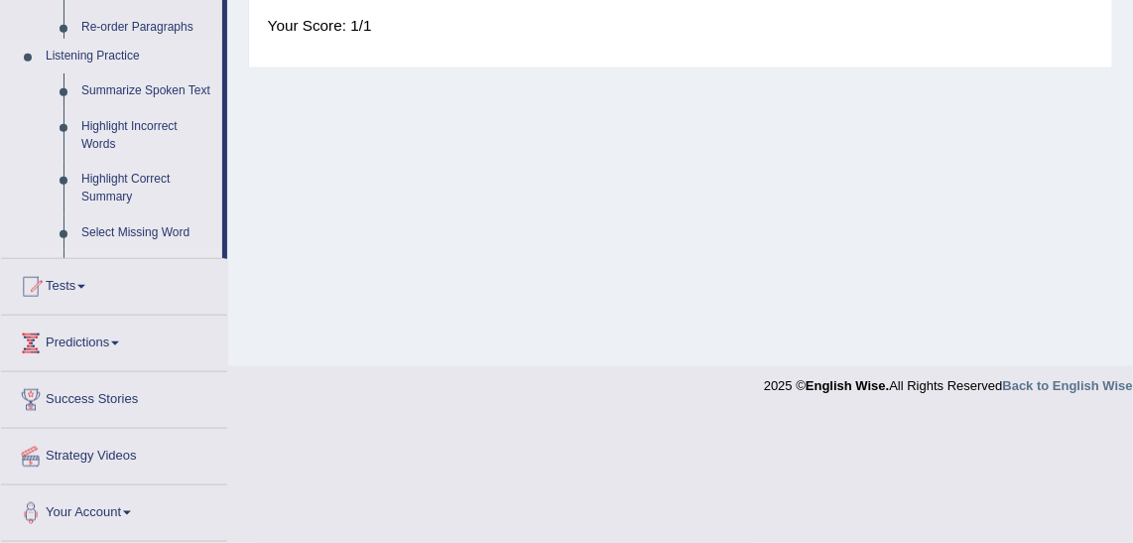
scroll to position [499, 0]
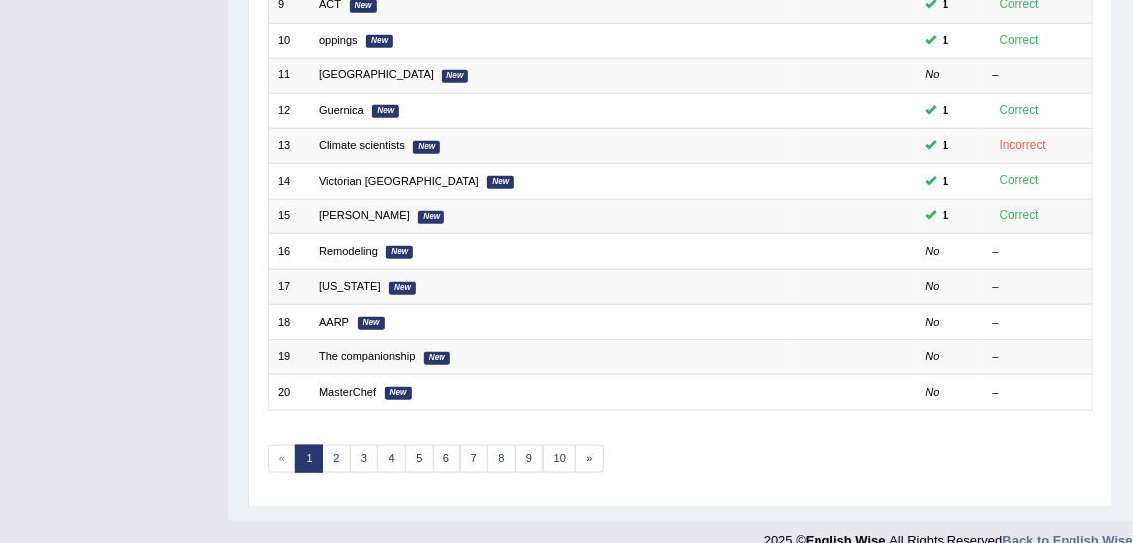
scroll to position [593, 0]
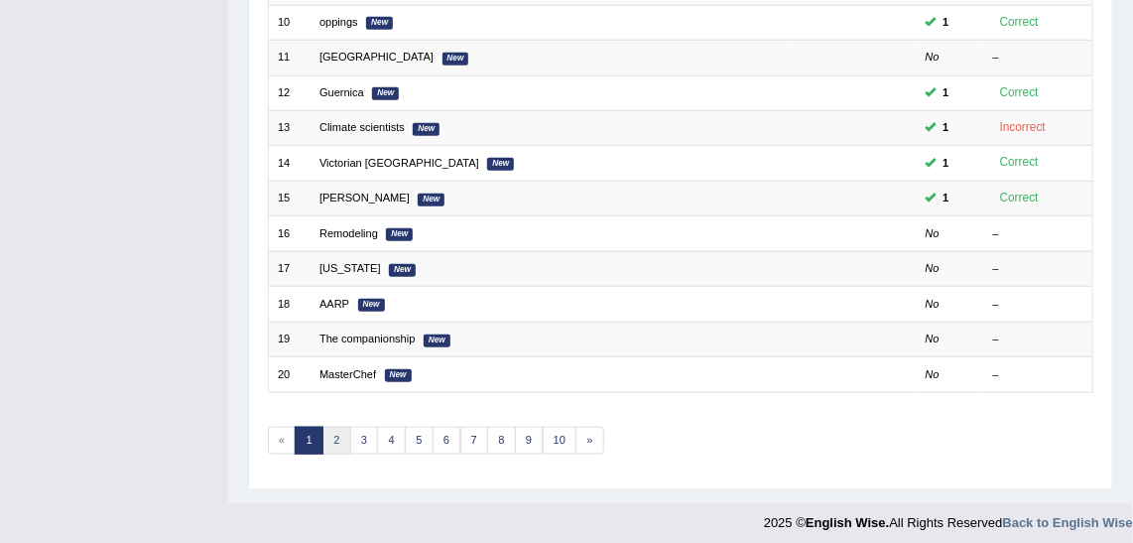
click at [338, 427] on link "2" at bounding box center [336, 441] width 29 height 28
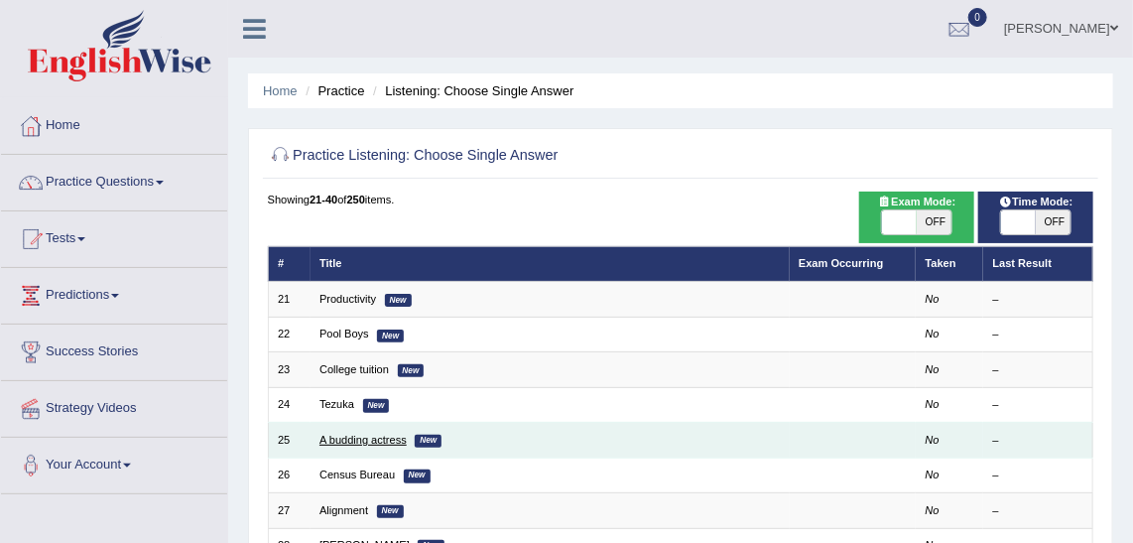
click at [346, 439] on link "A budding actress" at bounding box center [362, 439] width 87 height 12
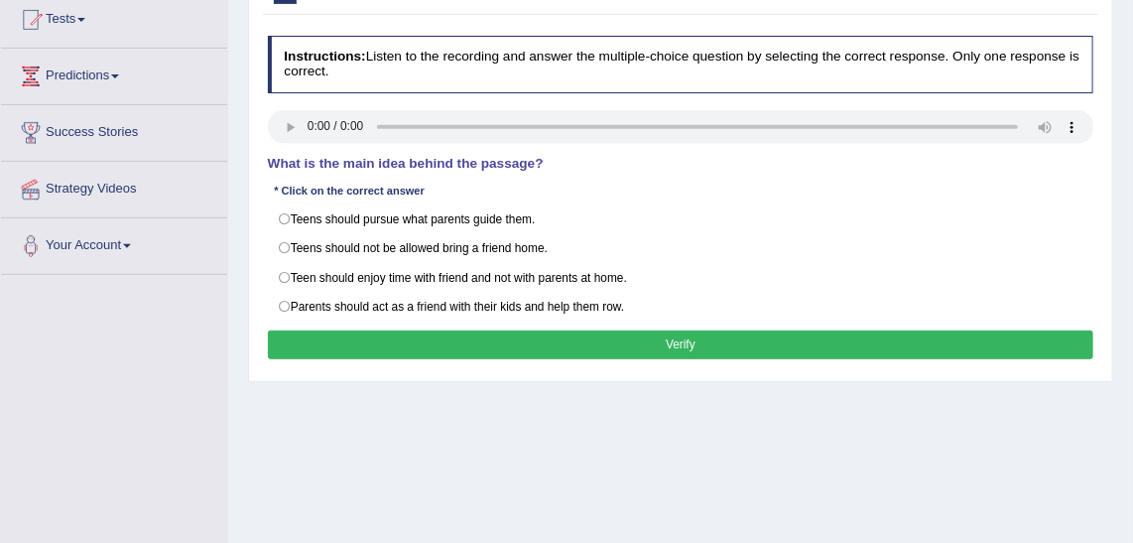
scroll to position [270, 0]
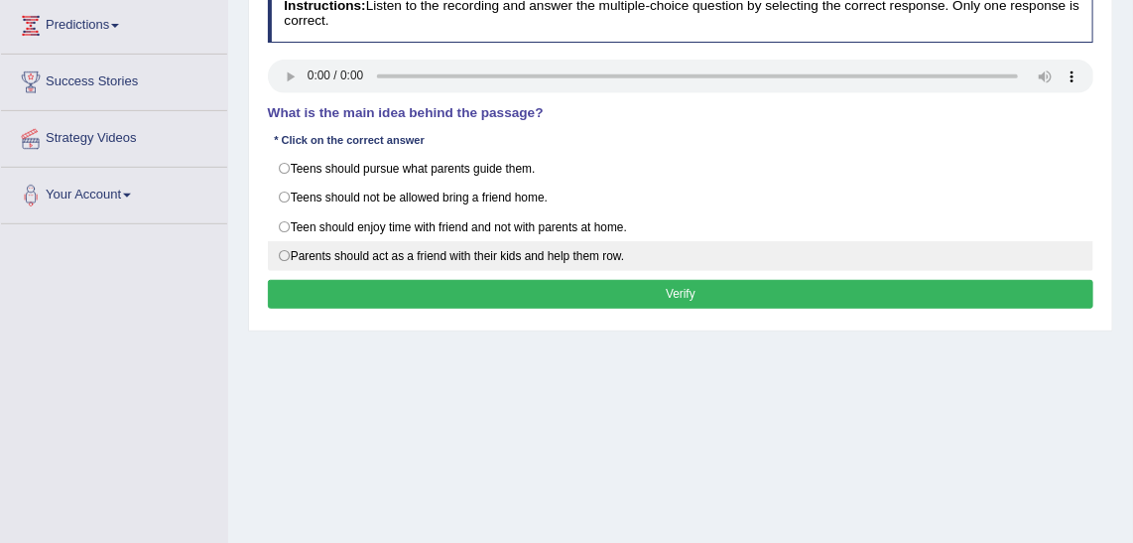
click at [551, 248] on label "Parents should act as a friend with their kids and help them row." at bounding box center [681, 256] width 826 height 30
radio input "true"
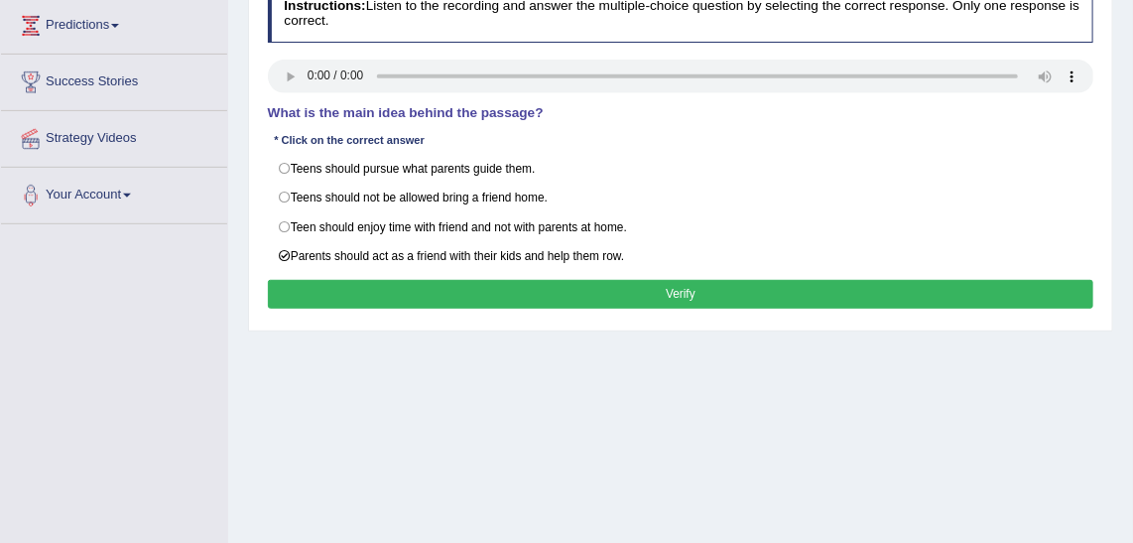
click at [565, 287] on button "Verify" at bounding box center [681, 294] width 826 height 29
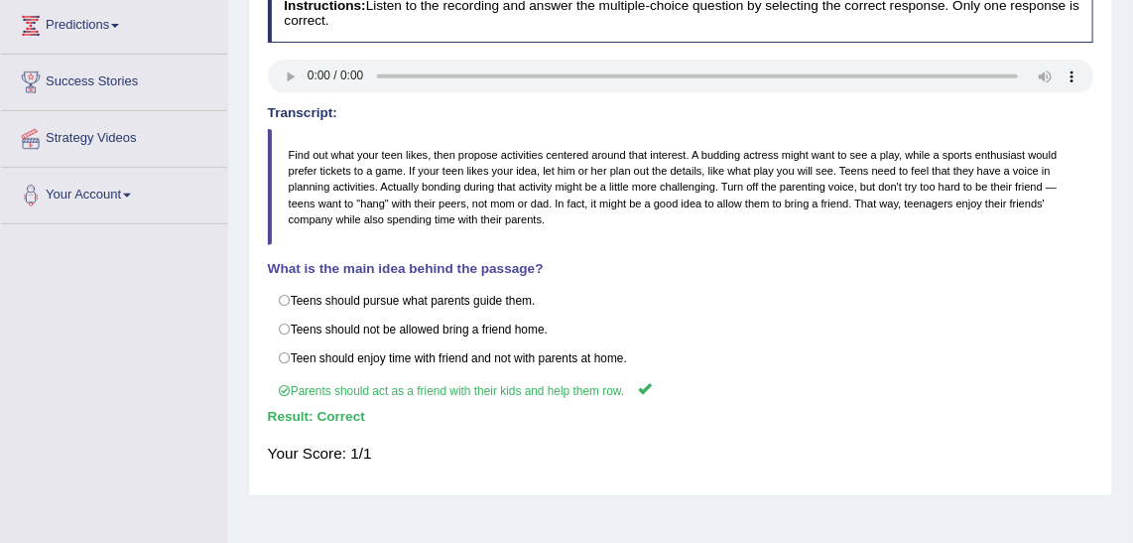
click at [166, 340] on div "Toggle navigation Home Practice Questions Speaking Practice Read Aloud Repeat S…" at bounding box center [566, 246] width 1133 height 1032
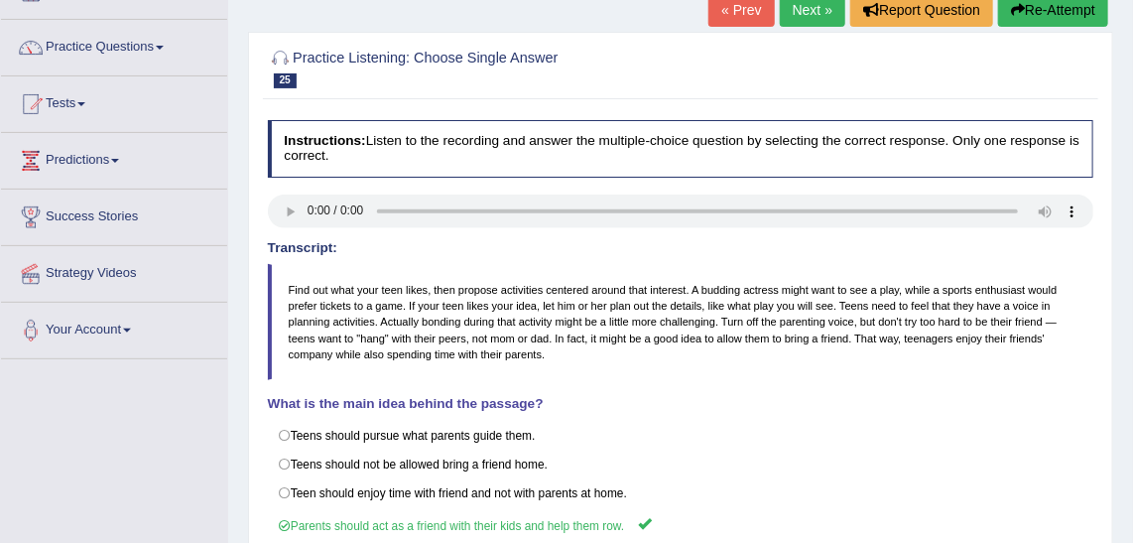
scroll to position [0, 0]
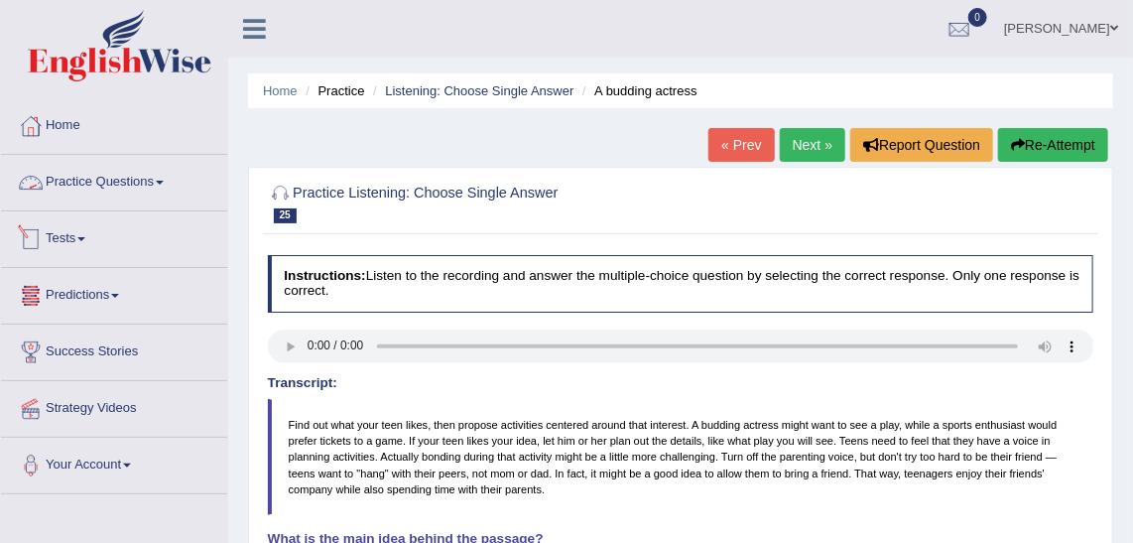
click at [106, 180] on link "Practice Questions" at bounding box center [114, 180] width 226 height 50
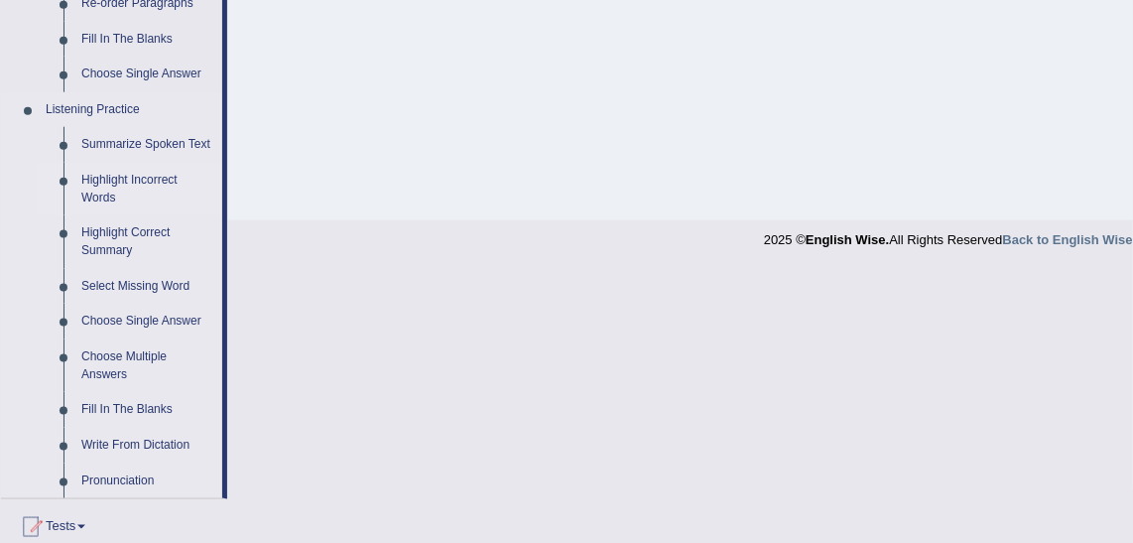
scroll to position [811, 0]
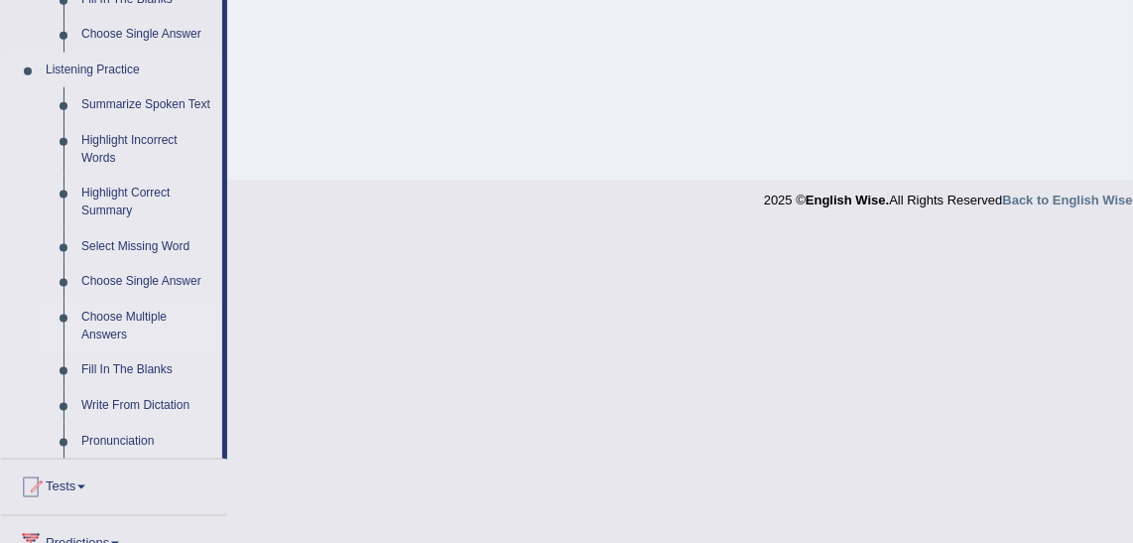
click at [132, 309] on link "Choose Multiple Answers" at bounding box center [147, 326] width 150 height 53
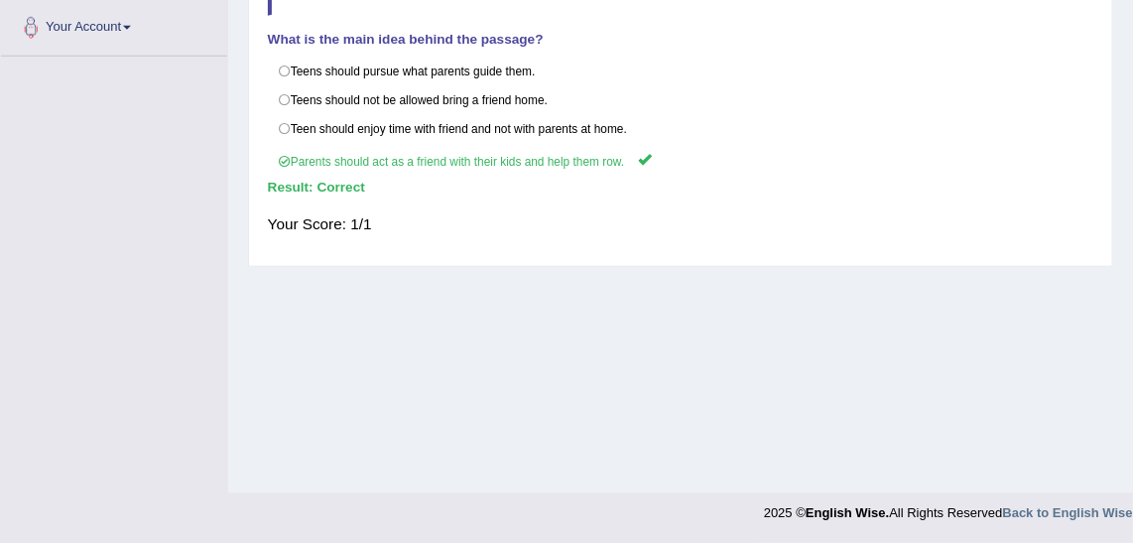
scroll to position [218, 0]
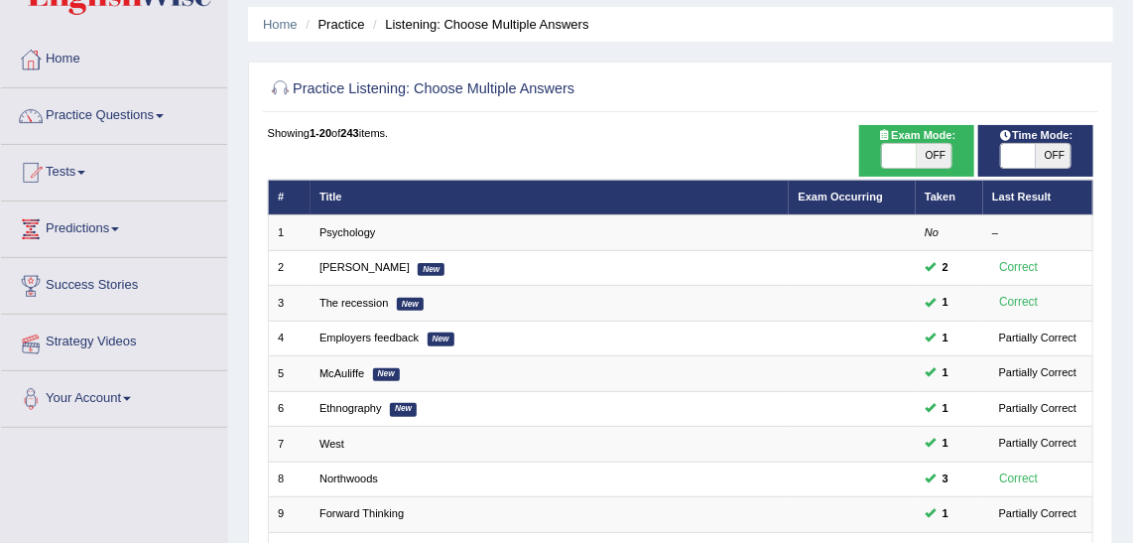
scroll to position [360, 0]
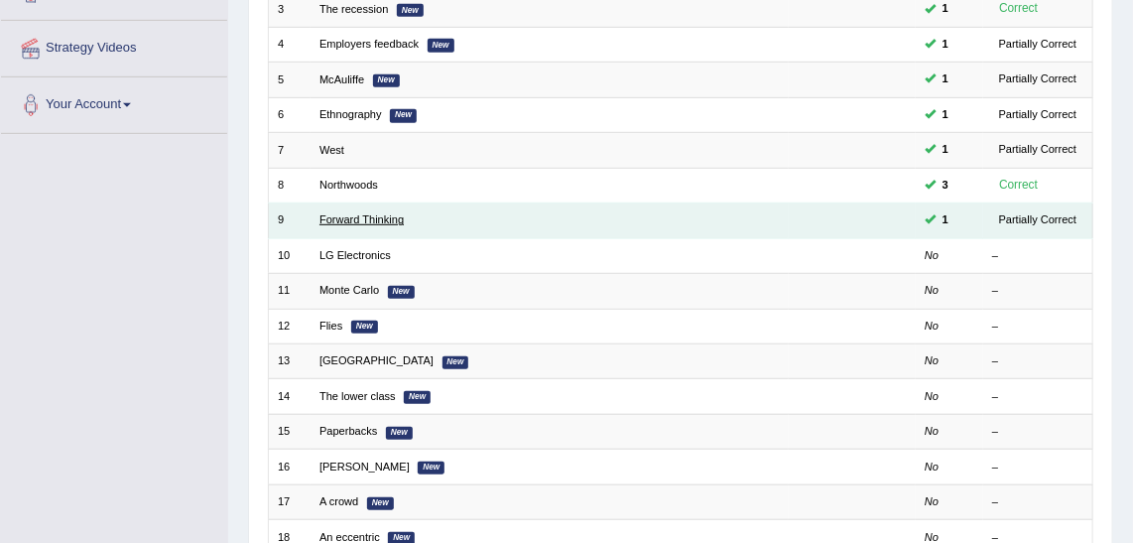
click at [334, 213] on link "Forward Thinking" at bounding box center [361, 219] width 84 height 12
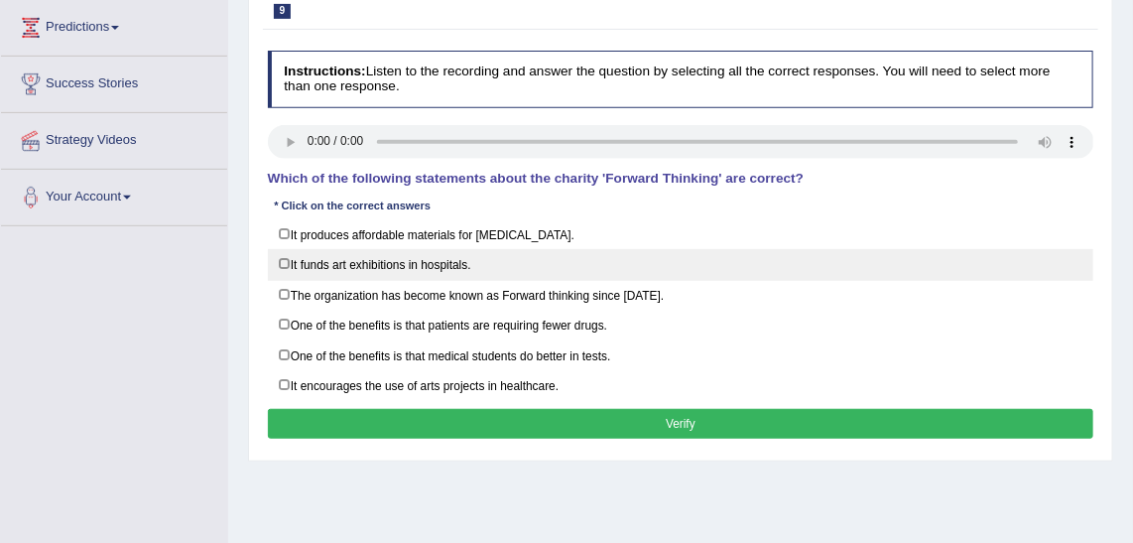
scroll to position [270, 0]
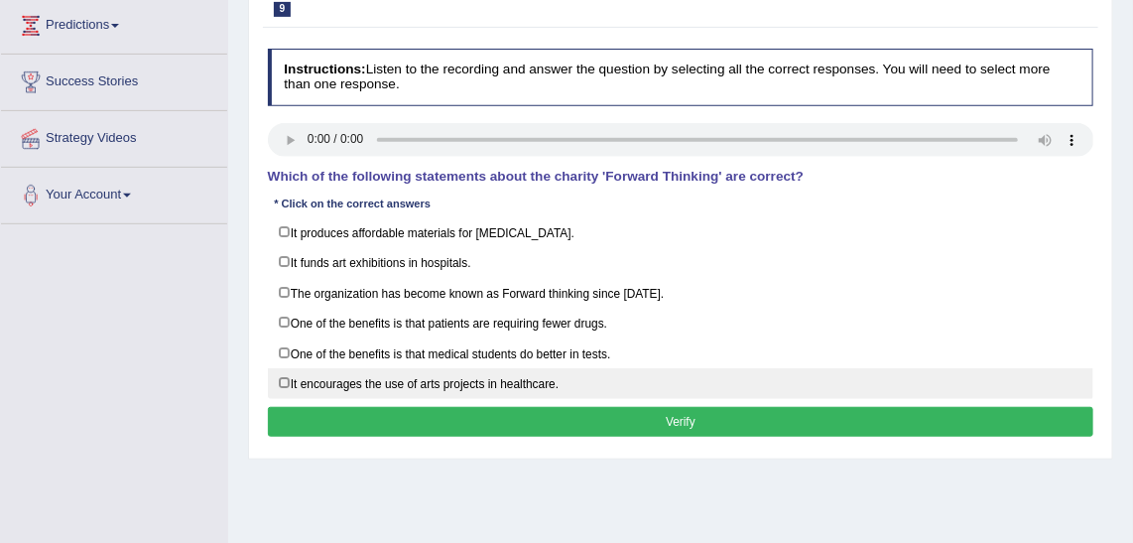
click at [279, 368] on label "It encourages the use of arts projects in healthcare." at bounding box center [681, 383] width 826 height 31
checkbox input "true"
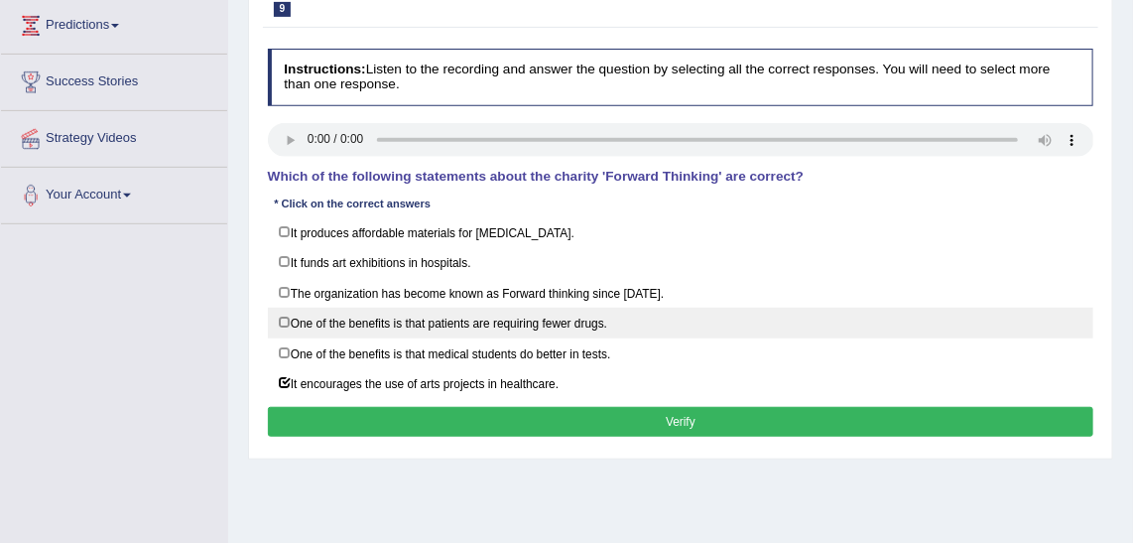
click at [285, 308] on label "One of the benefits is that patients are requiring fewer drugs." at bounding box center [681, 323] width 826 height 31
checkbox input "true"
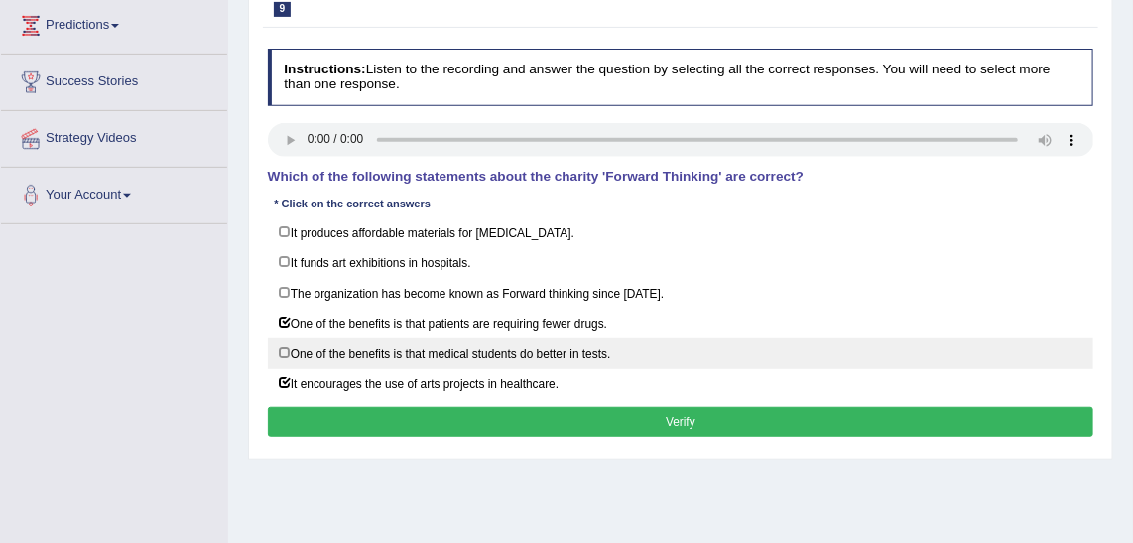
click at [283, 337] on label "One of the benefits is that medical students do better in tests." at bounding box center [681, 352] width 826 height 31
checkbox input "true"
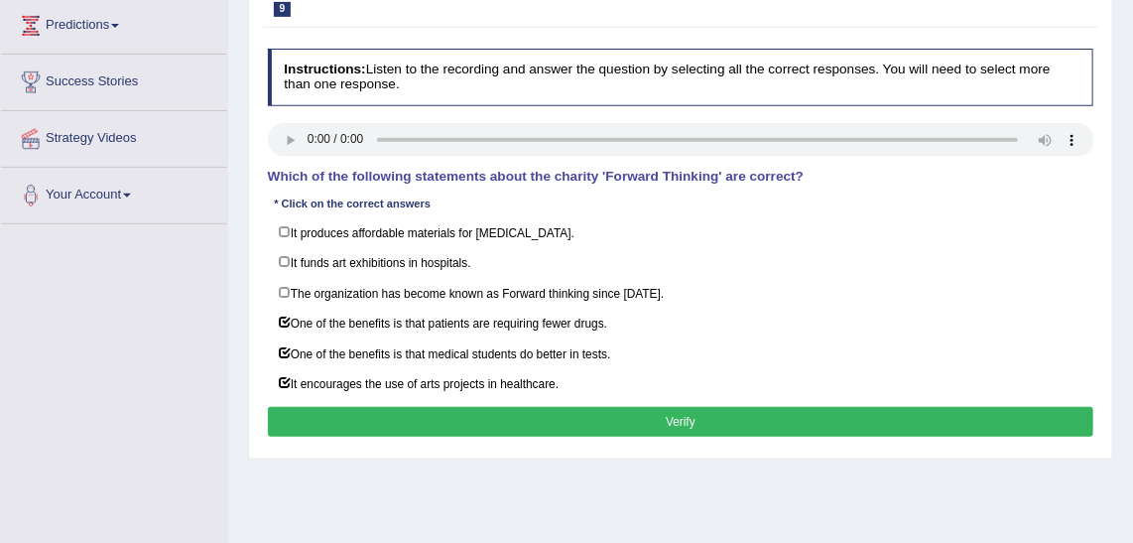
click at [346, 407] on button "Verify" at bounding box center [681, 421] width 826 height 29
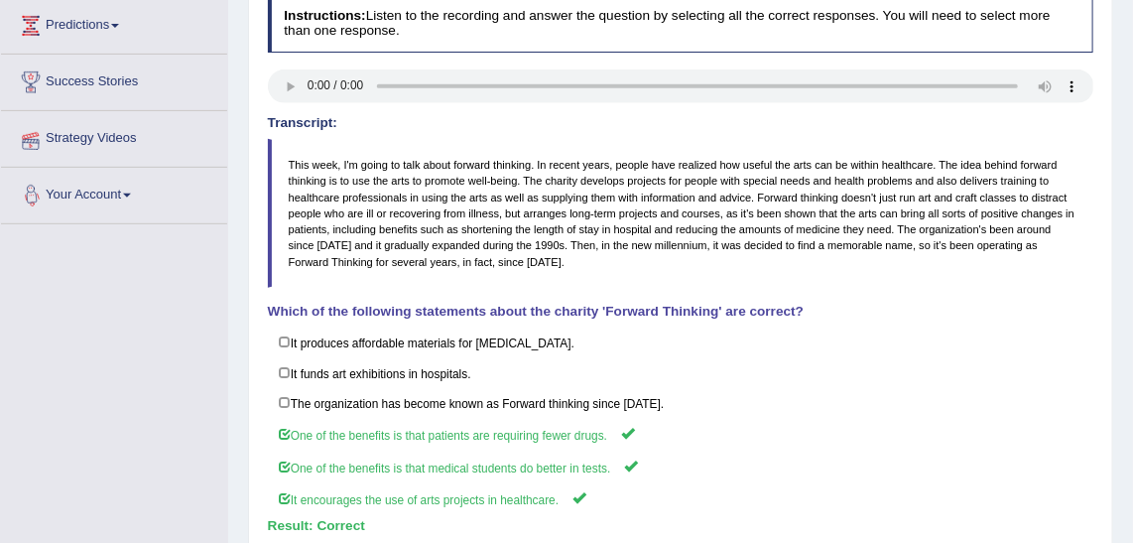
scroll to position [0, 0]
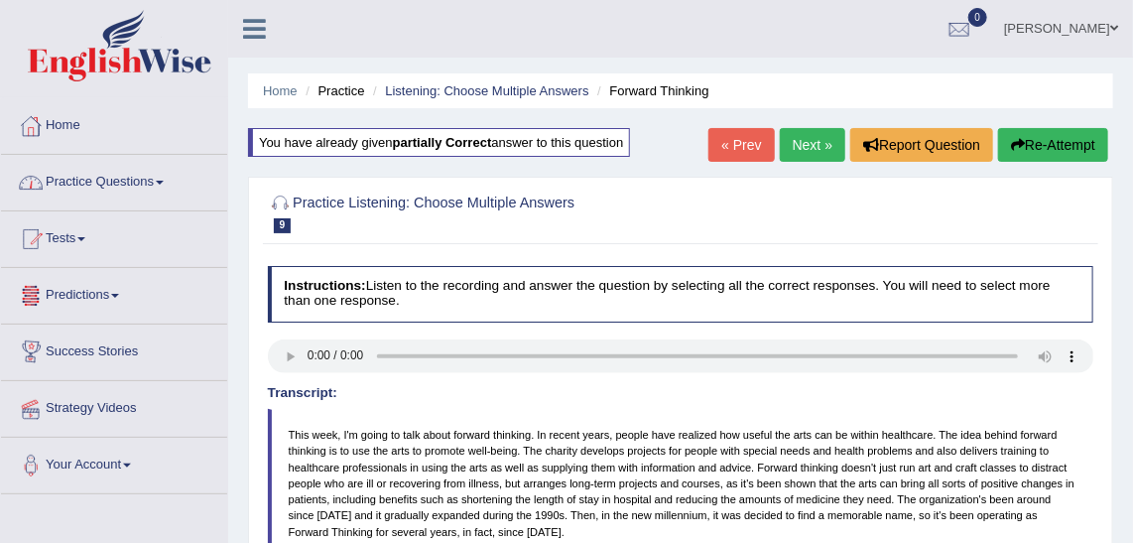
drag, startPoint x: 55, startPoint y: 214, endPoint x: 55, endPoint y: 232, distance: 17.9
click at [55, 216] on link "Tests" at bounding box center [114, 236] width 226 height 50
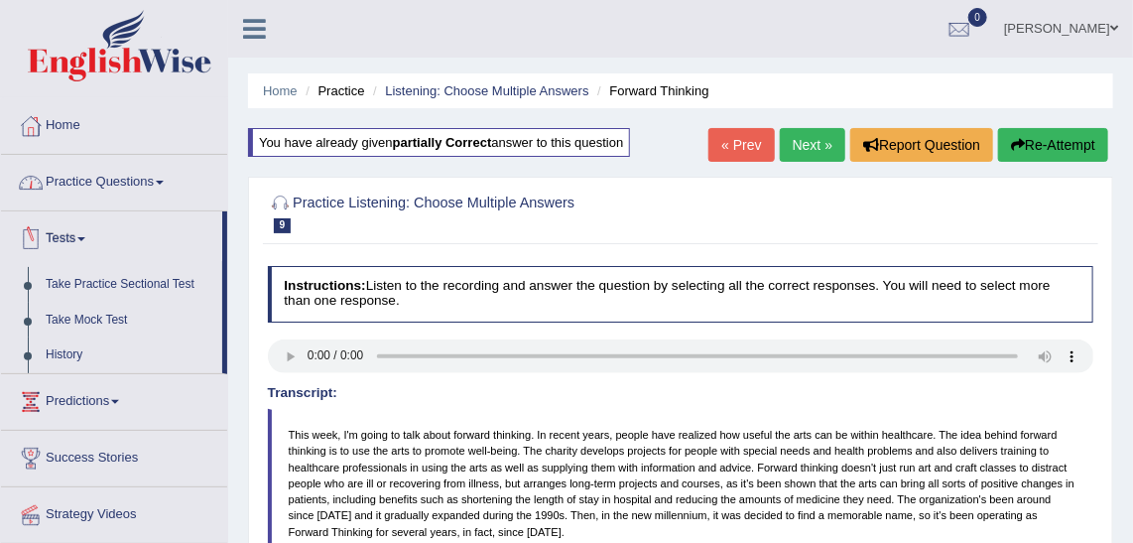
click at [103, 187] on link "Practice Questions" at bounding box center [114, 180] width 226 height 50
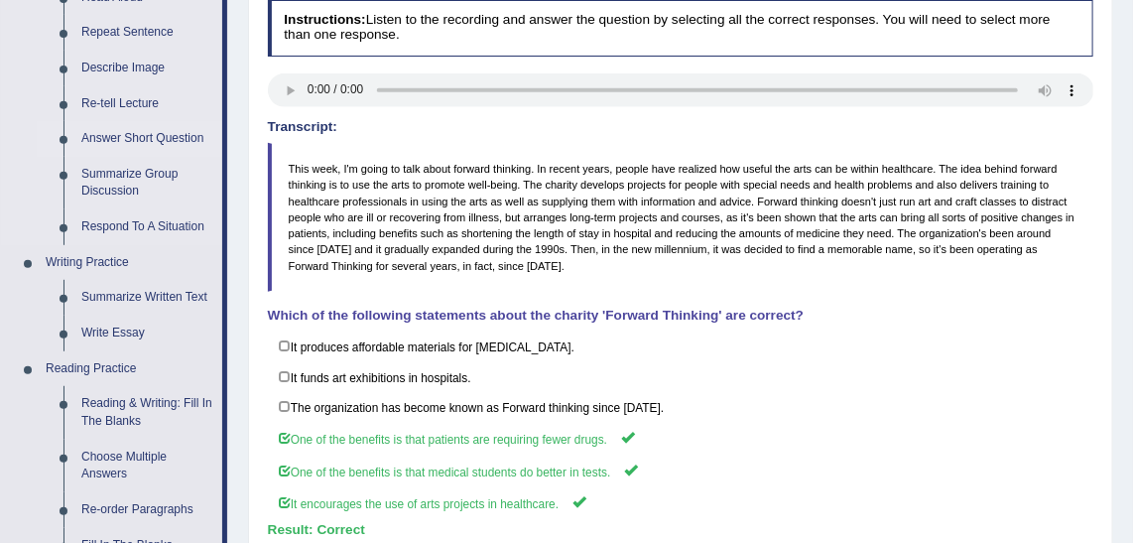
scroll to position [270, 0]
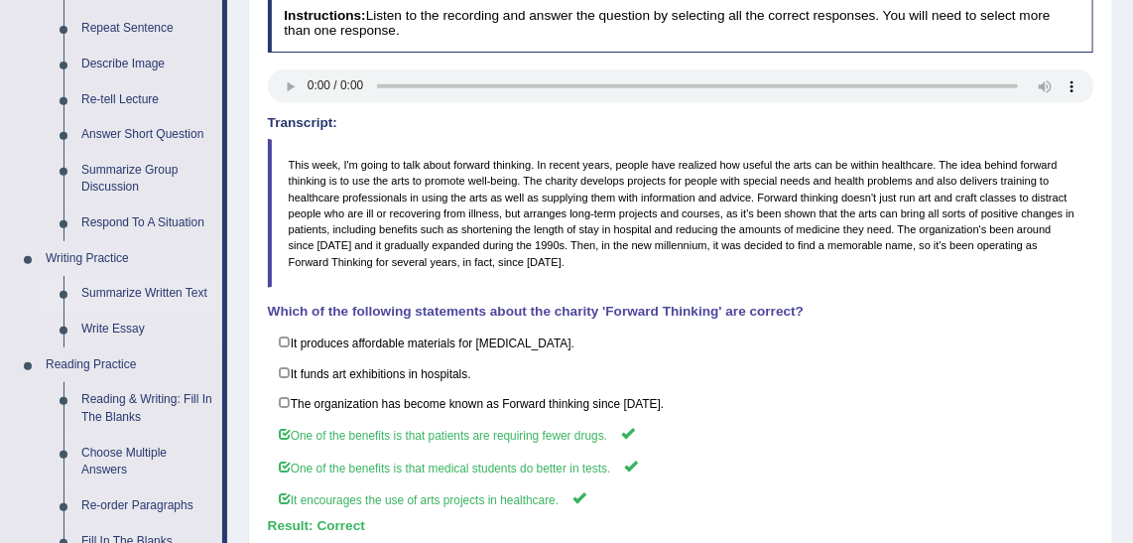
click at [111, 294] on link "Summarize Written Text" at bounding box center [147, 294] width 150 height 36
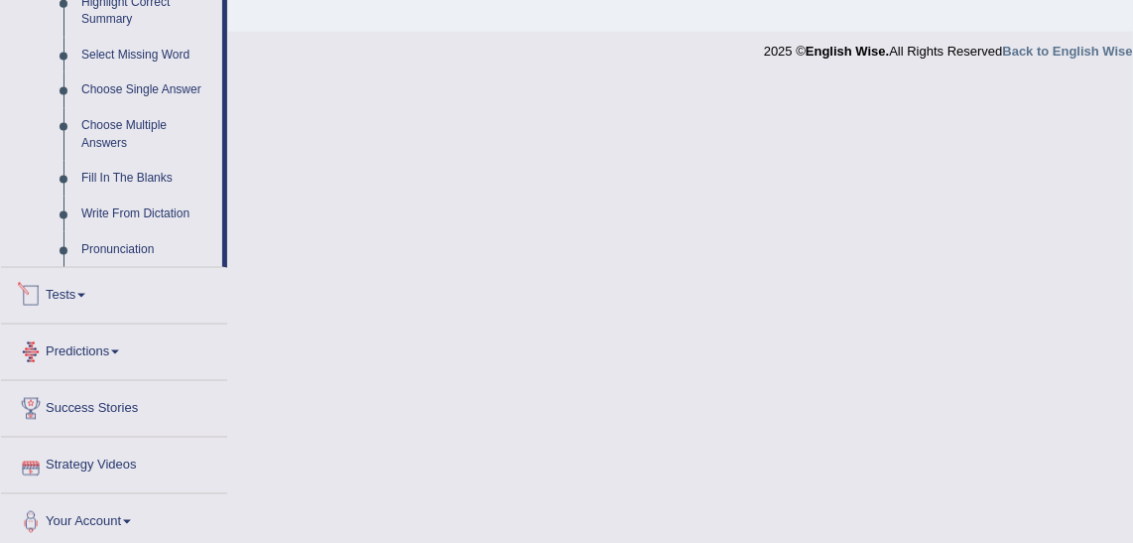
scroll to position [1007, 0]
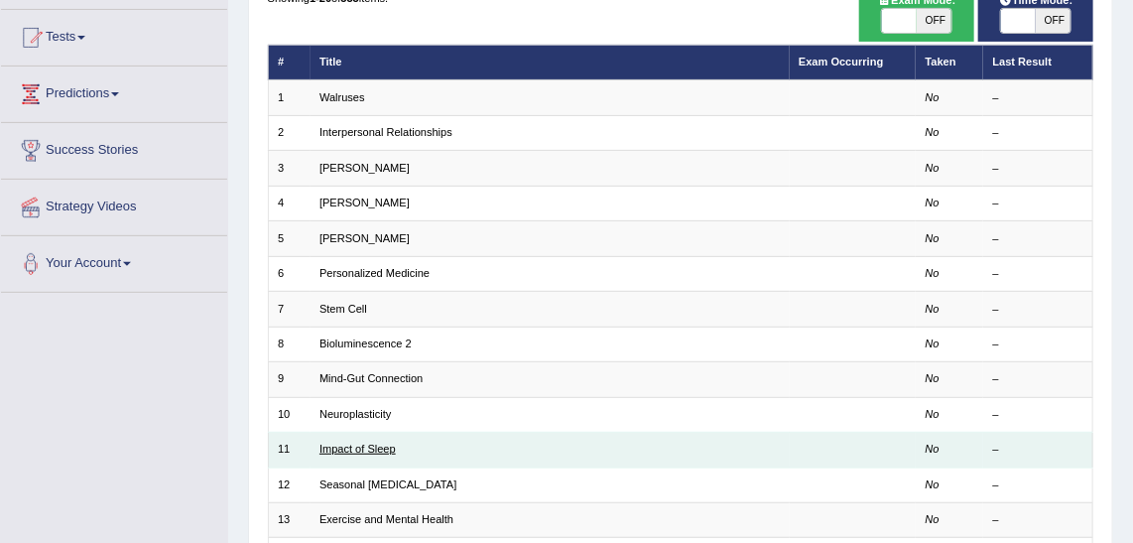
scroll to position [270, 0]
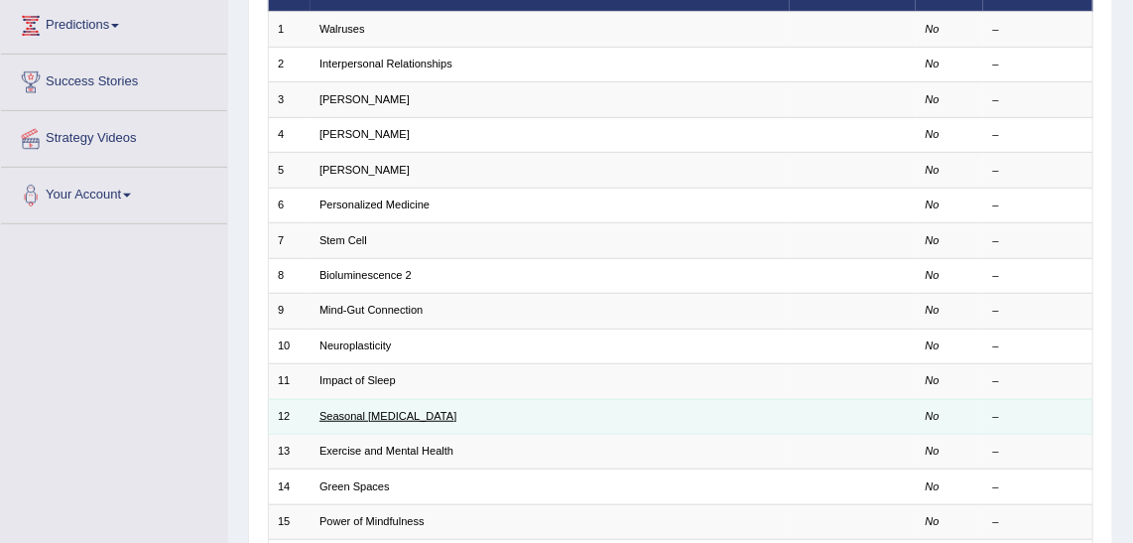
click at [393, 412] on link "Seasonal [MEDICAL_DATA]" at bounding box center [387, 416] width 137 height 12
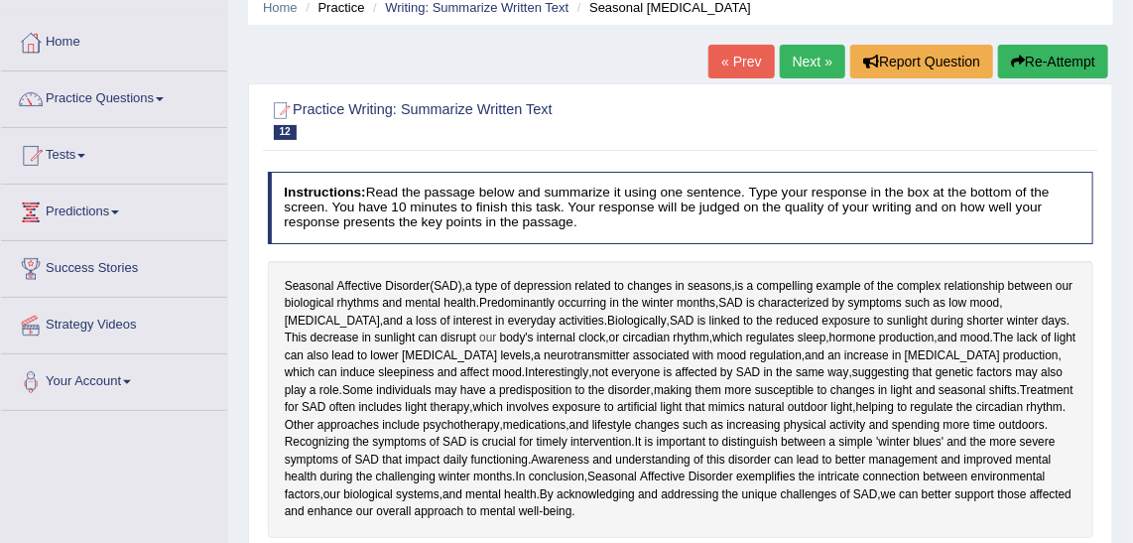
scroll to position [360, 0]
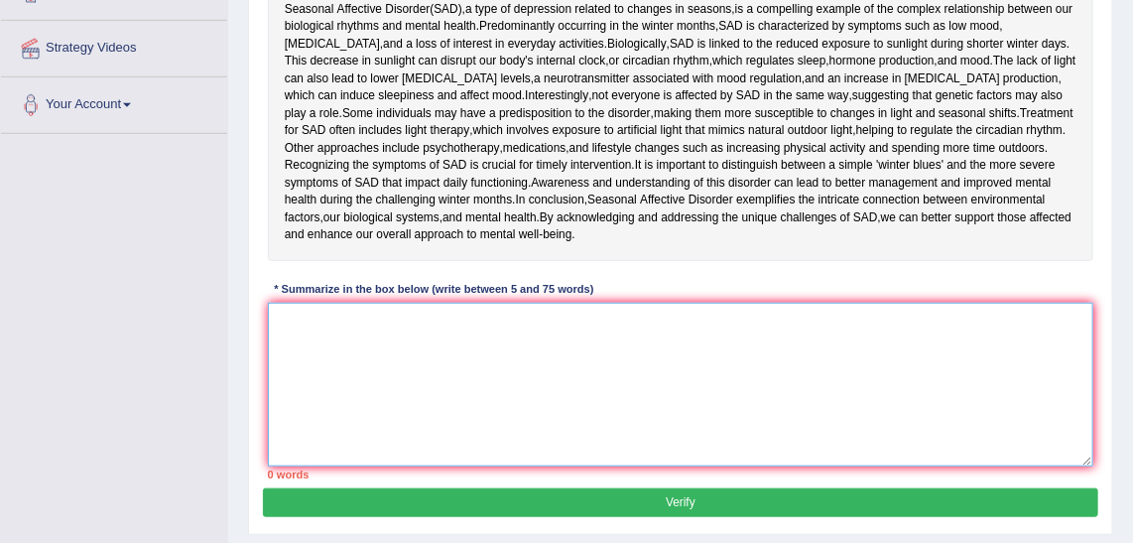
click at [503, 346] on textarea at bounding box center [681, 385] width 826 height 164
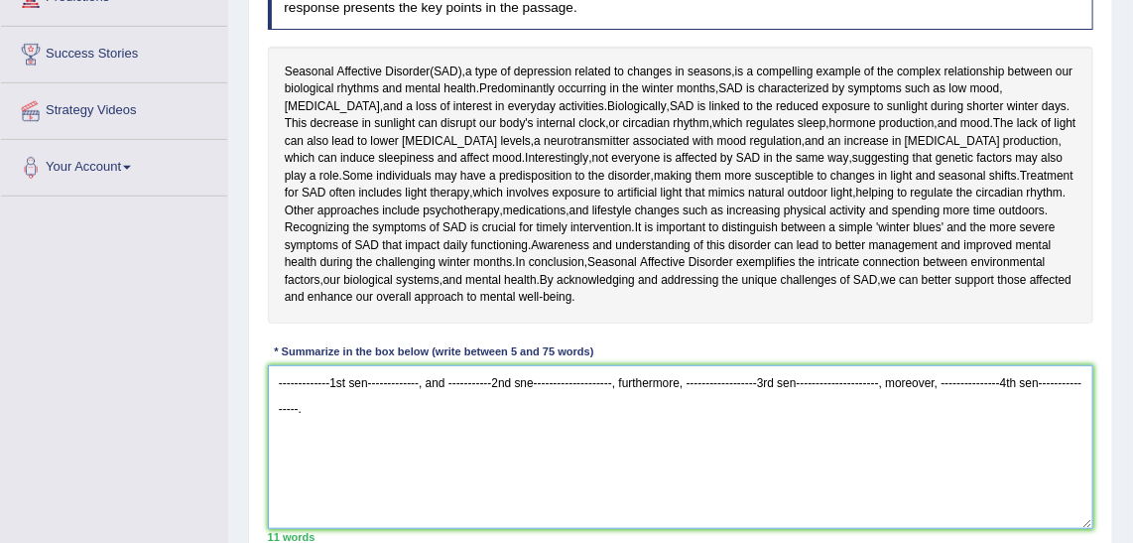
scroll to position [270, 0]
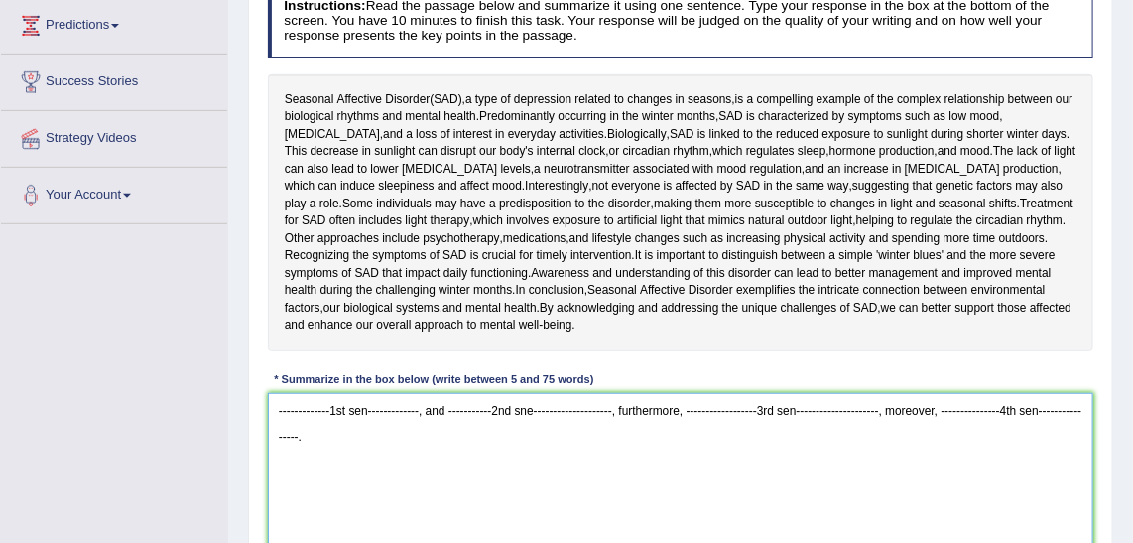
click at [1015, 407] on textarea "-------------1st sen-------------, and -----------2nd sne--------------------, …" at bounding box center [681, 475] width 826 height 164
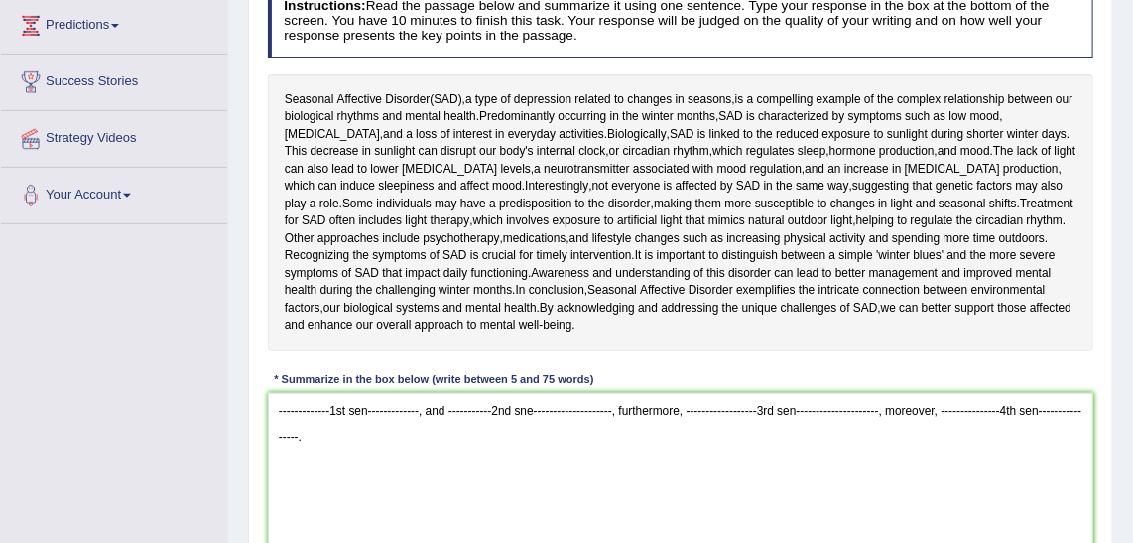
click at [281, 89] on div "Seasonal [MEDICAL_DATA] ( SAD ), a type of [MEDICAL_DATA] related to changes in…" at bounding box center [681, 212] width 826 height 277
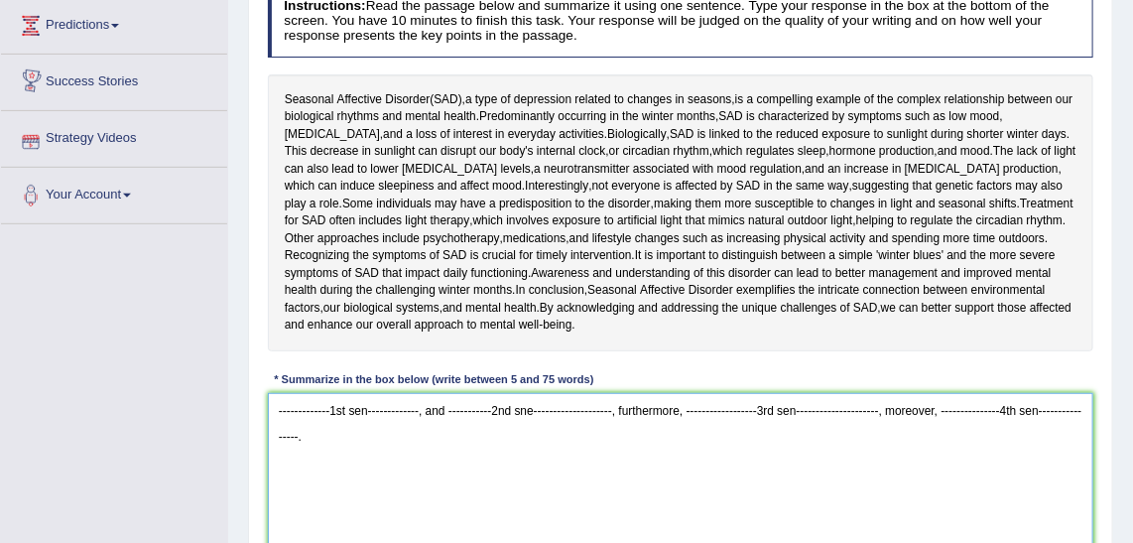
click at [282, 432] on textarea "-------------1st sen-------------, and -----------2nd sne--------------------, …" at bounding box center [681, 475] width 826 height 164
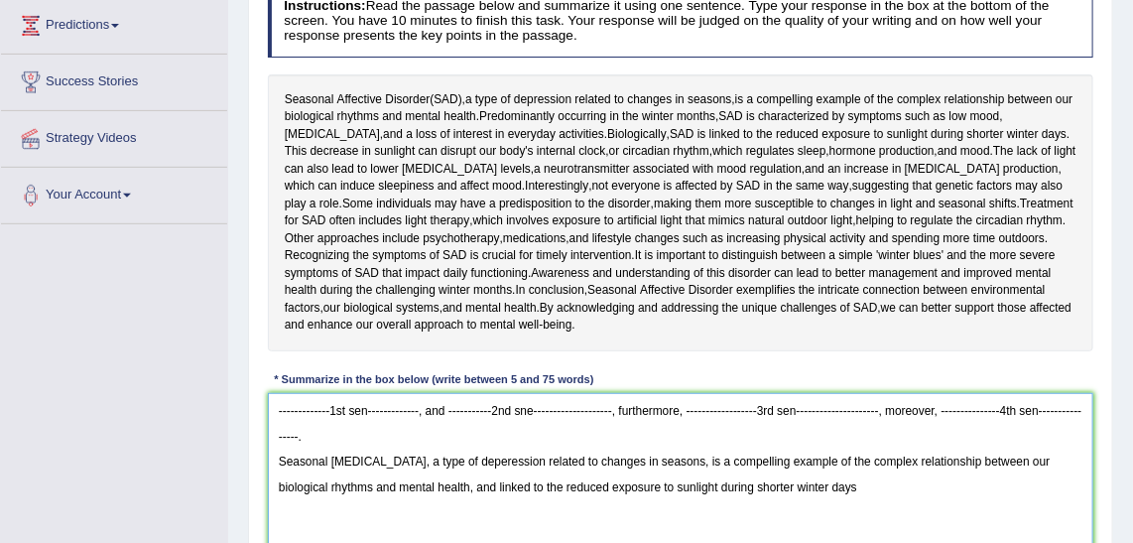
click at [477, 461] on textarea "-------------1st sen-------------, and -----------2nd sne--------------------, …" at bounding box center [681, 475] width 826 height 164
click at [499, 462] on textarea "-------------1st sen-------------, and -----------2nd sne--------------------, …" at bounding box center [681, 475] width 826 height 164
drag, startPoint x: 422, startPoint y: 432, endPoint x: 264, endPoint y: 437, distance: 157.8
click at [264, 437] on div "Instructions: Read the passage below and summarize it using one sentence. Type …" at bounding box center [680, 277] width 834 height 601
click at [500, 460] on textarea "-------------1st sen-------------, and -----------2nd sne--------------------, …" at bounding box center [681, 475] width 826 height 164
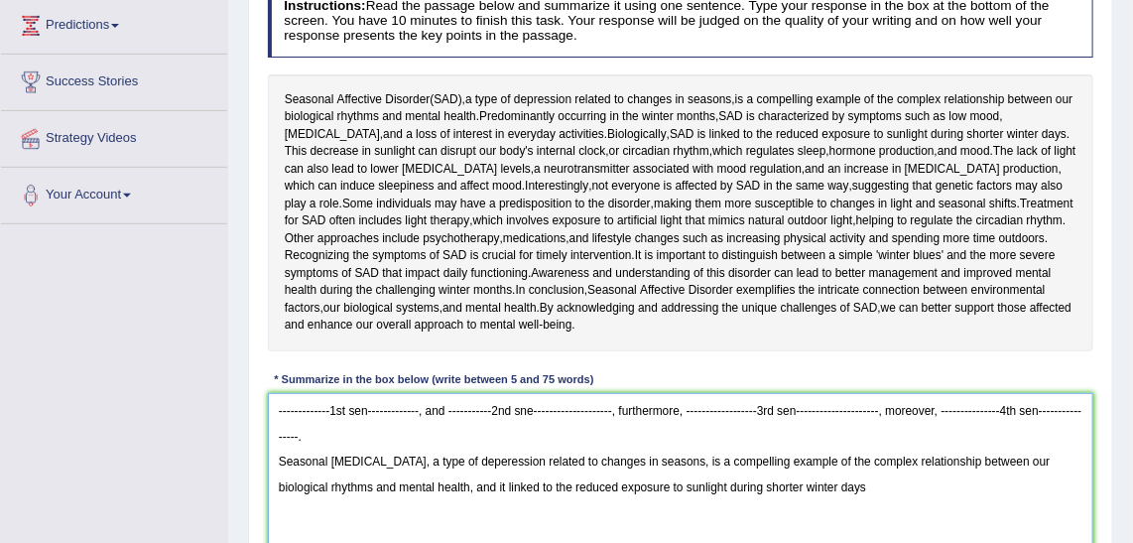
click at [870, 463] on textarea "-------------1st sen-------------, and -----------2nd sne--------------------, …" at bounding box center [681, 475] width 826 height 164
click at [871, 458] on textarea "-------------1st sen-------------, and -----------2nd sne--------------------, …" at bounding box center [681, 475] width 826 height 164
click at [471, 491] on textarea "-------------1st sen-------------, and -----------2nd sne--------------------, …" at bounding box center [681, 475] width 826 height 164
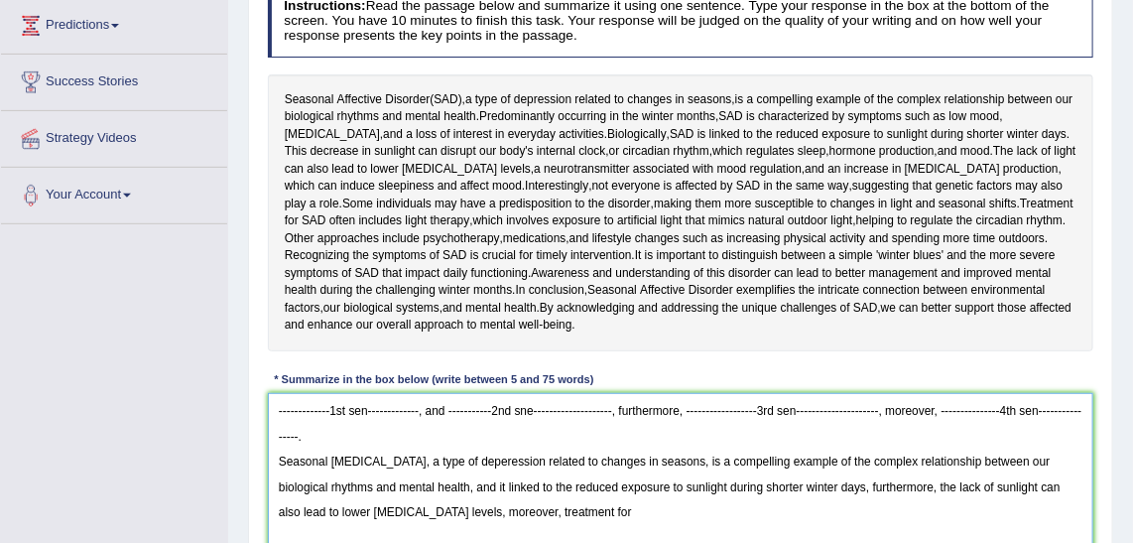
drag, startPoint x: 420, startPoint y: 438, endPoint x: 273, endPoint y: 432, distance: 147.0
click at [273, 432] on textarea "-------------1st sen-------------, and -----------2nd sne--------------------, …" at bounding box center [681, 475] width 826 height 164
click at [592, 488] on textarea "-------------1st sen-------------, and -----------2nd sne--------------------, …" at bounding box center [681, 475] width 826 height 164
paste textarea "Seasonal Affective Disorde"
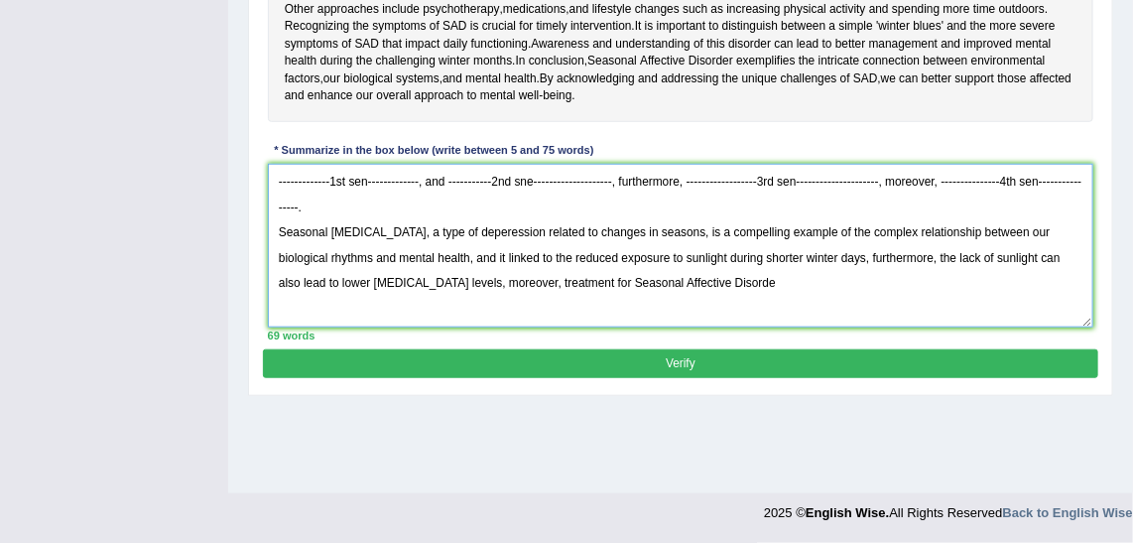
scroll to position [409, 0]
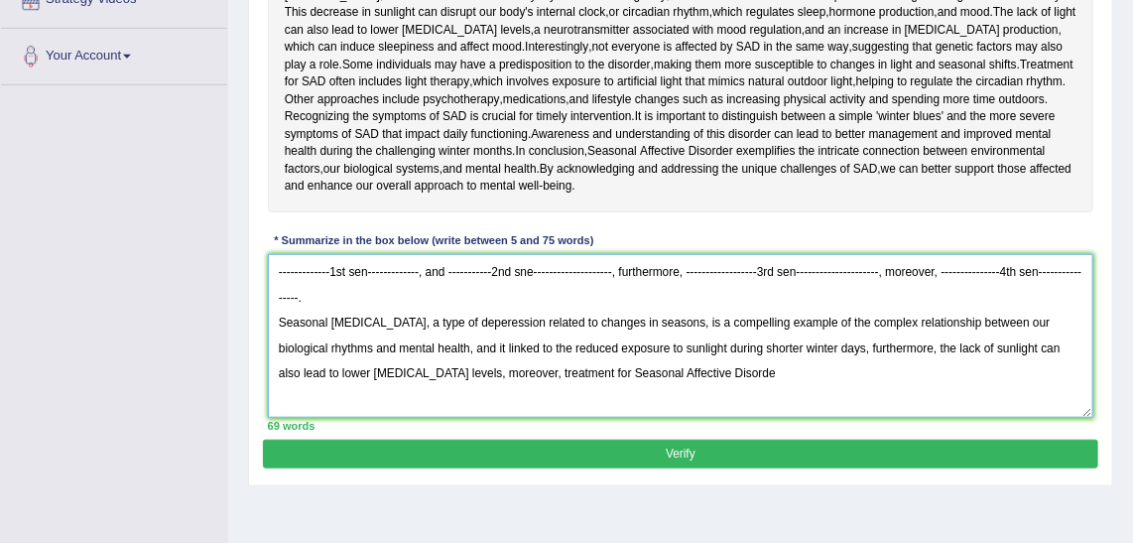
drag, startPoint x: 950, startPoint y: 273, endPoint x: 229, endPoint y: 261, distance: 721.2
click at [229, 261] on div "Home Practice Writing: Summarize Written Text Seasonal [MEDICAL_DATA] « Prev Ne…" at bounding box center [680, 87] width 905 height 992
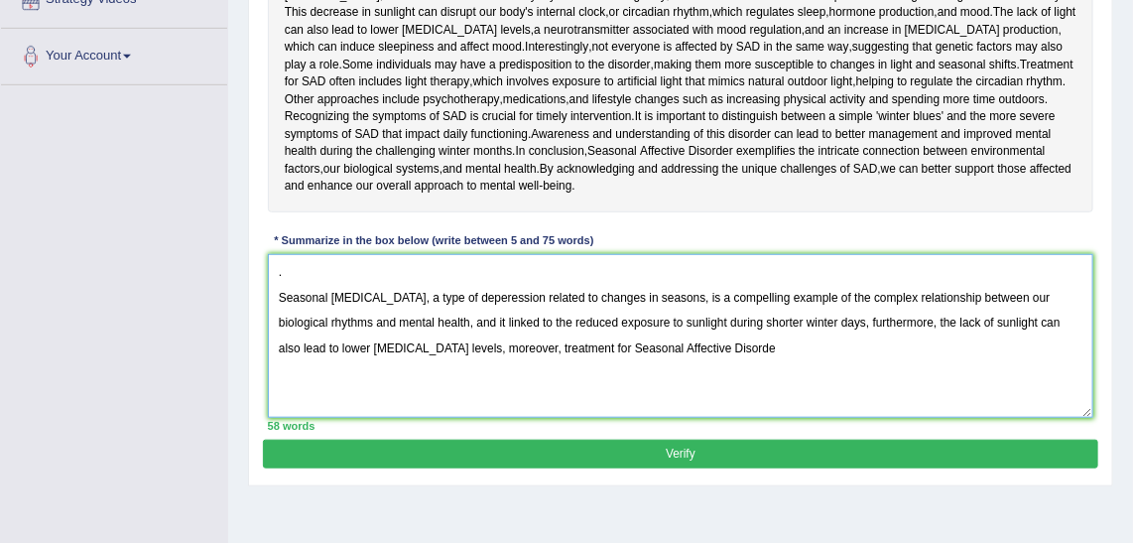
click at [747, 350] on textarea ". Seasonal [MEDICAL_DATA], a type of deperession related to changes in seasons,…" at bounding box center [681, 336] width 826 height 164
type textarea ". Seasonal [MEDICAL_DATA], a type of deperession related to changes in seasons,…"
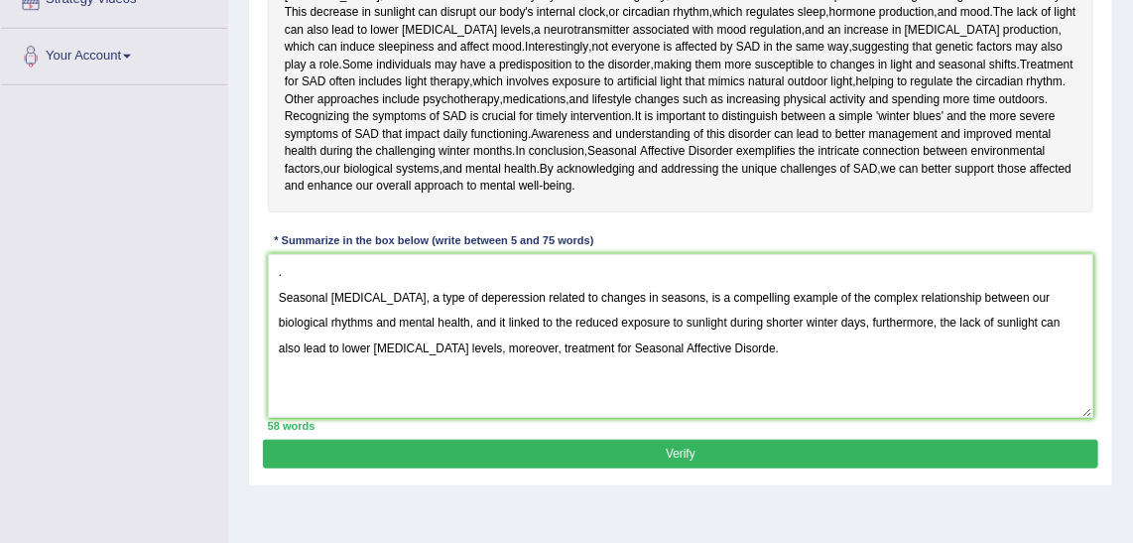
click at [799, 442] on button "Verify" at bounding box center [680, 453] width 834 height 29
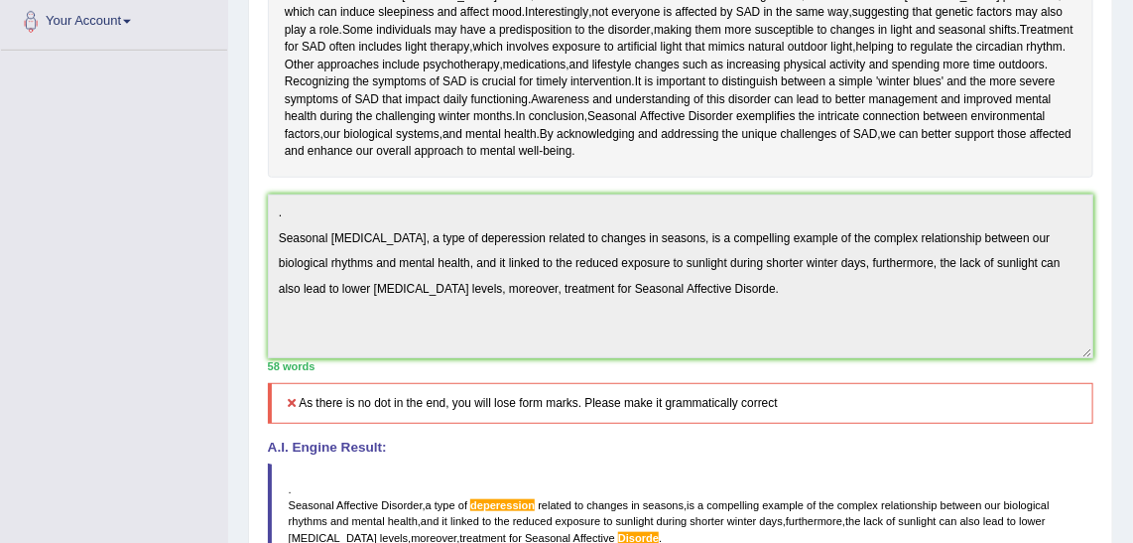
scroll to position [426, 0]
